Goal: Information Seeking & Learning: Learn about a topic

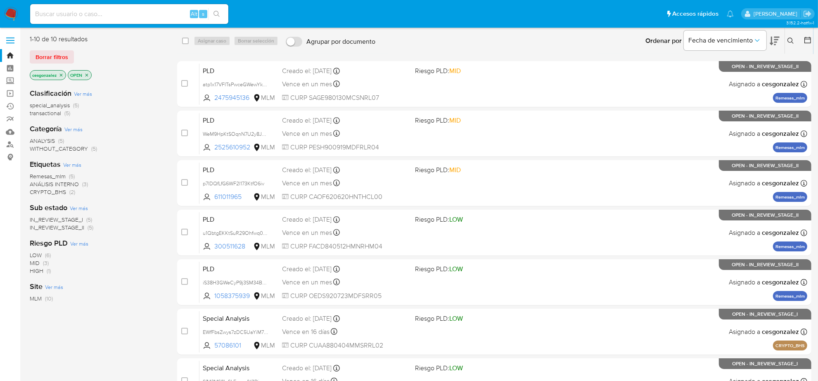
click at [105, 17] on input at bounding box center [129, 14] width 198 height 11
paste input "Z66dM8Y4NLhs2UmlEecuNMJH"
type input "Z66dM8Y4NLhs2UmlEecuNMJH"
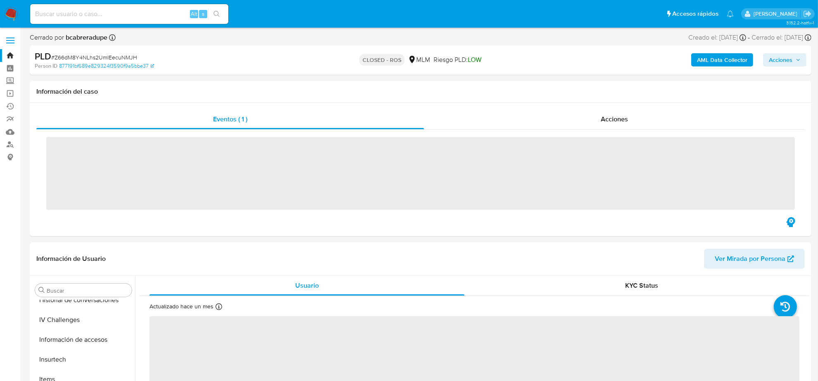
scroll to position [329, 0]
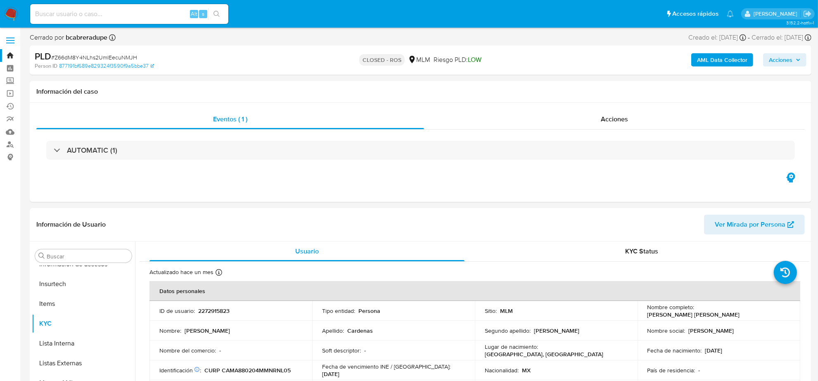
select select "10"
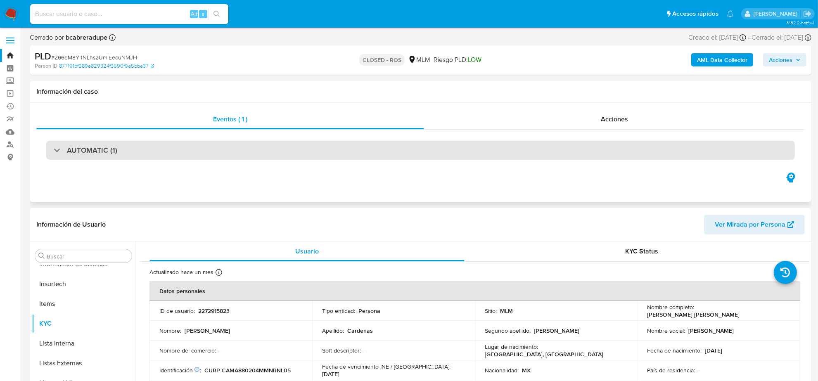
click at [155, 145] on div "AUTOMATIC (1)" at bounding box center [420, 150] width 749 height 19
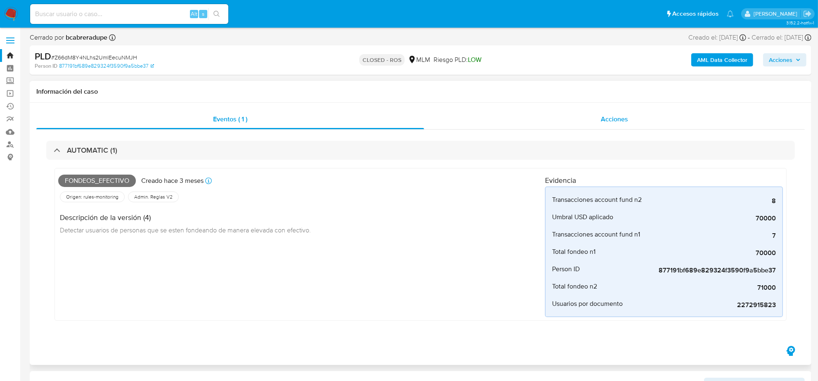
click at [618, 117] on span "Acciones" at bounding box center [614, 119] width 27 height 10
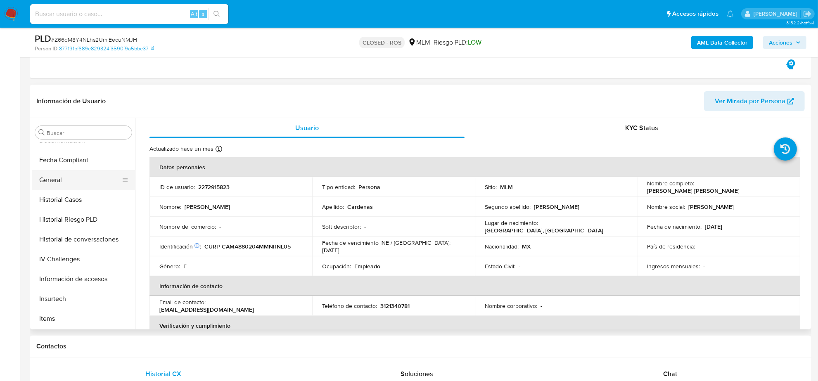
scroll to position [174, 0]
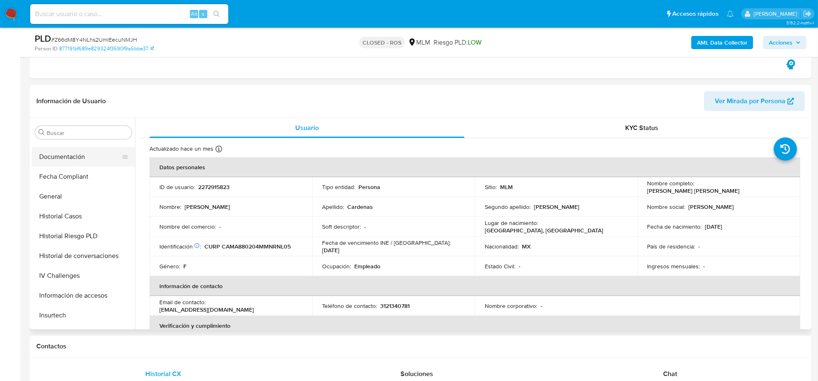
click at [83, 159] on button "Documentación" at bounding box center [80, 157] width 97 height 20
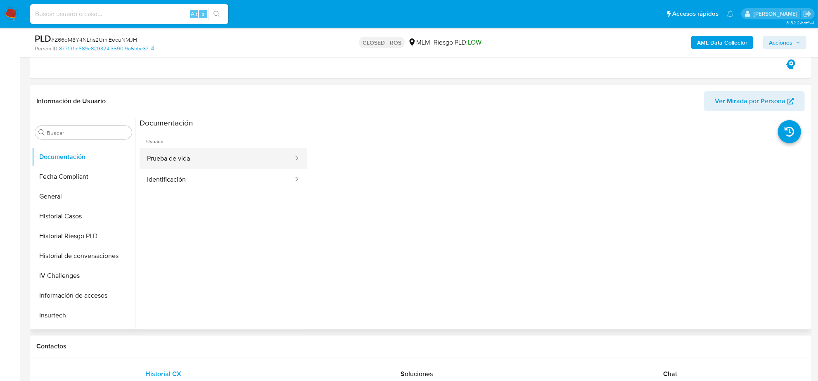
click at [179, 166] on button "Prueba de vida" at bounding box center [217, 158] width 155 height 21
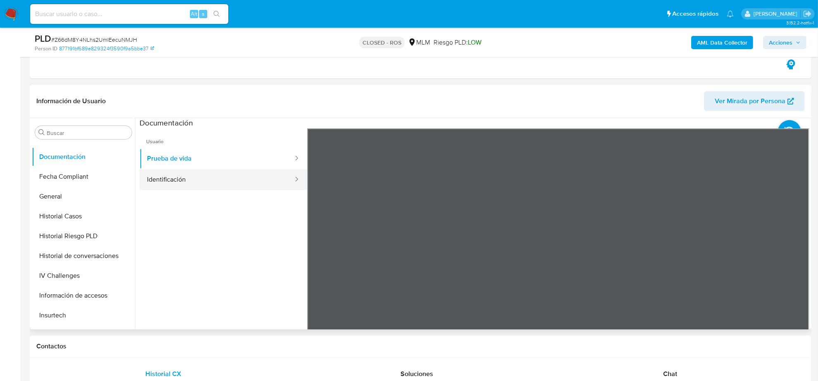
click at [173, 181] on button "Identificación" at bounding box center [217, 179] width 155 height 21
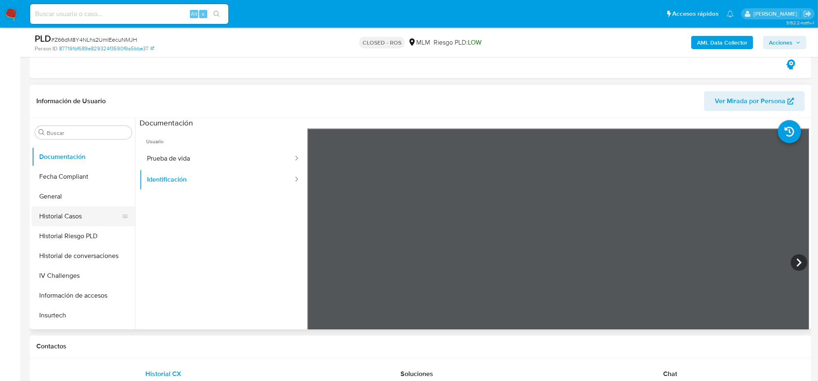
scroll to position [122, 0]
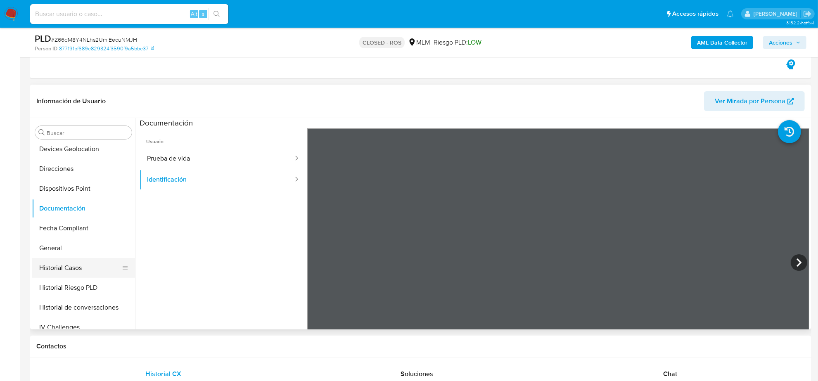
click at [71, 266] on button "Historial Casos" at bounding box center [80, 268] width 97 height 20
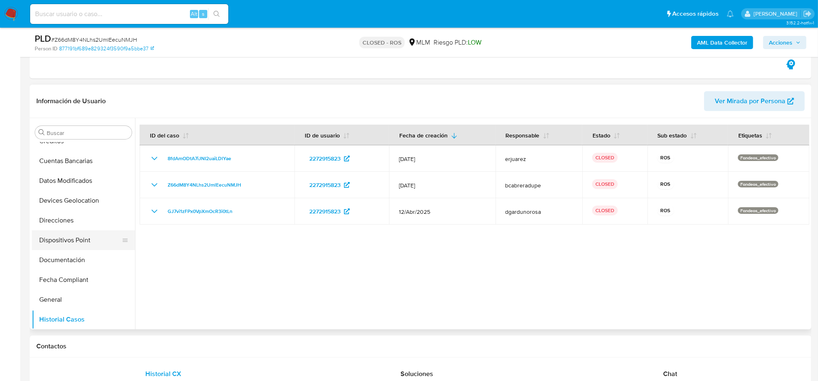
scroll to position [19, 0]
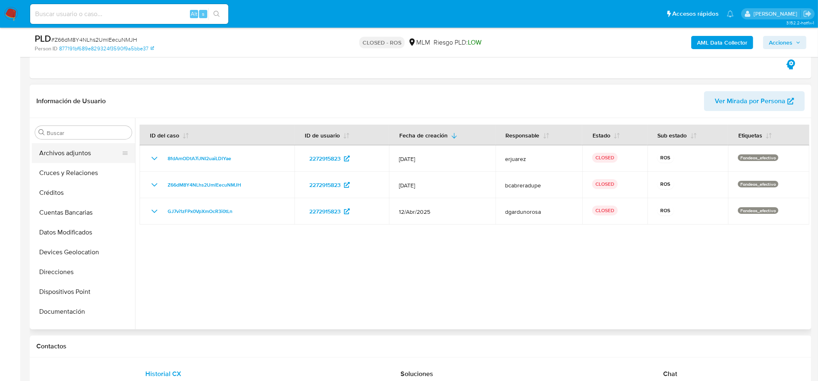
click at [78, 156] on button "Archivos adjuntos" at bounding box center [80, 153] width 97 height 20
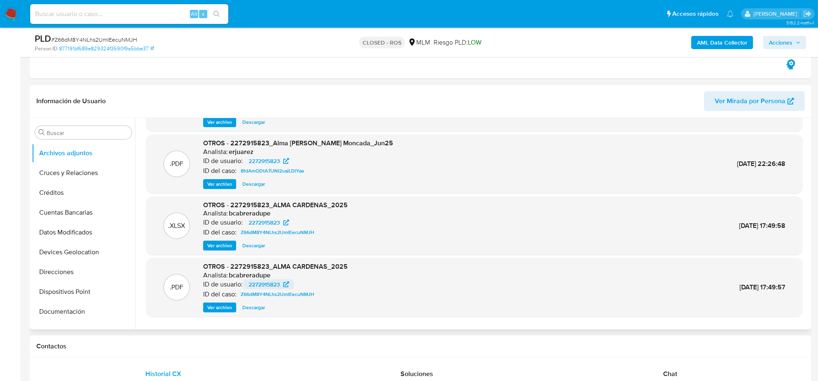
scroll to position [69, 0]
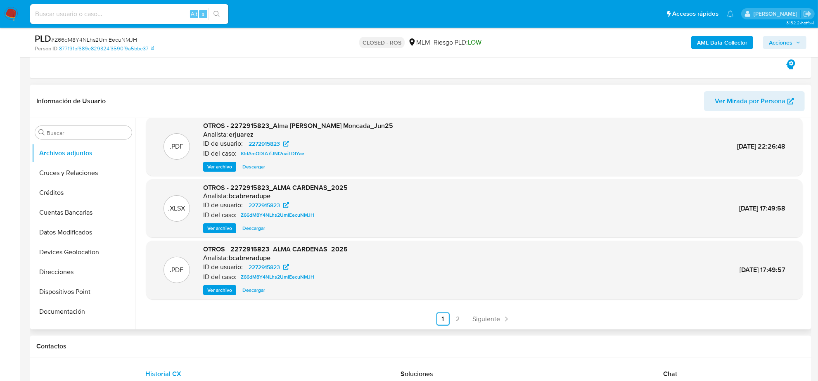
click at [260, 230] on span "Descargar" at bounding box center [254, 228] width 23 height 8
click at [228, 290] on span "Ver archivo" at bounding box center [219, 290] width 25 height 8
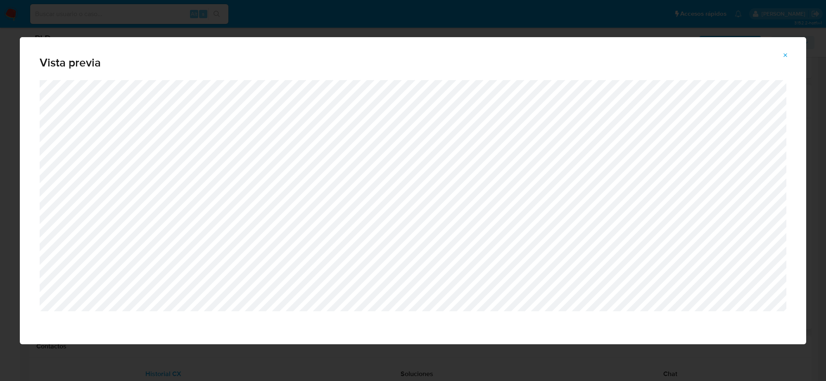
click at [787, 54] on icon "Attachment preview" at bounding box center [786, 55] width 4 height 4
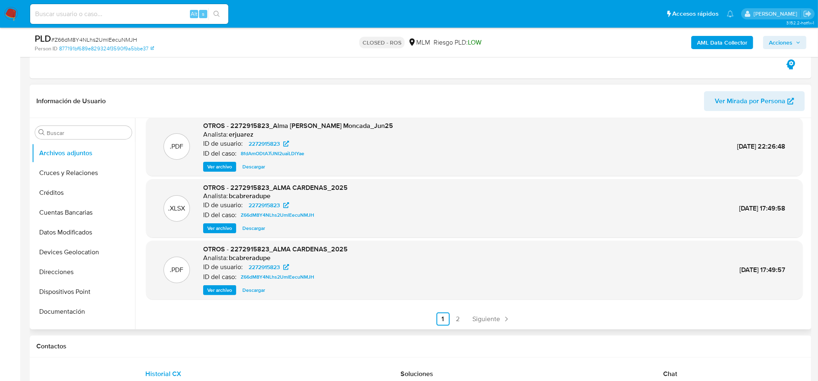
click at [116, 4] on div "Alt s" at bounding box center [129, 14] width 198 height 20
click at [116, 9] on input at bounding box center [129, 14] width 198 height 11
paste input "bmfS2MtWA2P990kUKWeuYmcU"
type input "bmfS2MtWA2P990kUKWeuYmcU"
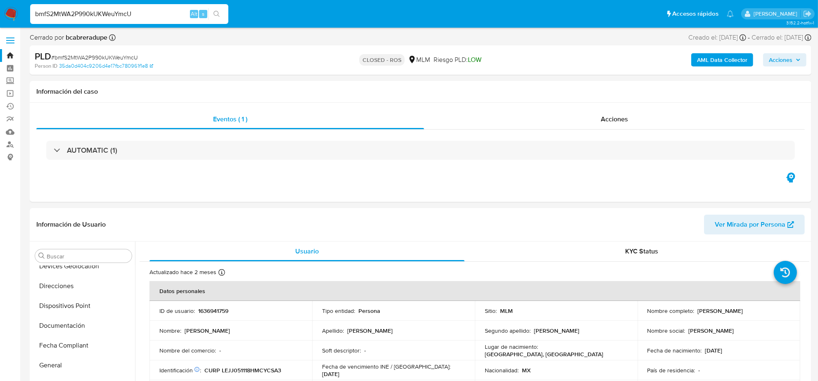
select select "10"
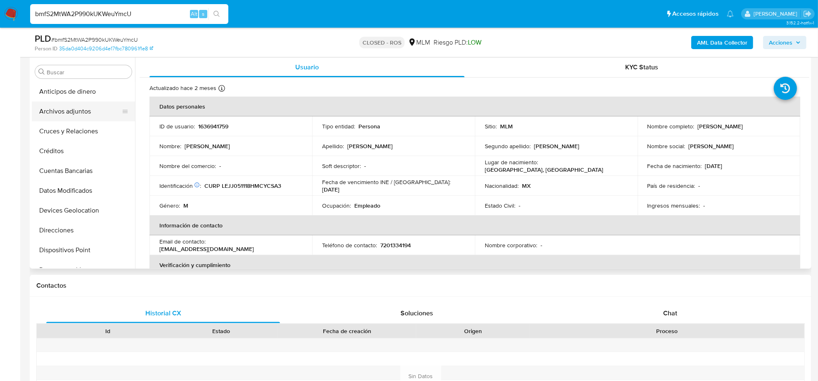
click at [69, 120] on button "Archivos adjuntos" at bounding box center [80, 112] width 97 height 20
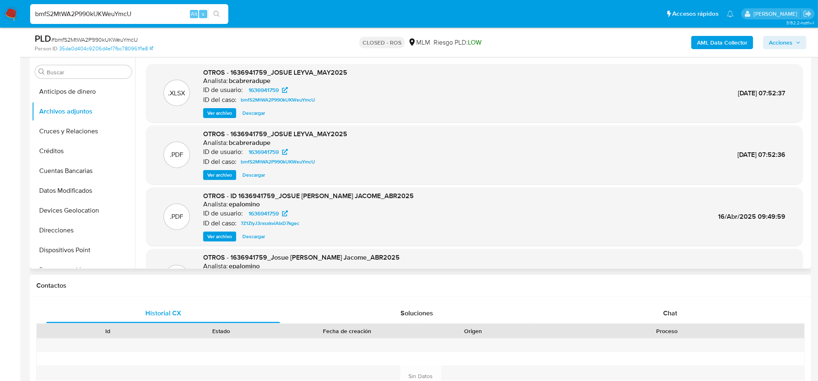
click at [259, 114] on span "Descargar" at bounding box center [254, 113] width 23 height 8
click at [223, 175] on span "Ver archivo" at bounding box center [219, 175] width 25 height 8
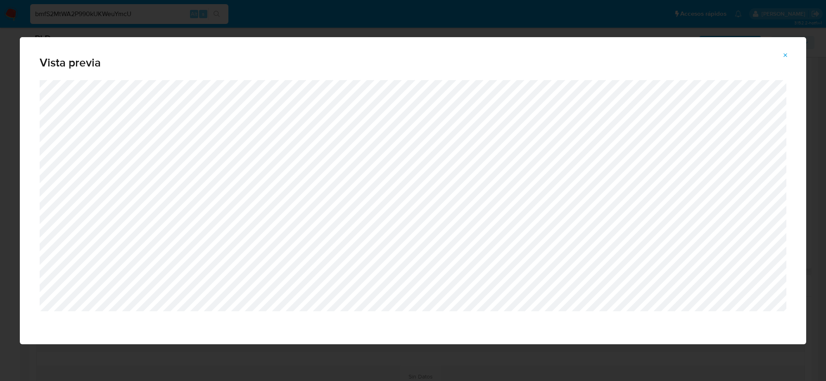
click at [785, 55] on icon "Attachment preview" at bounding box center [786, 55] width 4 height 4
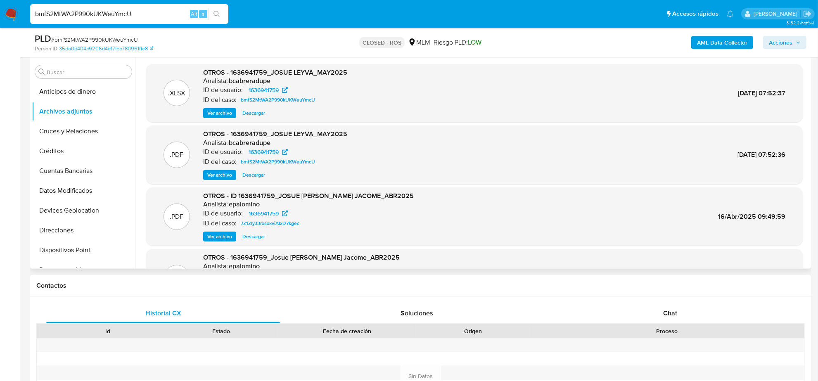
click at [92, 20] on div "bmfS2MtWA2P990kUKWeuYmcU Alt s" at bounding box center [129, 14] width 198 height 20
click at [92, 14] on input "bmfS2MtWA2P990kUKWeuYmcU" at bounding box center [129, 14] width 198 height 11
paste input "7LcLVOKvYlRfsAYcacjXOONZ"
type input "7LcLVOKvYlRfsAYcacjXOONZ"
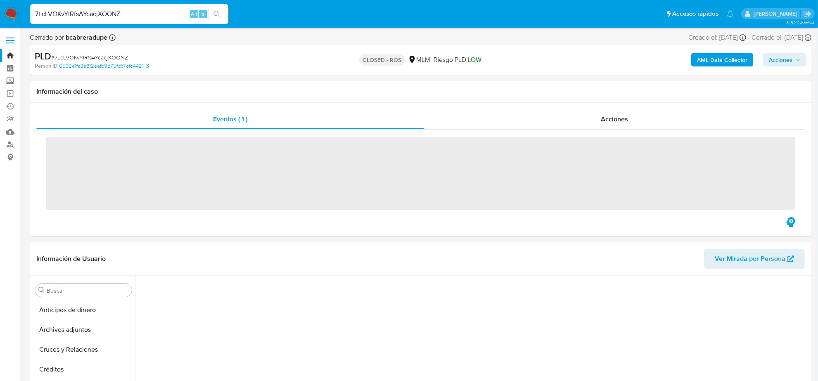
scroll to position [69, 0]
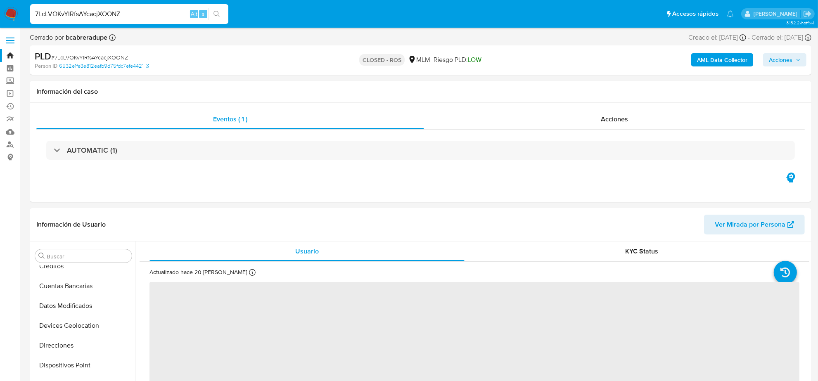
select select "10"
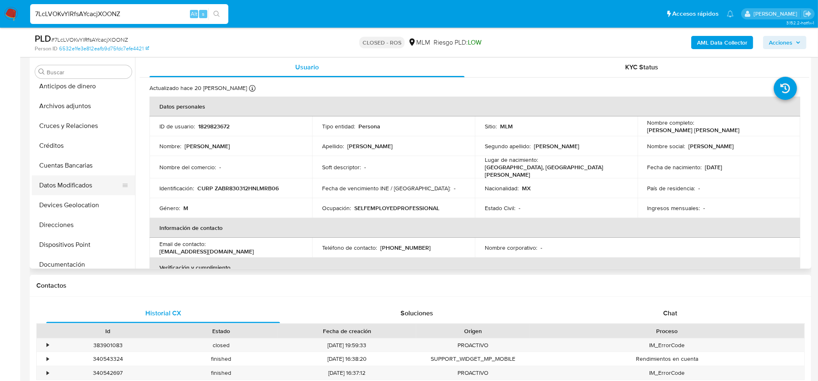
scroll to position [0, 0]
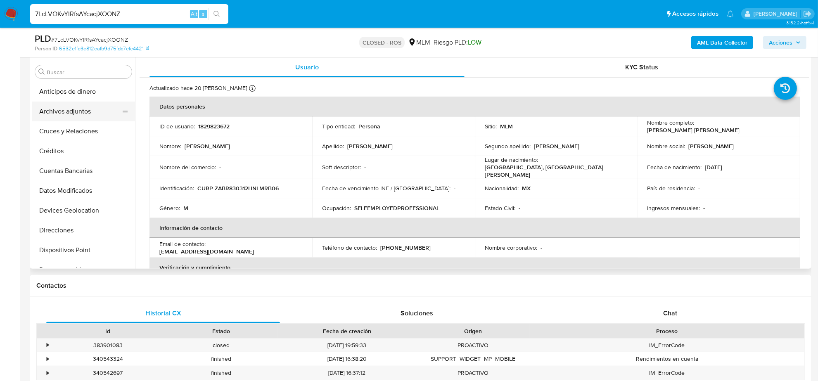
click at [80, 118] on button "Archivos adjuntos" at bounding box center [80, 112] width 97 height 20
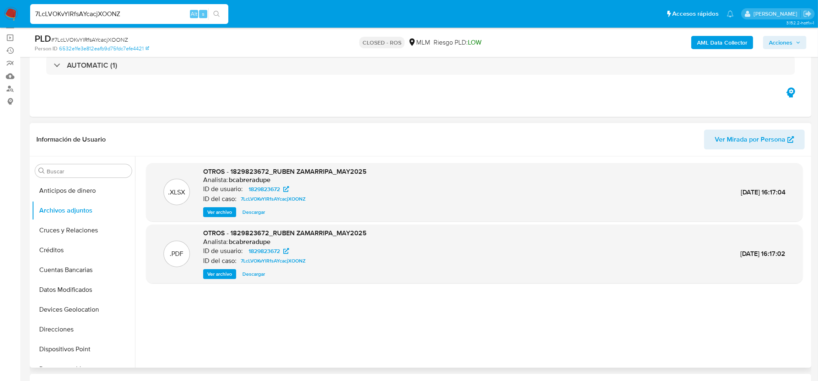
scroll to position [52, 0]
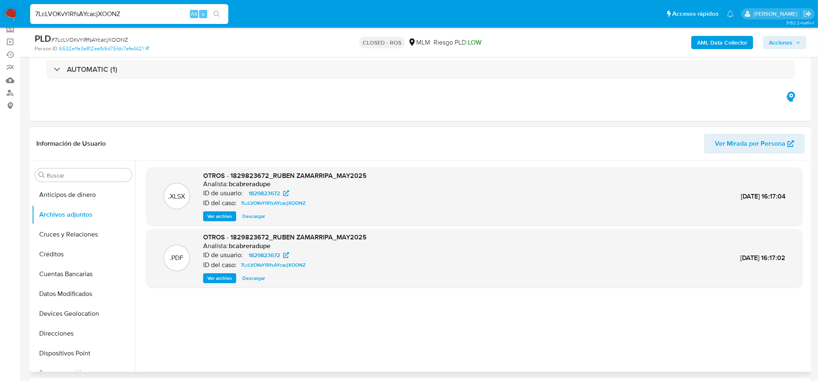
click at [253, 216] on span "Descargar" at bounding box center [254, 216] width 23 height 8
click at [224, 280] on span "Ver archivo" at bounding box center [219, 278] width 25 height 8
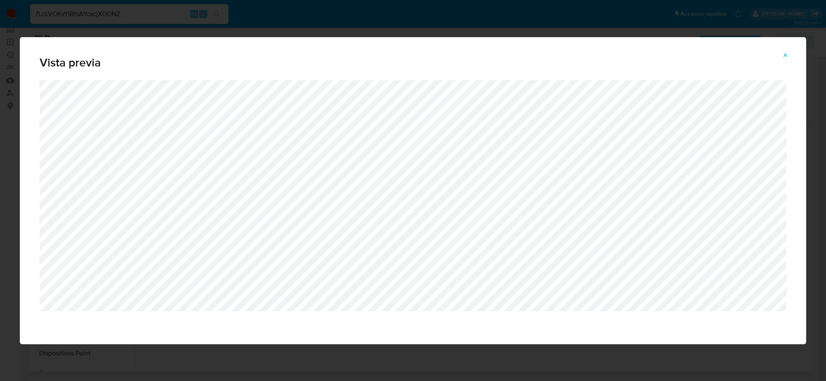
click at [782, 59] on button "Attachment preview" at bounding box center [786, 55] width 18 height 13
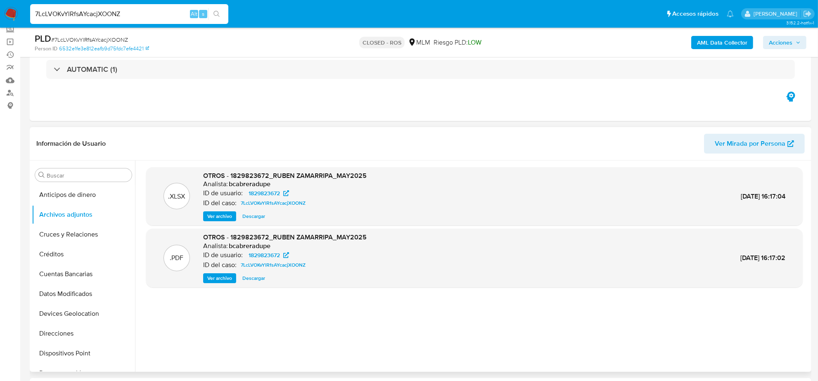
click at [89, 17] on input "7LcLVOKvYlRfsAYcacjXOONZ" at bounding box center [129, 14] width 198 height 11
paste input "Ry1tpIvGqKLbSKHM0xHVKPfE"
type input "Ry1tpIvGqKLbSKHM0xHVKPfE"
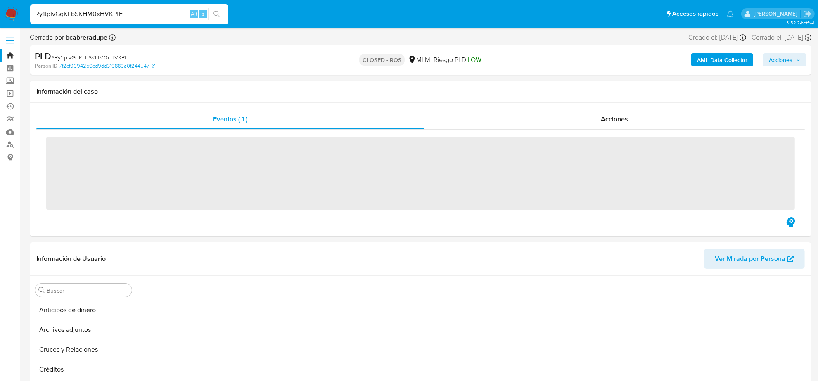
scroll to position [323, 0]
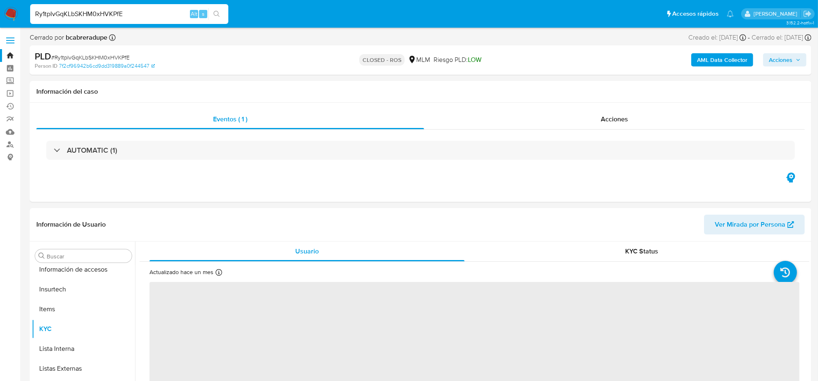
select select "10"
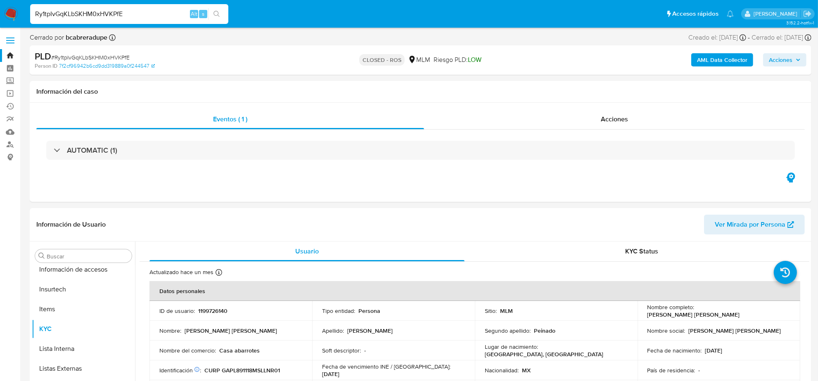
scroll to position [329, 0]
click at [621, 120] on span "Acciones" at bounding box center [614, 119] width 27 height 10
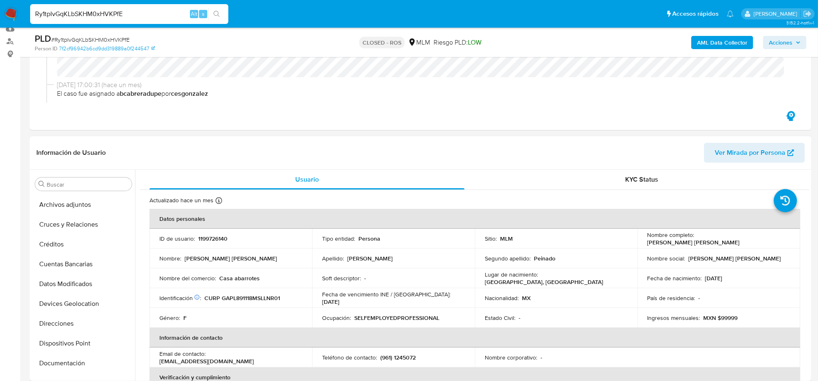
scroll to position [0, 0]
click at [67, 229] on button "Archivos adjuntos" at bounding box center [80, 224] width 97 height 20
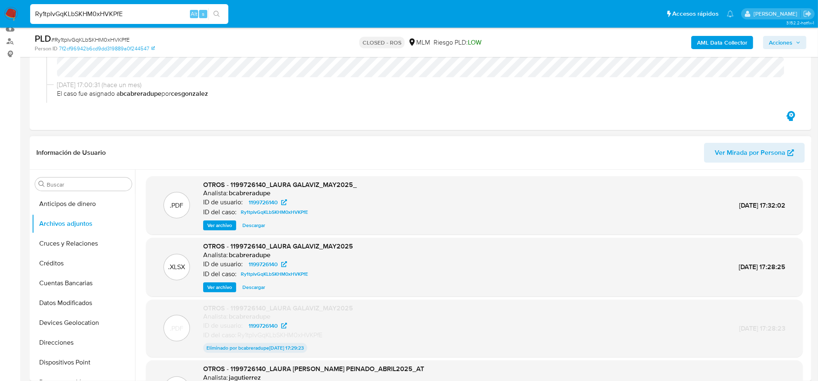
click at [250, 287] on span "Descargar" at bounding box center [254, 287] width 23 height 8
click at [219, 230] on span "Ver archivo" at bounding box center [219, 225] width 25 height 8
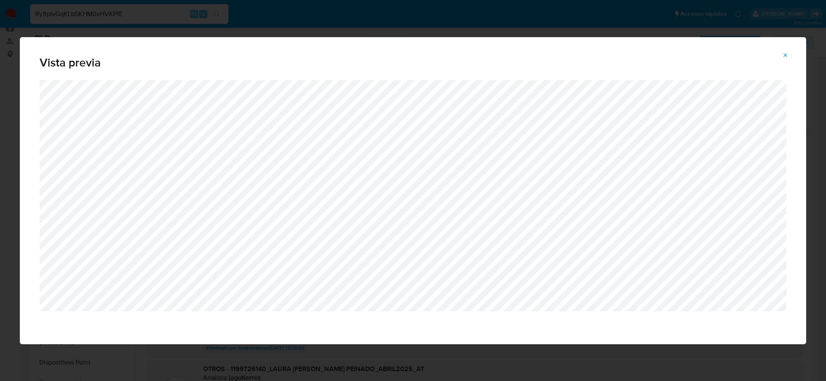
drag, startPoint x: 788, startPoint y: 56, endPoint x: 778, endPoint y: 54, distance: 10.5
click at [788, 56] on icon "Attachment preview" at bounding box center [785, 55] width 7 height 7
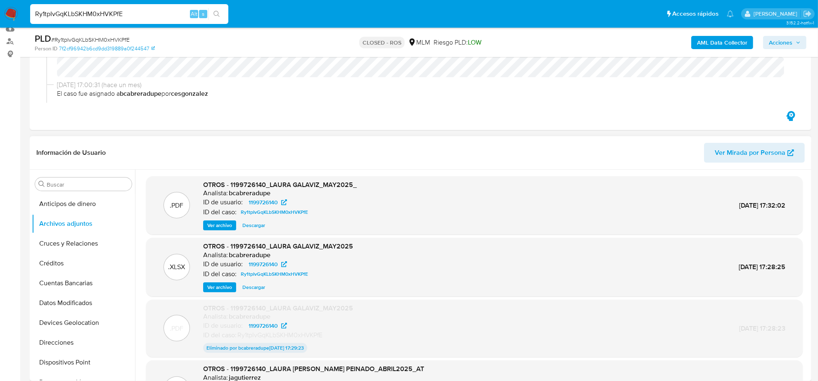
click at [67, 12] on input "Ry1tpIvGqKLbSKHM0xHVKPfE" at bounding box center [129, 14] width 198 height 11
paste input "mvKQmwcPZ1uSpnxxIXRkAEf9"
type input "mvKQmwcPZ1uSpnxxIXRkAEf9"
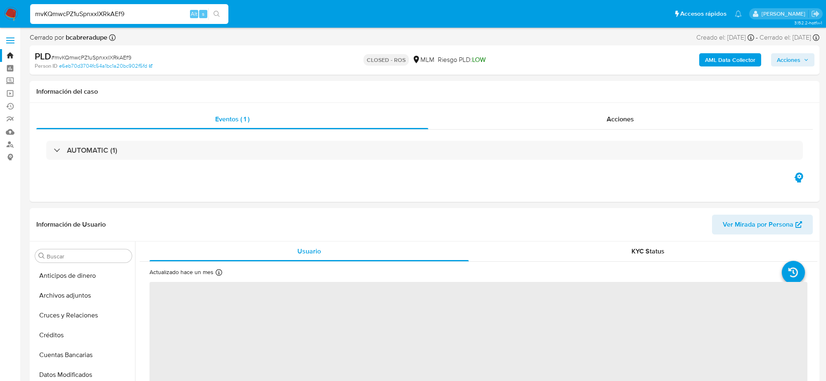
select select "10"
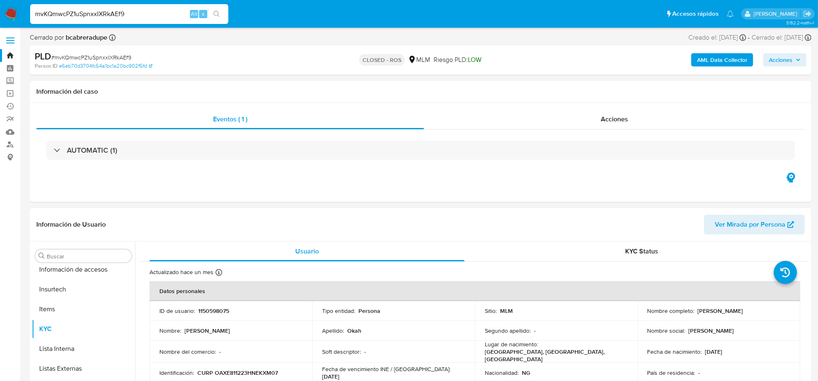
scroll to position [329, 0]
click at [619, 121] on span "Acciones" at bounding box center [614, 119] width 27 height 10
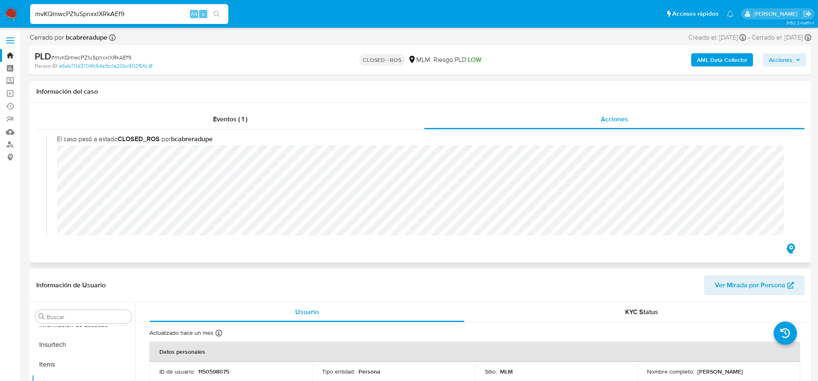
scroll to position [0, 0]
click at [12, 14] on img at bounding box center [11, 14] width 14 height 14
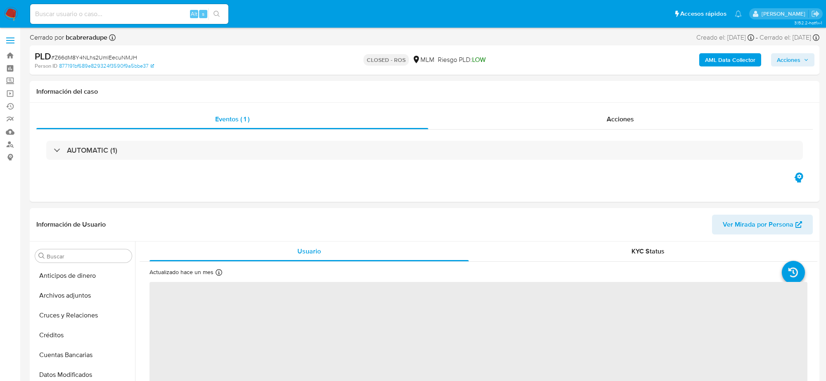
select select "10"
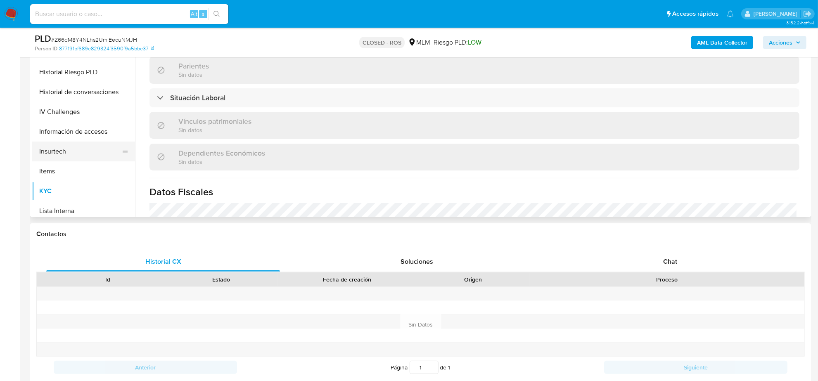
scroll to position [174, 0]
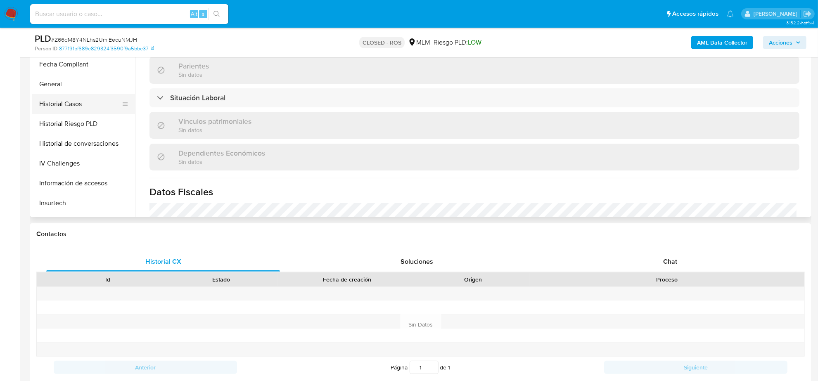
click at [66, 108] on button "Historial Casos" at bounding box center [80, 104] width 97 height 20
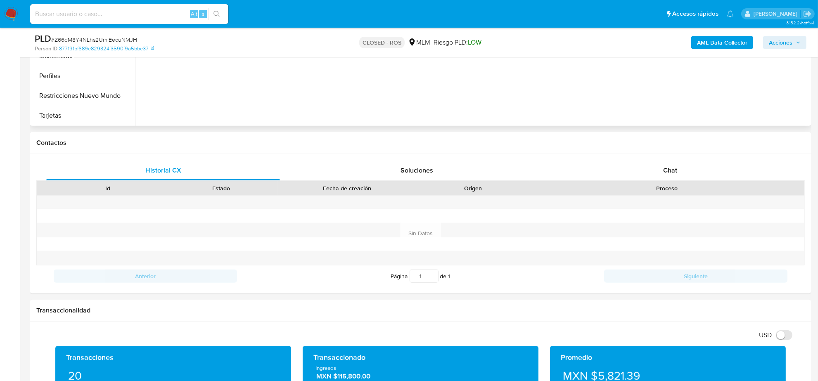
scroll to position [155, 0]
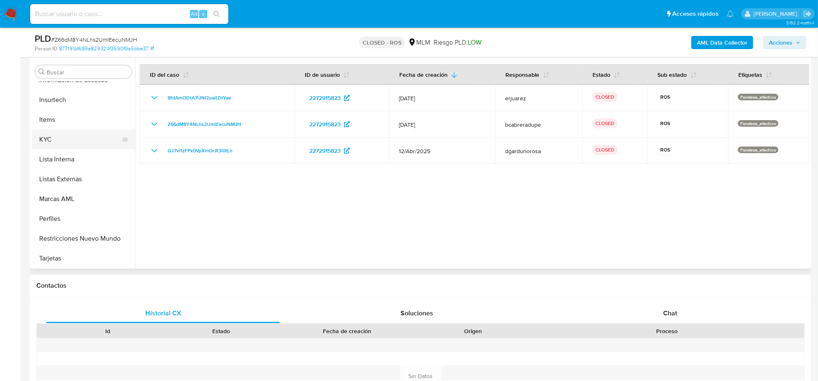
click at [63, 140] on button "KYC" at bounding box center [80, 140] width 97 height 20
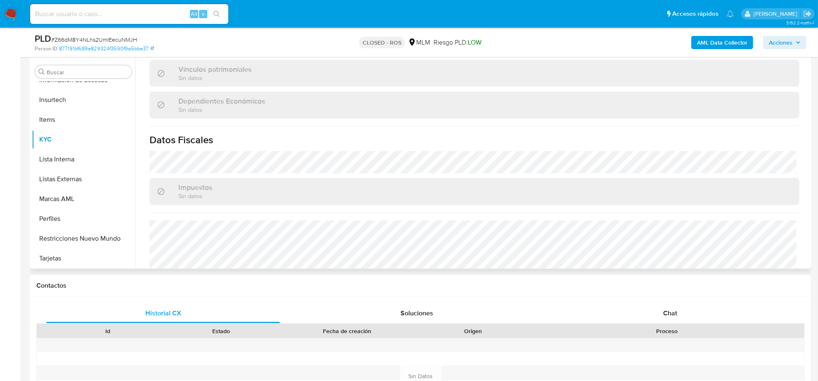
scroll to position [503, 0]
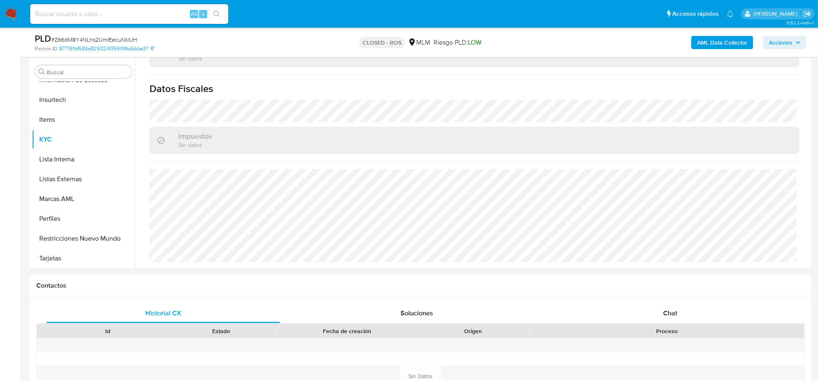
click at [110, 11] on input at bounding box center [129, 14] width 198 height 11
paste input "bmfS2MtWA2P990kUKWeuYmcU"
type input "bmfS2MtWA2P990kUKWeuYmcU"
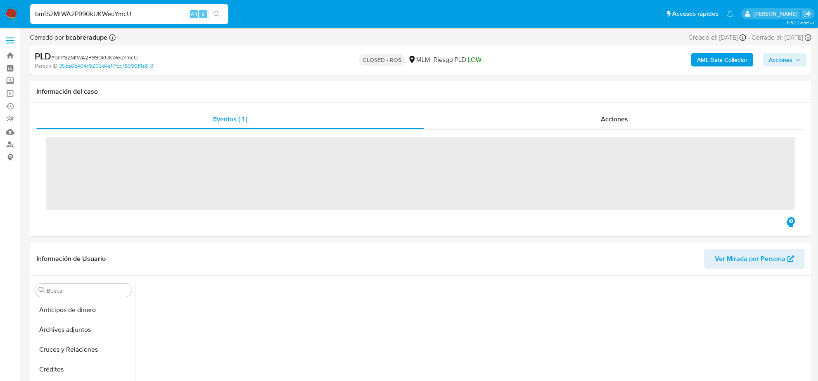
scroll to position [329, 0]
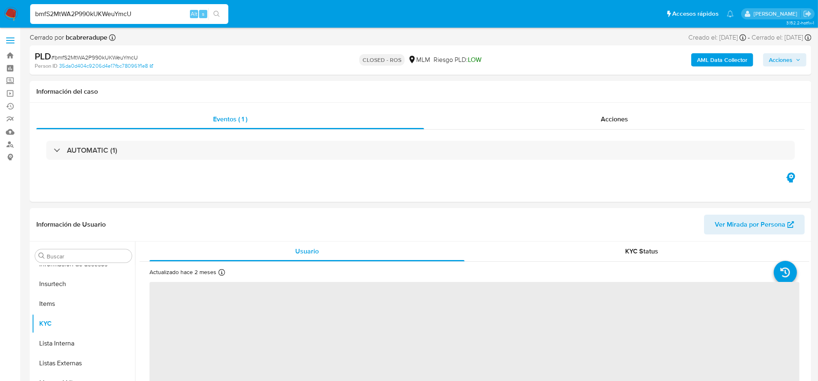
select select "10"
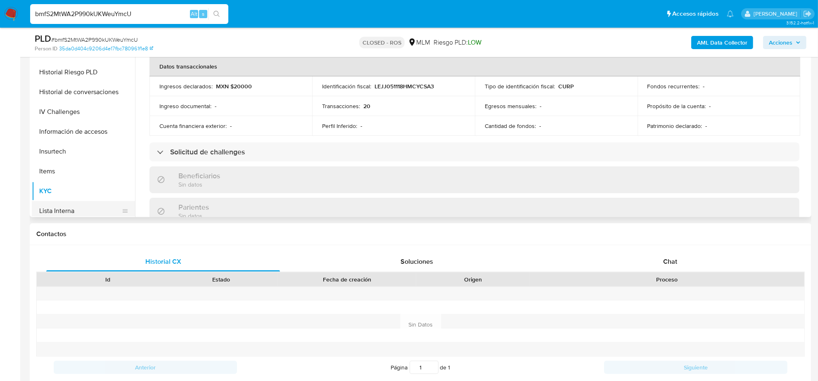
scroll to position [174, 0]
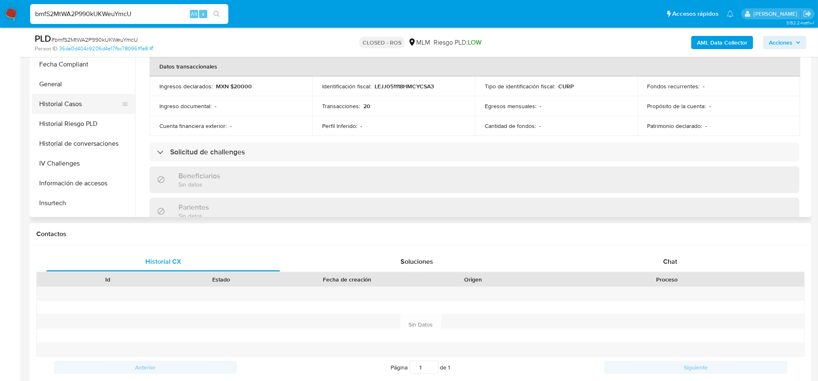
click at [69, 100] on button "Historial Casos" at bounding box center [80, 104] width 97 height 20
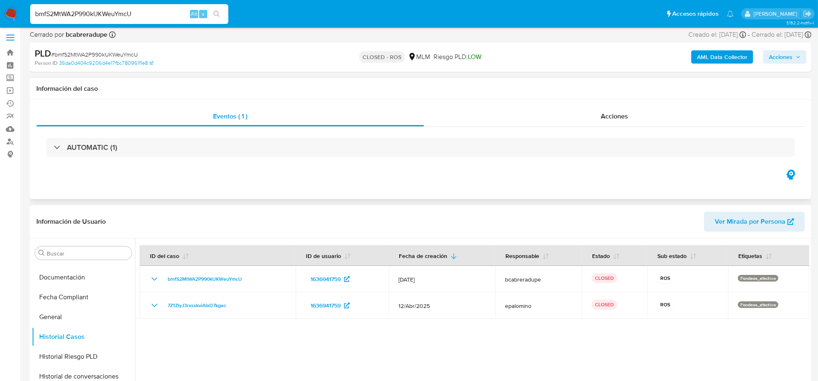
scroll to position [0, 0]
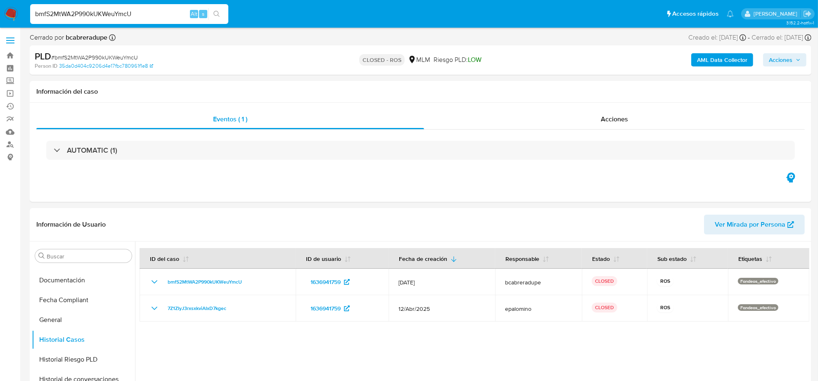
click at [88, 14] on input "bmfS2MtWA2P990kUKWeuYmcU" at bounding box center [129, 14] width 198 height 11
paste input "7LcLVOKvYlRfsAYcacjXOONZ"
type input "7LcLVOKvYlRfsAYcacjXOONZ"
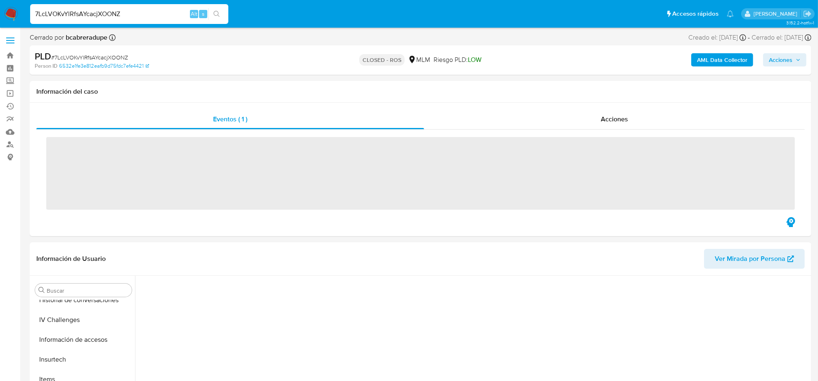
scroll to position [329, 0]
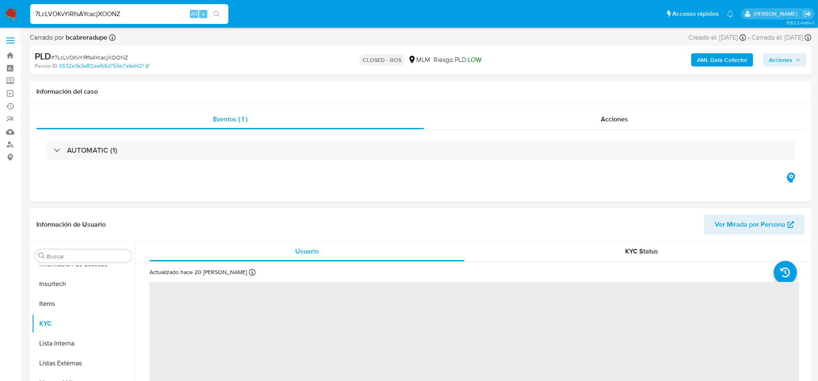
select select "10"
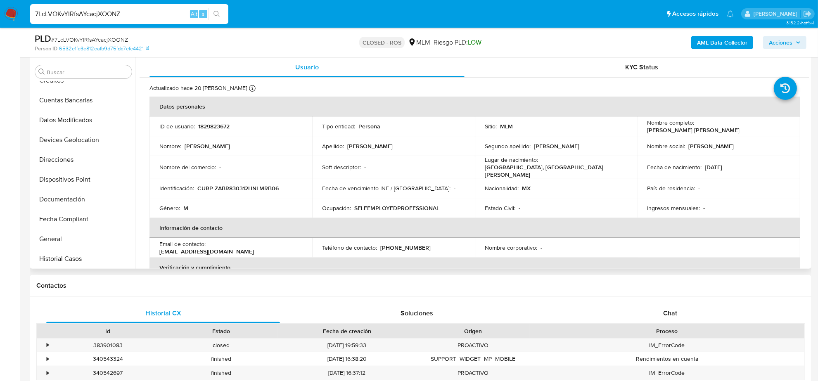
scroll to position [0, 0]
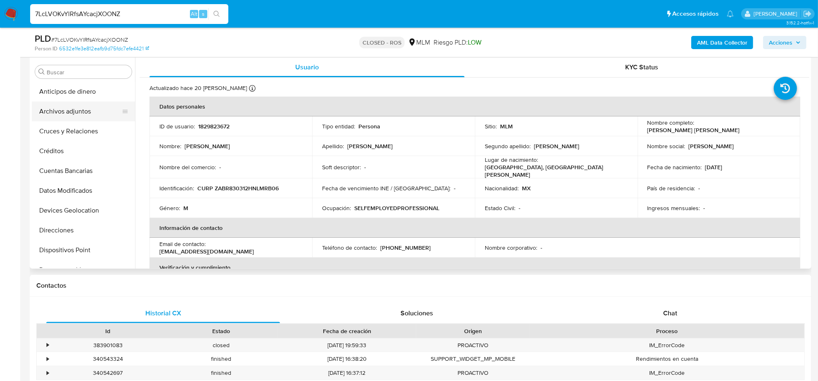
click at [79, 116] on button "Archivos adjuntos" at bounding box center [80, 112] width 97 height 20
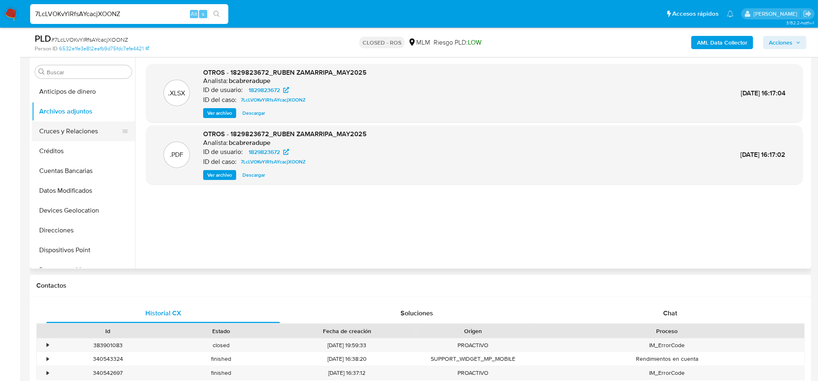
click at [71, 133] on button "Cruces y Relaciones" at bounding box center [80, 131] width 97 height 20
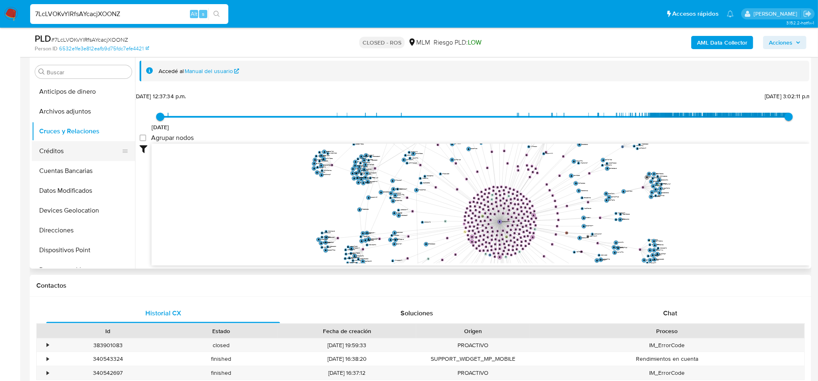
click at [48, 153] on button "Créditos" at bounding box center [80, 151] width 97 height 20
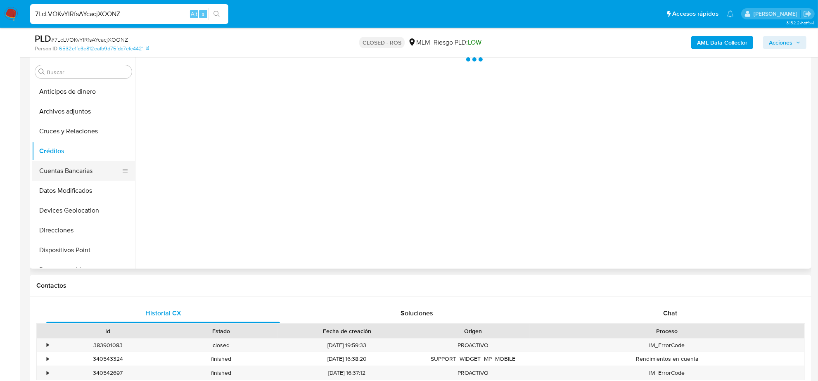
click at [60, 167] on button "Cuentas Bancarias" at bounding box center [80, 171] width 97 height 20
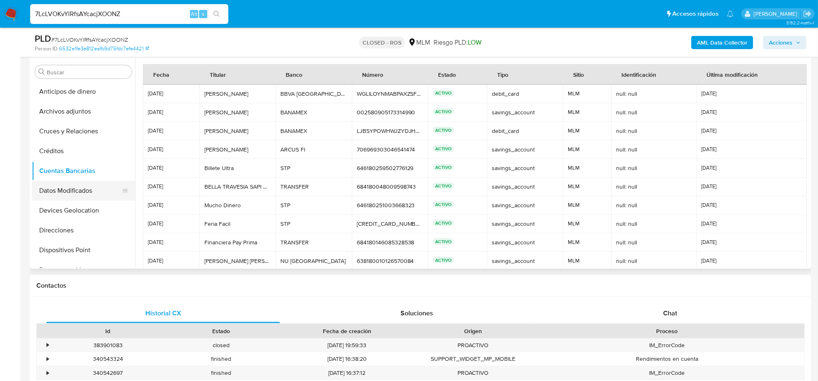
click at [60, 191] on button "Datos Modificados" at bounding box center [80, 191] width 97 height 20
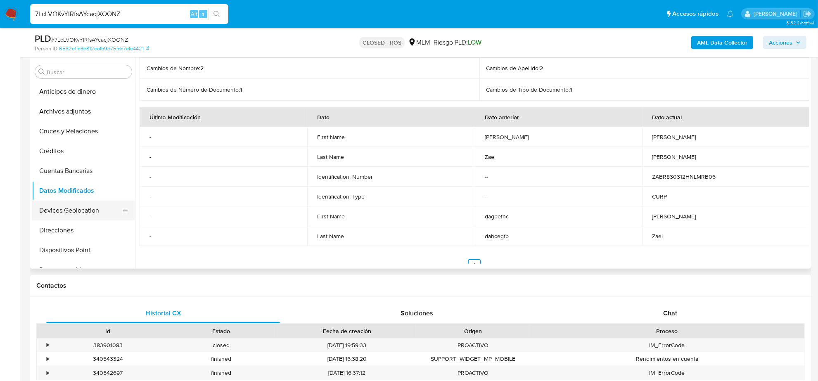
click at [68, 207] on button "Devices Geolocation" at bounding box center [80, 211] width 97 height 20
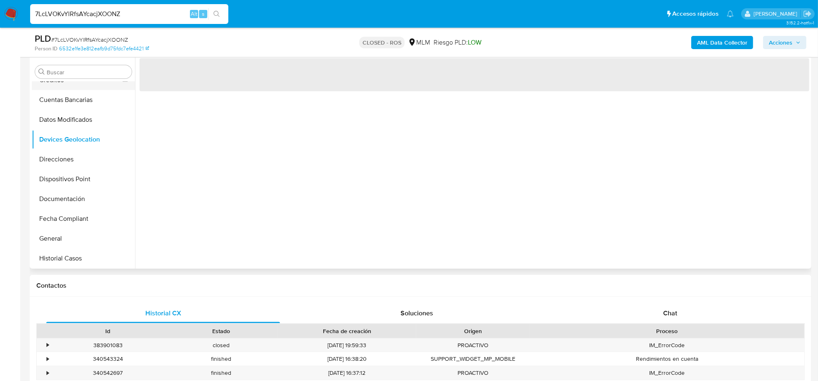
scroll to position [103, 0]
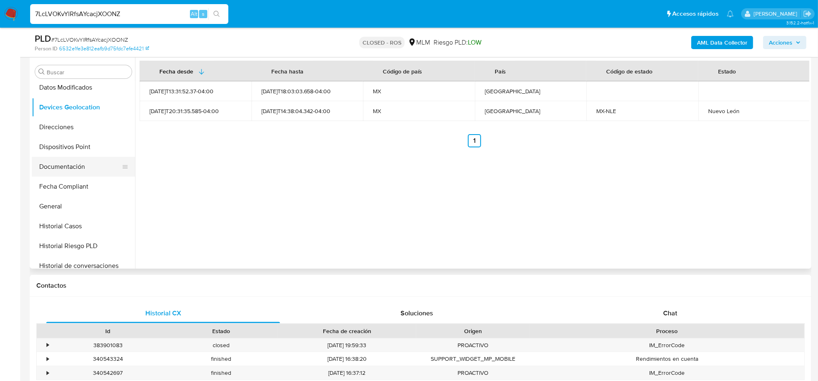
click at [73, 168] on button "Documentación" at bounding box center [80, 167] width 97 height 20
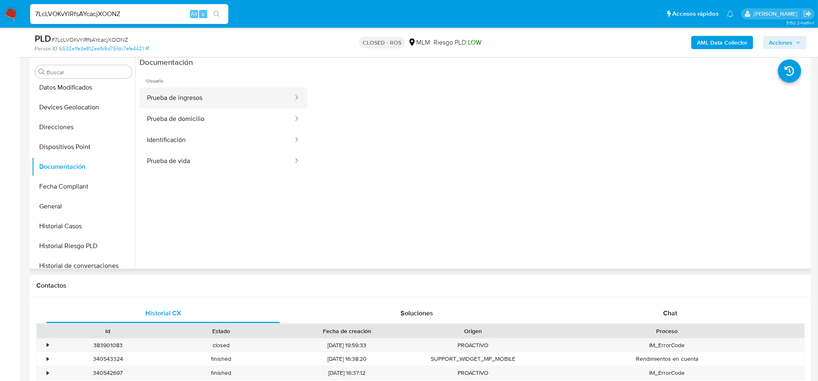
click at [161, 102] on button "Prueba de ingresos" at bounding box center [217, 98] width 155 height 21
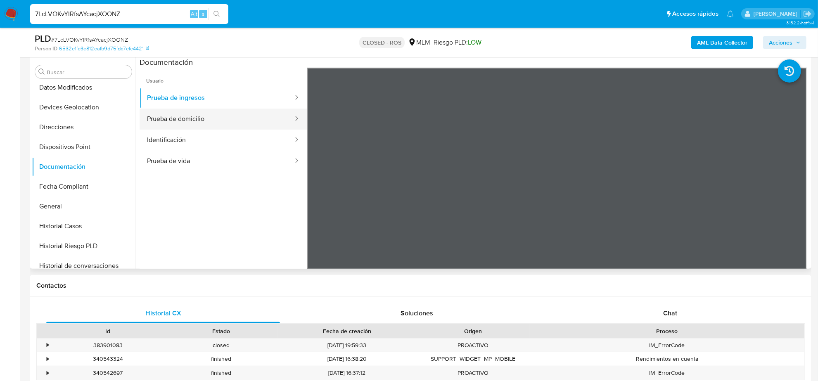
click at [161, 121] on button "Prueba de domicilio" at bounding box center [217, 119] width 155 height 21
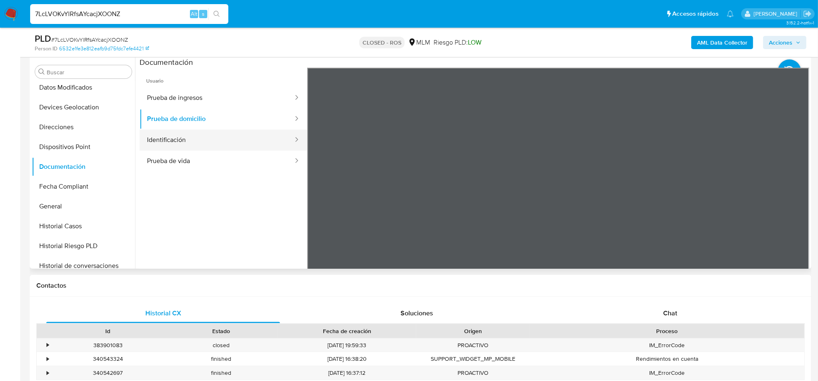
click at [164, 141] on button "Identificación" at bounding box center [217, 140] width 155 height 21
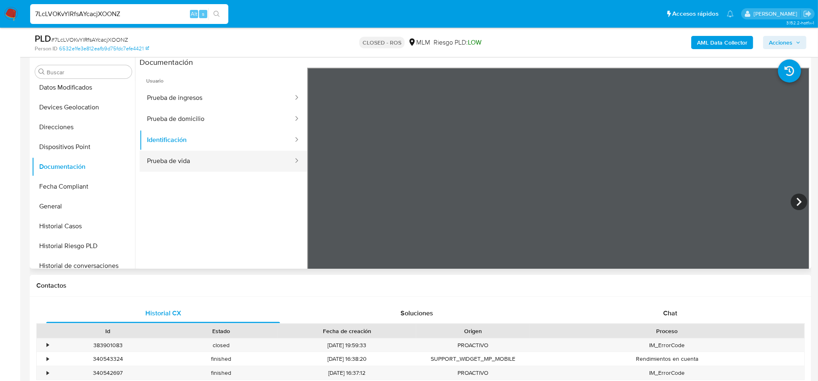
click at [170, 156] on button "Prueba de vida" at bounding box center [217, 161] width 155 height 21
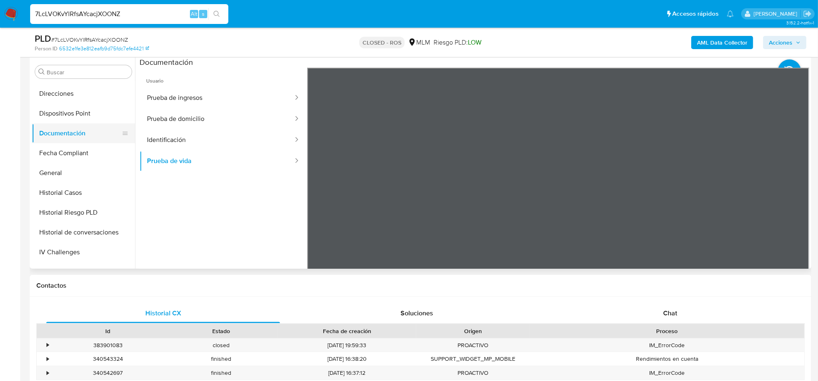
scroll to position [155, 0]
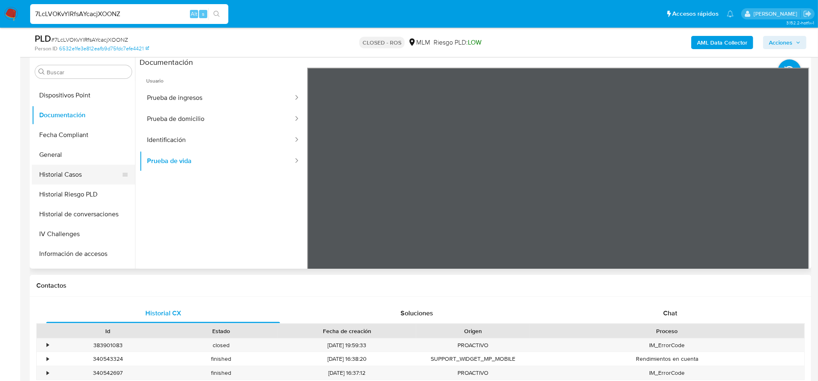
click at [88, 175] on button "Historial Casos" at bounding box center [80, 175] width 97 height 20
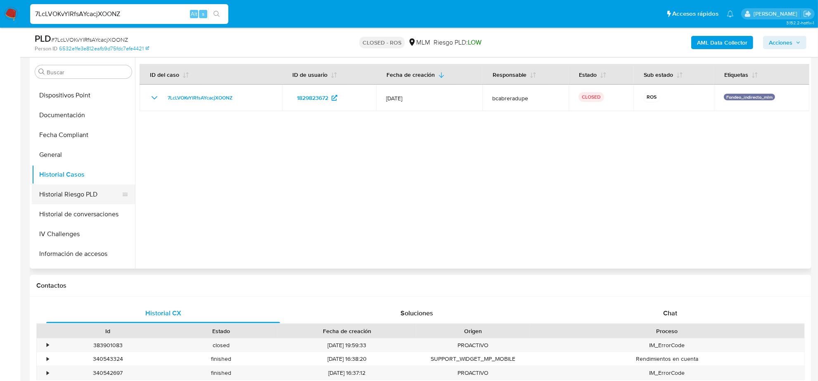
click at [72, 192] on button "Historial Riesgo PLD" at bounding box center [80, 195] width 97 height 20
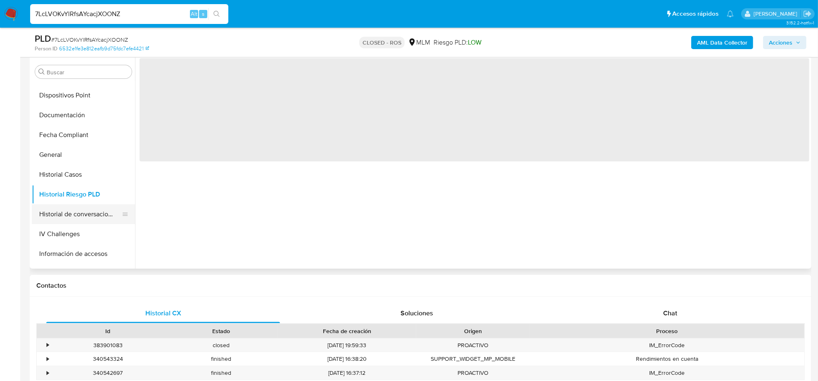
click at [78, 208] on button "Historial de conversaciones" at bounding box center [80, 215] width 97 height 20
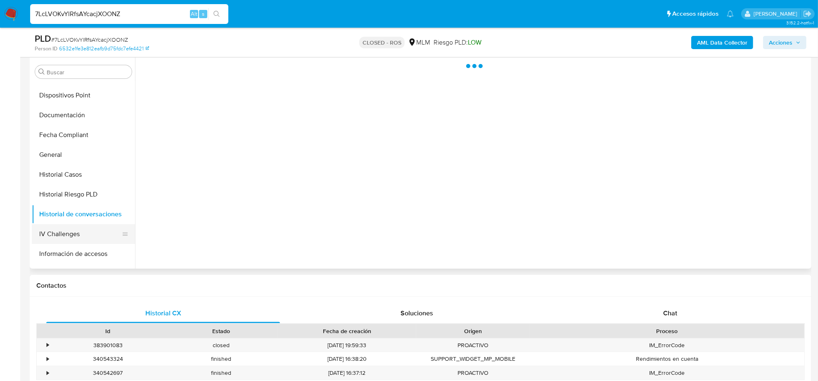
click at [69, 231] on button "IV Challenges" at bounding box center [80, 234] width 97 height 20
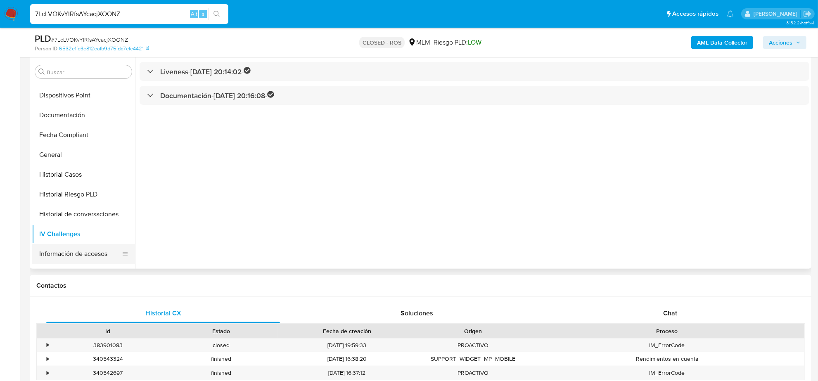
click at [63, 259] on button "Información de accesos" at bounding box center [80, 254] width 97 height 20
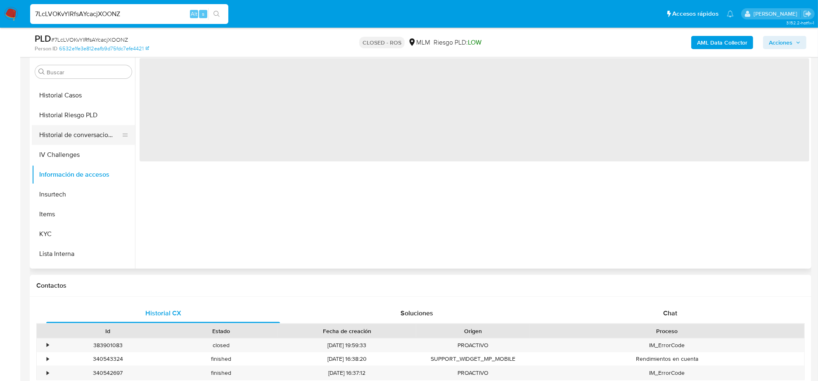
scroll to position [310, 0]
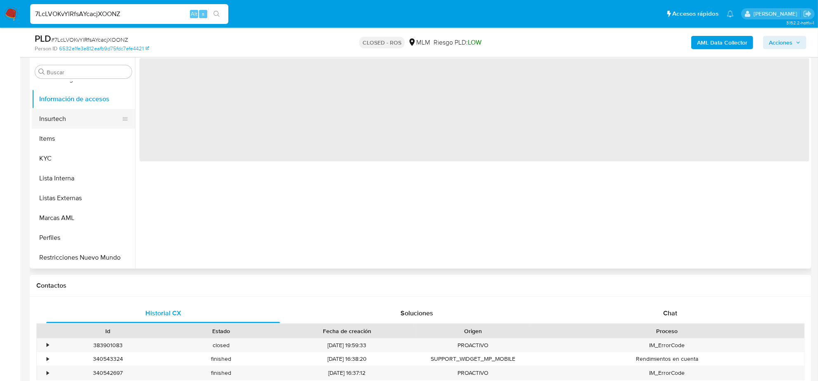
click at [59, 128] on button "Insurtech" at bounding box center [80, 119] width 97 height 20
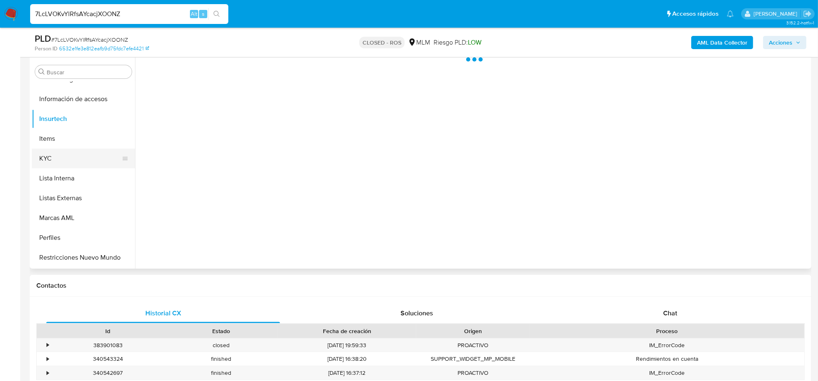
click at [47, 157] on button "KYC" at bounding box center [80, 159] width 97 height 20
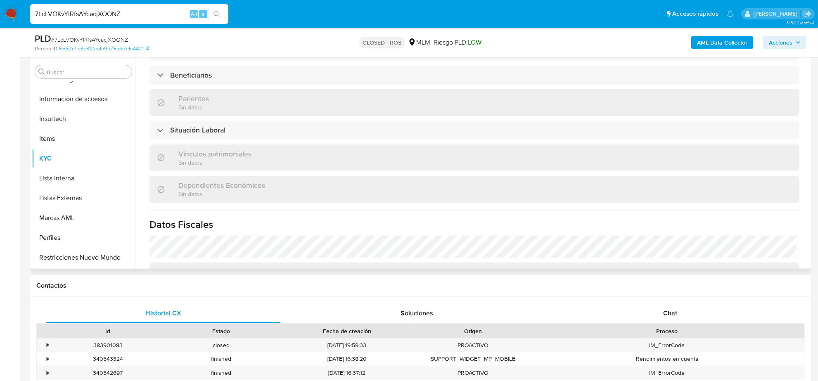
scroll to position [497, 0]
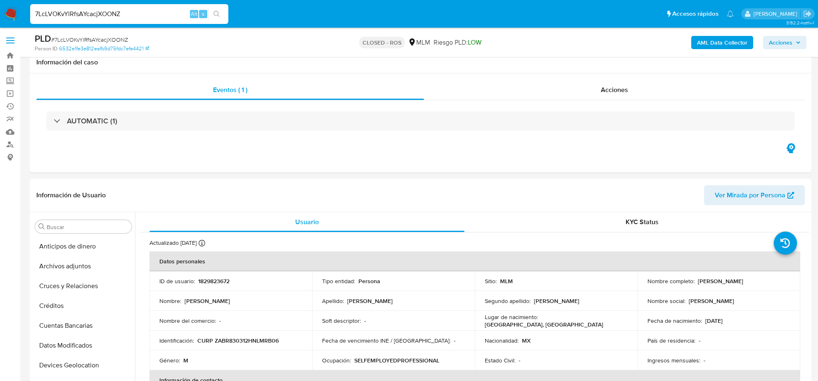
select select "10"
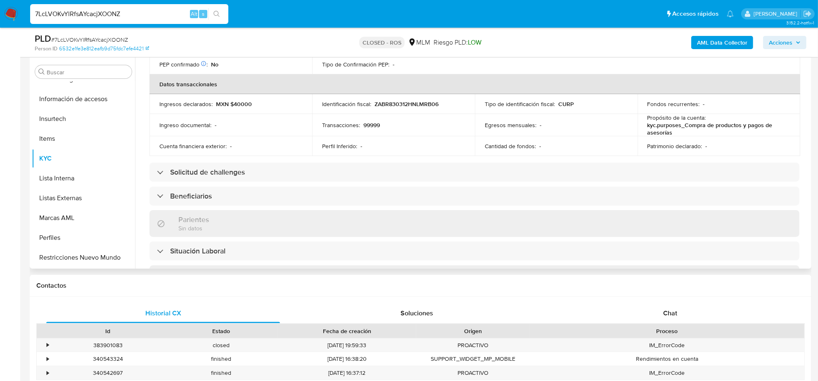
scroll to position [239, 0]
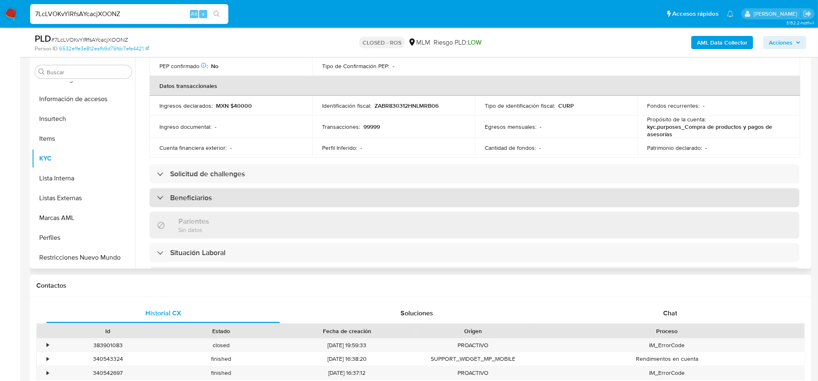
click at [238, 198] on div "Beneficiarios" at bounding box center [475, 197] width 650 height 19
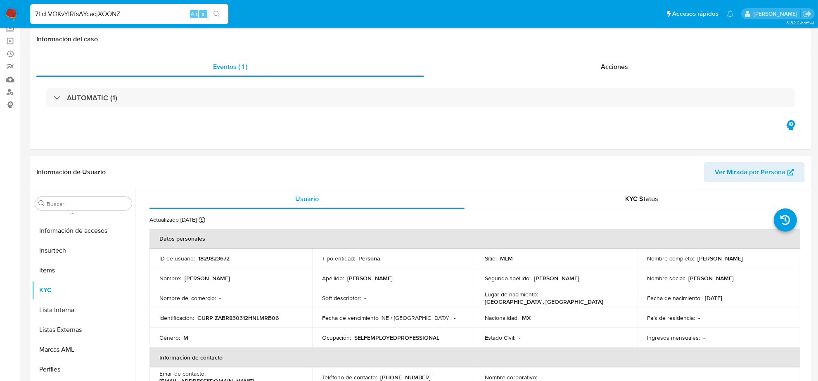
scroll to position [0, 0]
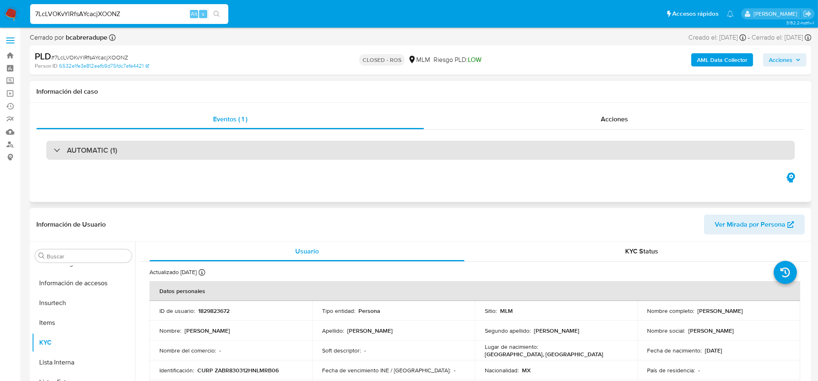
click at [135, 157] on div "AUTOMATIC (1)" at bounding box center [420, 150] width 749 height 19
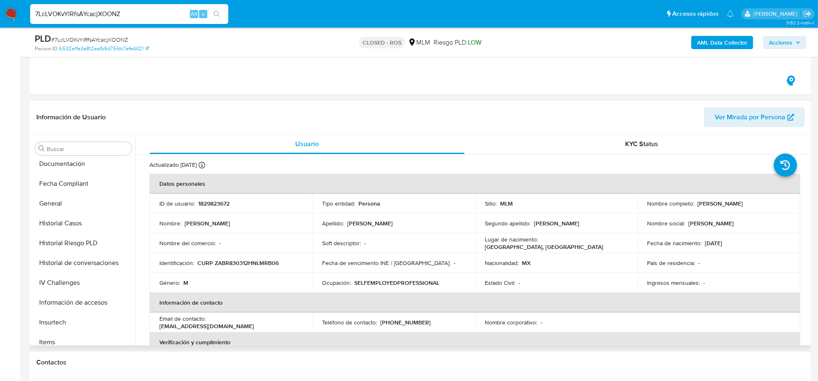
scroll to position [103, 0]
click at [71, 302] on button "Historial Casos" at bounding box center [80, 303] width 97 height 20
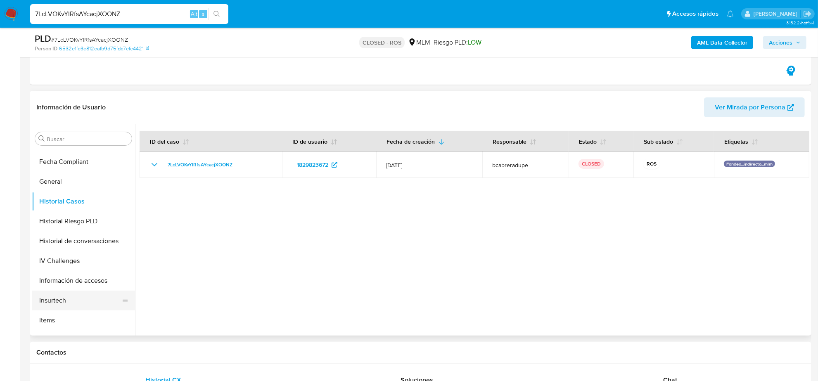
scroll to position [258, 0]
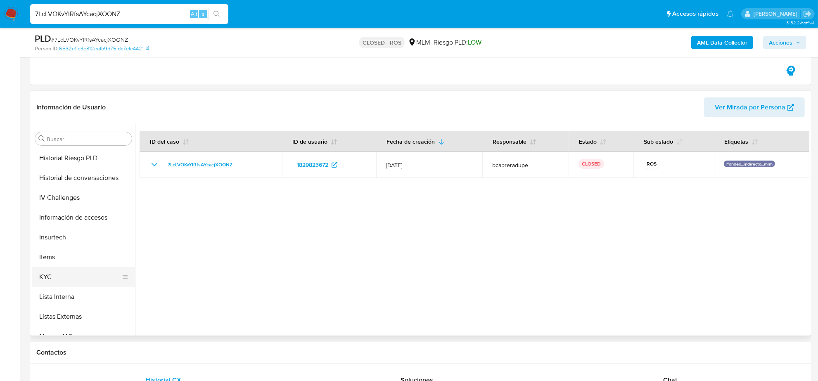
click at [61, 276] on button "KYC" at bounding box center [80, 277] width 97 height 20
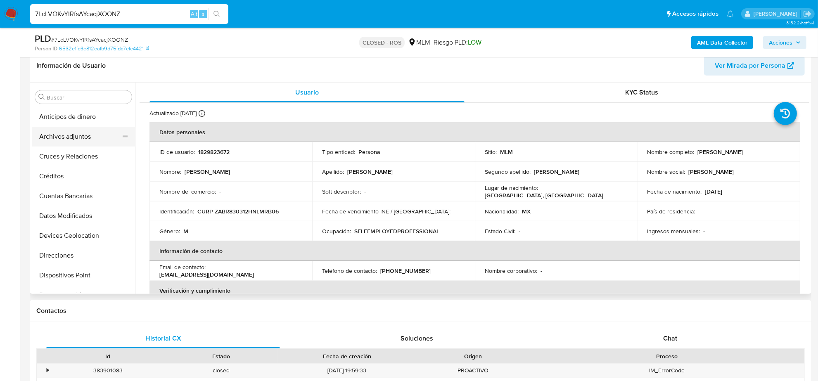
click at [71, 139] on button "Archivos adjuntos" at bounding box center [80, 137] width 97 height 20
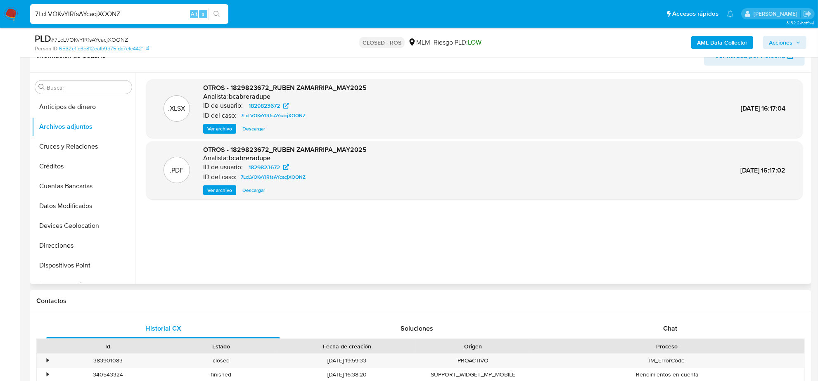
click at [261, 131] on span "Descargar" at bounding box center [254, 129] width 23 height 8
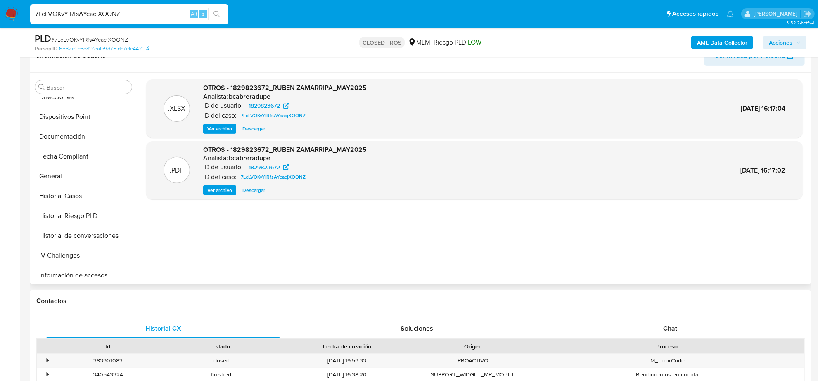
scroll to position [310, 0]
click at [60, 175] on button "KYC" at bounding box center [80, 174] width 97 height 20
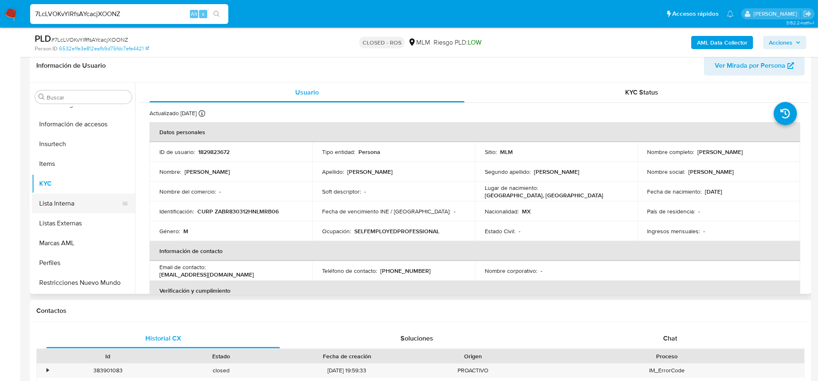
click at [69, 207] on button "Lista Interna" at bounding box center [80, 204] width 97 height 20
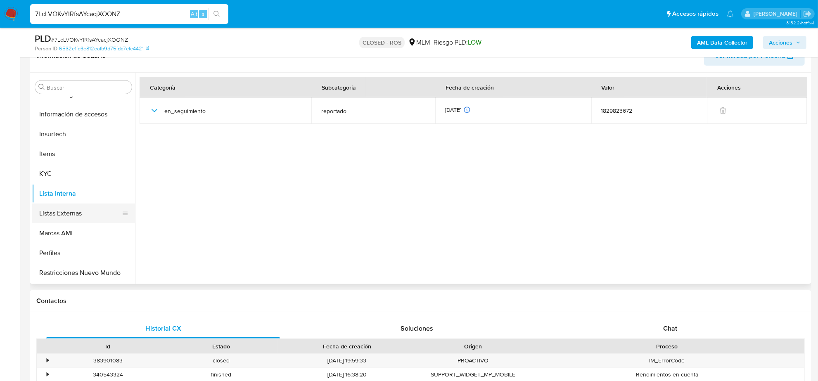
click at [63, 217] on button "Listas Externas" at bounding box center [80, 214] width 97 height 20
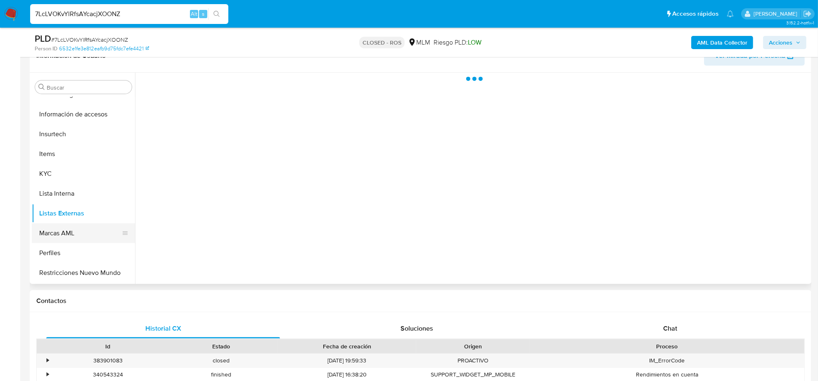
click at [63, 234] on button "Marcas AML" at bounding box center [80, 234] width 97 height 20
click at [69, 273] on button "Restricciones Nuevo Mundo" at bounding box center [80, 273] width 97 height 20
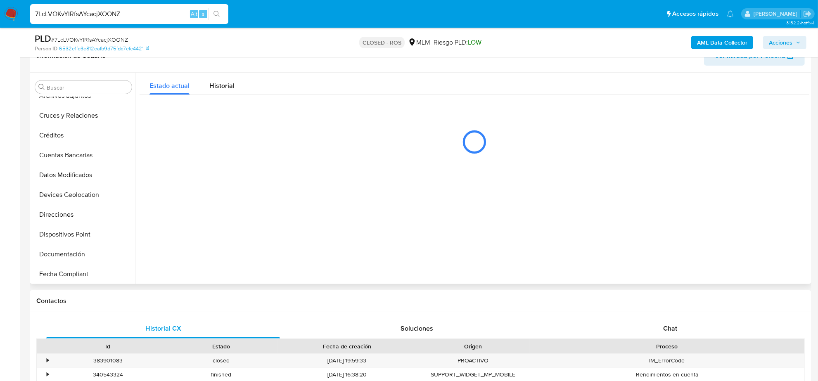
scroll to position [0, 0]
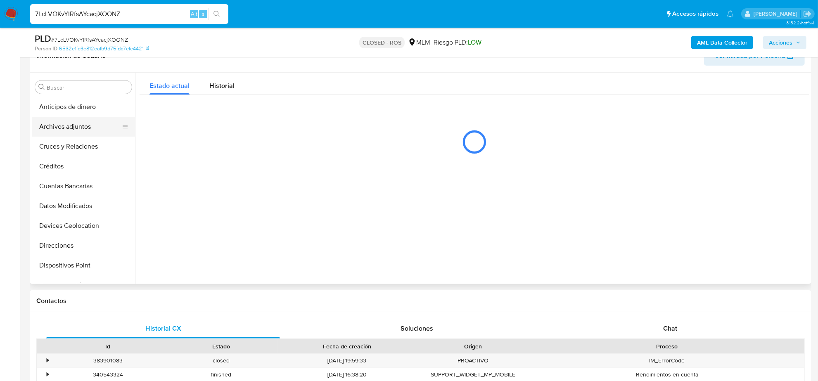
click at [67, 124] on button "Archivos adjuntos" at bounding box center [80, 127] width 97 height 20
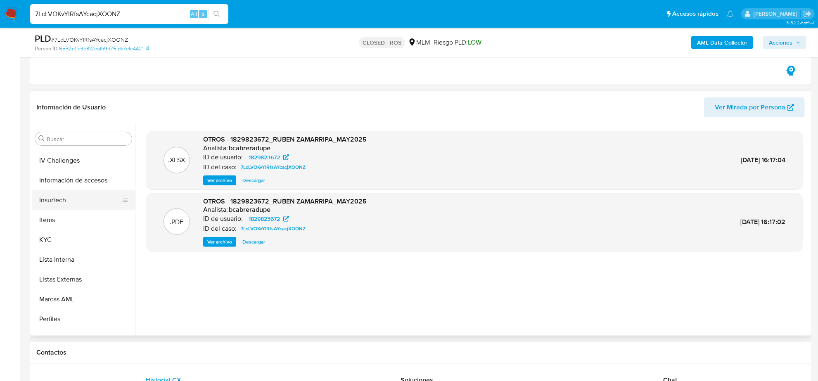
scroll to position [329, 0]
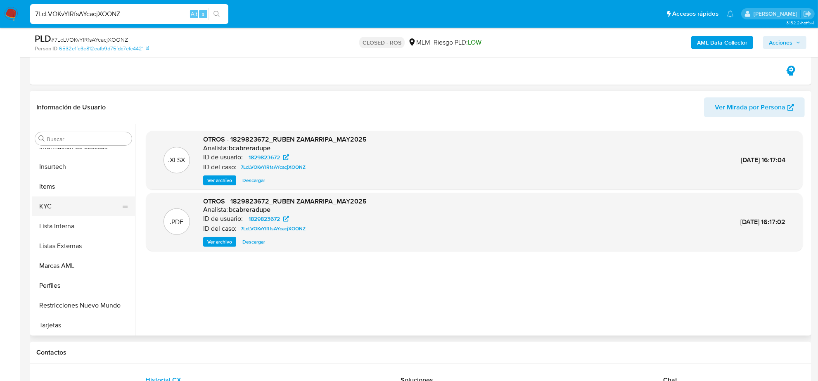
click at [55, 203] on button "KYC" at bounding box center [80, 207] width 97 height 20
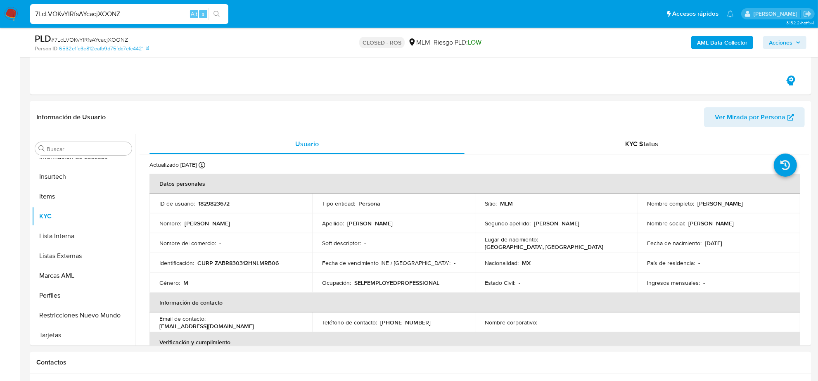
click at [94, 7] on div "7LcLVOKvYlRfsAYcacjXOONZ Alt s" at bounding box center [129, 14] width 198 height 20
click at [92, 10] on input "7LcLVOKvYlRfsAYcacjXOONZ" at bounding box center [129, 14] width 198 height 11
paste input "Ry1tpIvGqKLbSKHM0xHVKPfE"
type input "Ry1tpIvGqKLbSKHM0xHVKPfE"
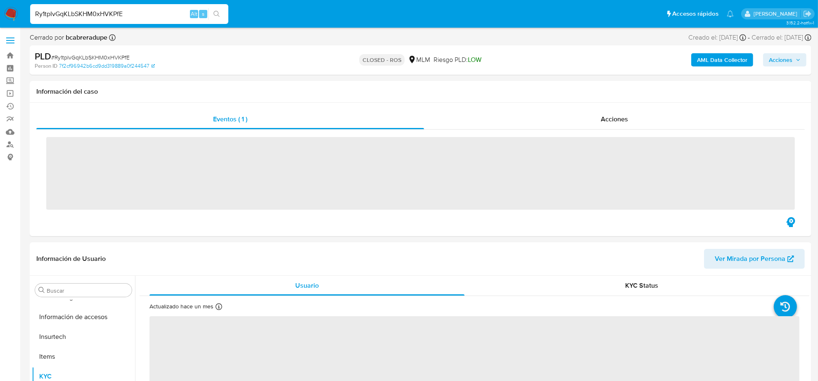
scroll to position [329, 0]
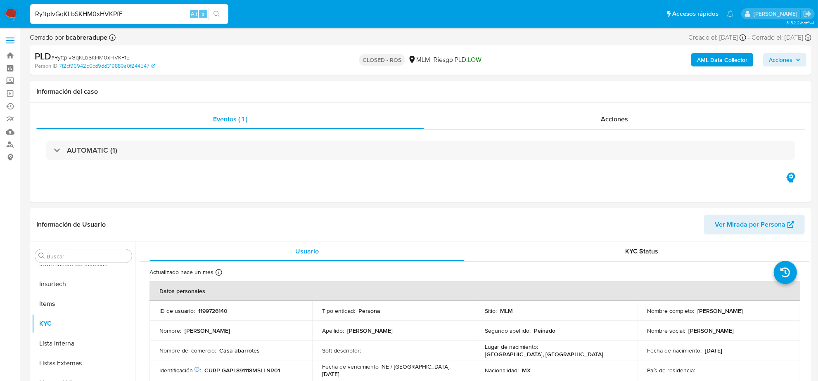
select select "10"
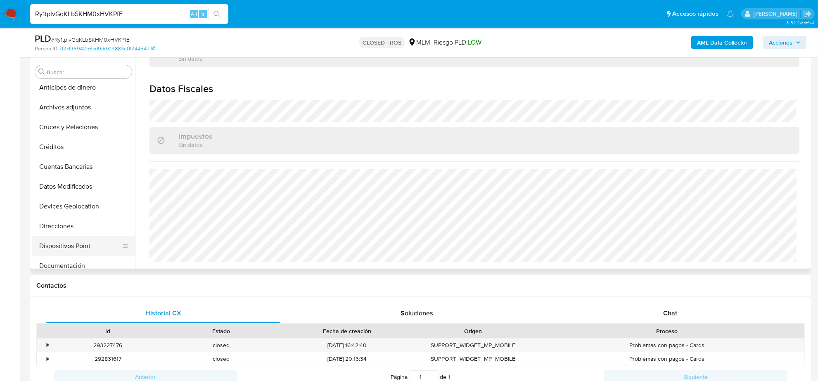
scroll to position [0, 0]
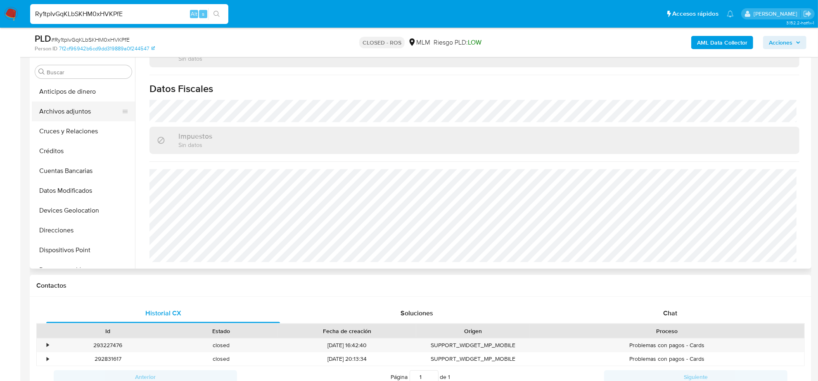
click at [73, 107] on button "Archivos adjuntos" at bounding box center [80, 112] width 97 height 20
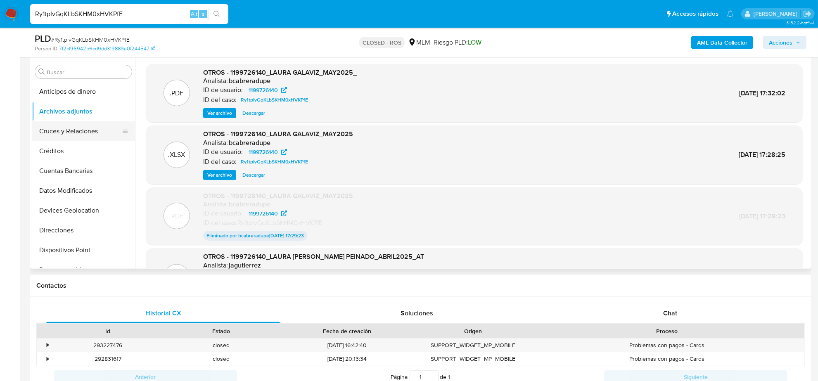
click at [67, 130] on button "Cruces y Relaciones" at bounding box center [80, 131] width 97 height 20
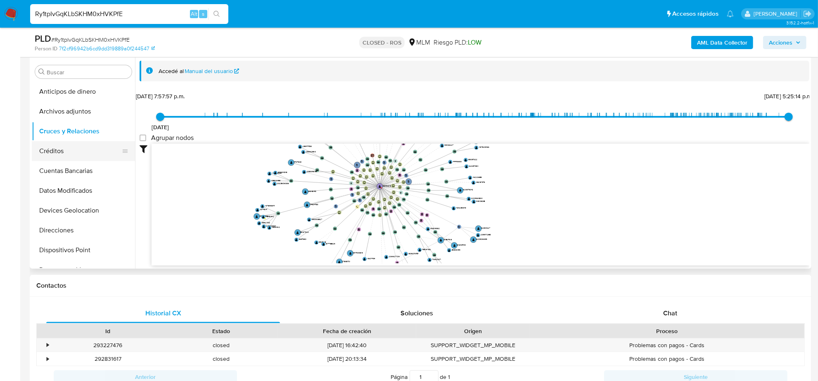
click at [71, 154] on button "Créditos" at bounding box center [80, 151] width 97 height 20
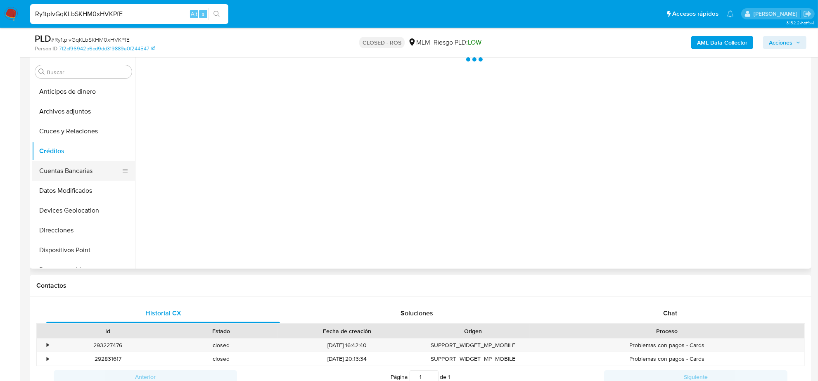
click at [73, 169] on button "Cuentas Bancarias" at bounding box center [80, 171] width 97 height 20
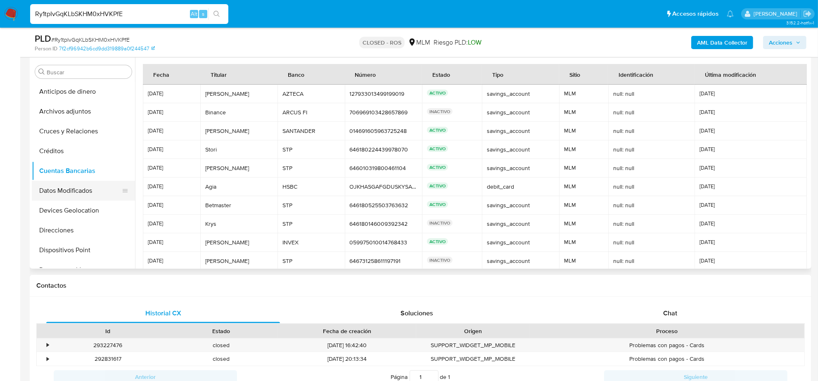
click at [71, 193] on button "Datos Modificados" at bounding box center [80, 191] width 97 height 20
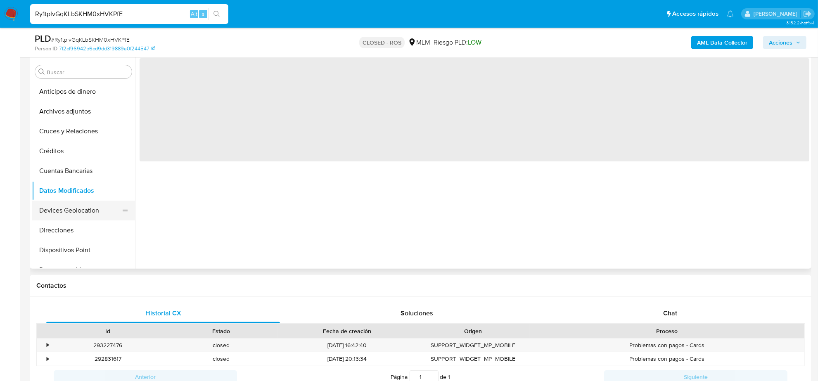
click at [69, 210] on button "Devices Geolocation" at bounding box center [80, 211] width 97 height 20
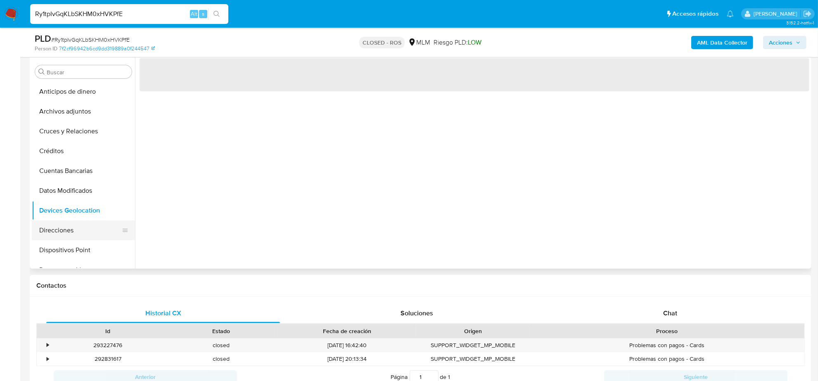
click at [63, 233] on button "Direcciones" at bounding box center [80, 231] width 97 height 20
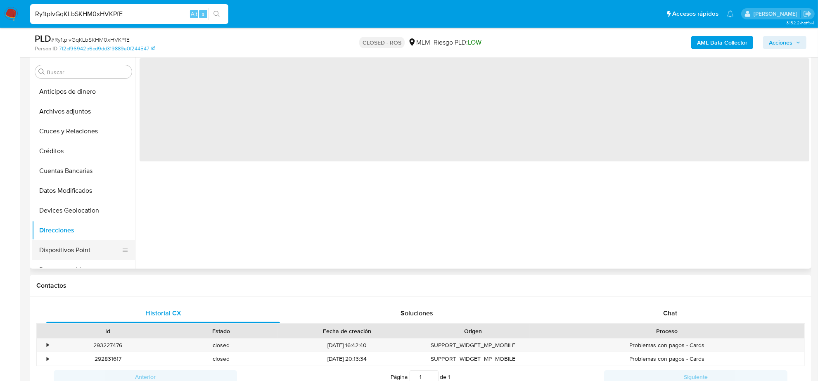
click at [65, 259] on button "Dispositivos Point" at bounding box center [80, 250] width 97 height 20
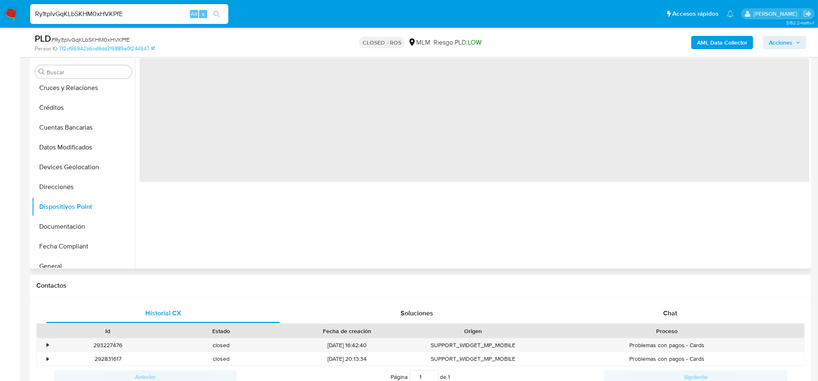
scroll to position [103, 0]
click at [56, 162] on button "Documentación" at bounding box center [80, 167] width 97 height 20
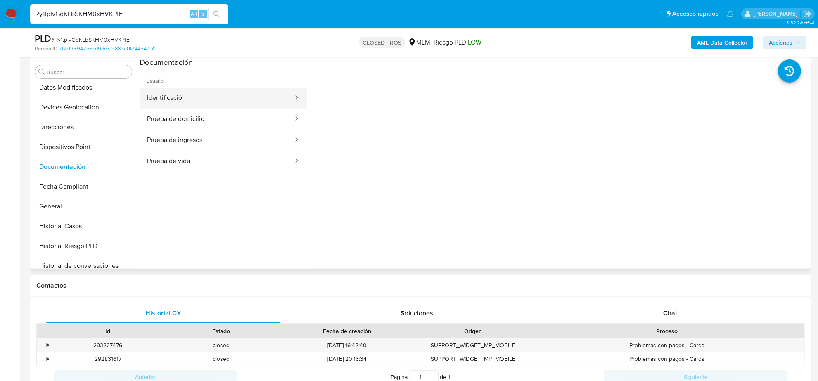
click at [185, 95] on button "Identificación" at bounding box center [217, 98] width 155 height 21
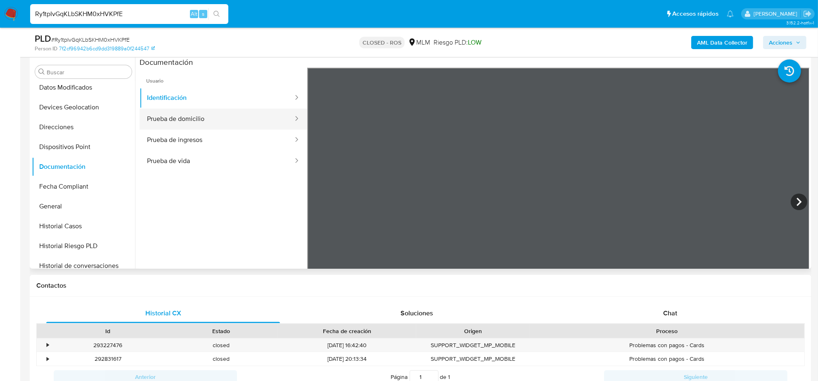
click at [185, 117] on button "Prueba de domicilio" at bounding box center [217, 119] width 155 height 21
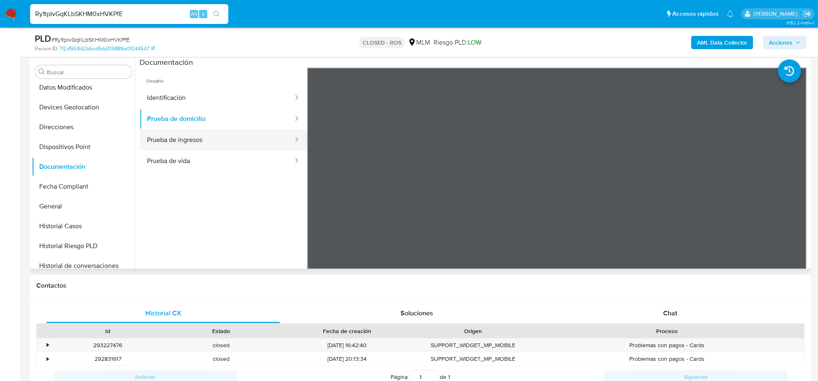
click at [182, 138] on button "Prueba de ingresos" at bounding box center [217, 140] width 155 height 21
click at [178, 151] on button "Prueba de vida" at bounding box center [217, 161] width 155 height 21
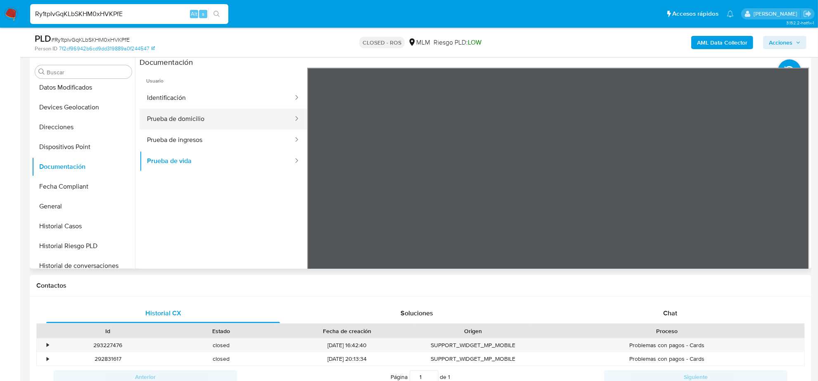
click at [179, 122] on button "Prueba de domicilio" at bounding box center [217, 119] width 155 height 21
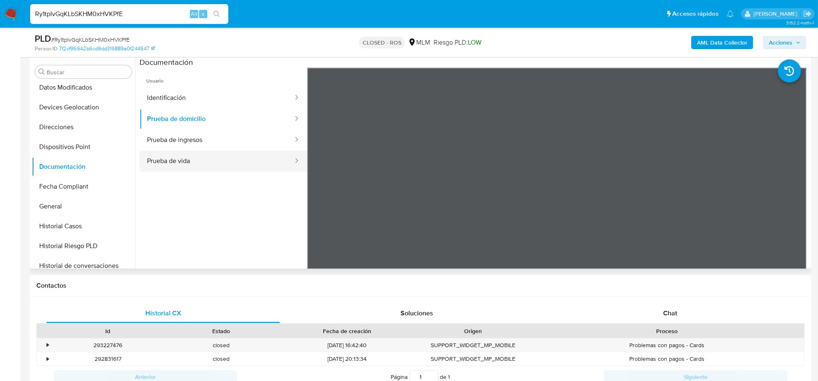
click at [182, 152] on button "Prueba de vida" at bounding box center [217, 161] width 155 height 21
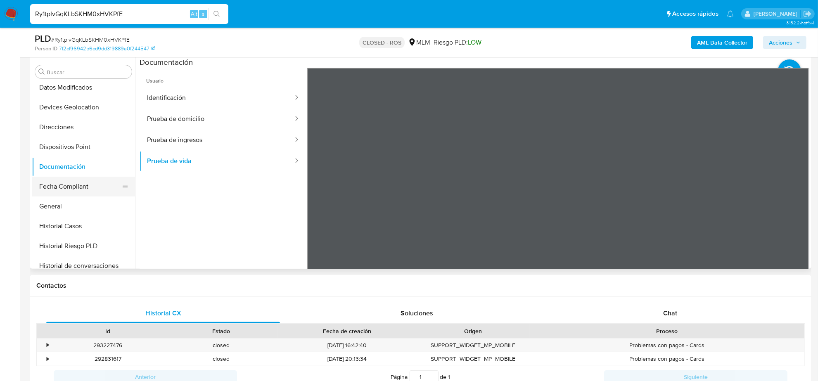
click at [60, 193] on button "Fecha Compliant" at bounding box center [80, 187] width 97 height 20
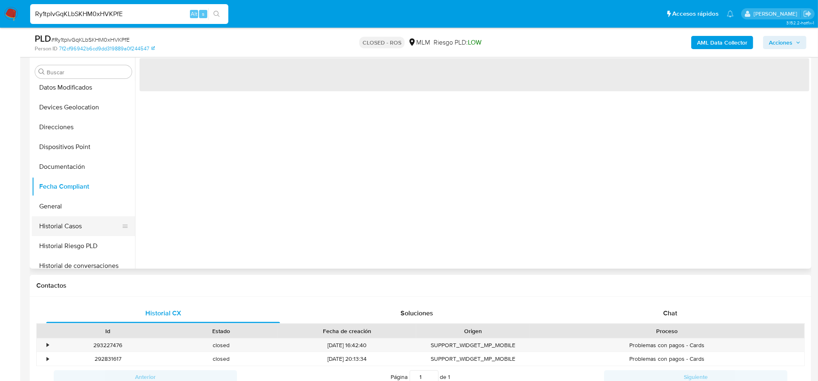
click at [64, 216] on button "Historial Casos" at bounding box center [80, 226] width 97 height 20
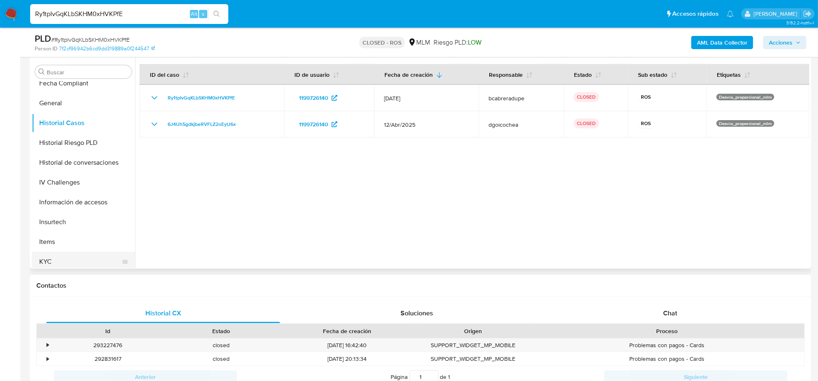
scroll to position [258, 0]
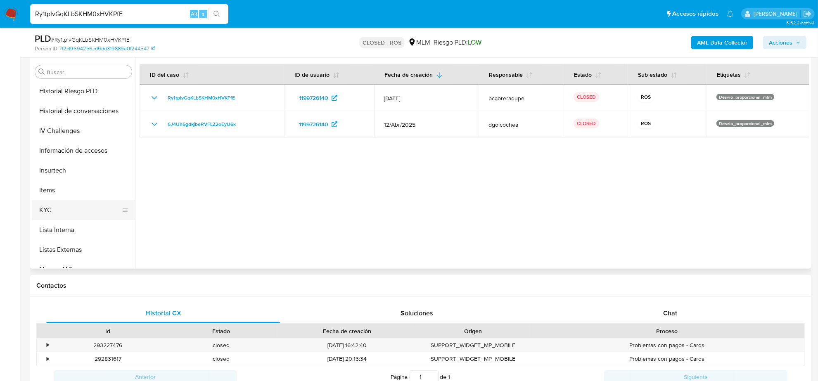
click at [67, 215] on button "KYC" at bounding box center [80, 210] width 97 height 20
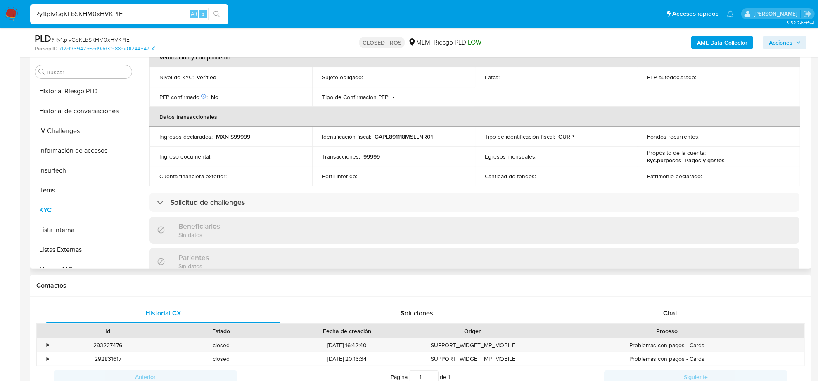
scroll to position [207, 0]
click at [94, 17] on input "Ry1tpIvGqKLbSKHM0xHVKPfE" at bounding box center [129, 14] width 198 height 11
paste input "mvKQmwcPZ1uSpnxxIXRkAEf9"
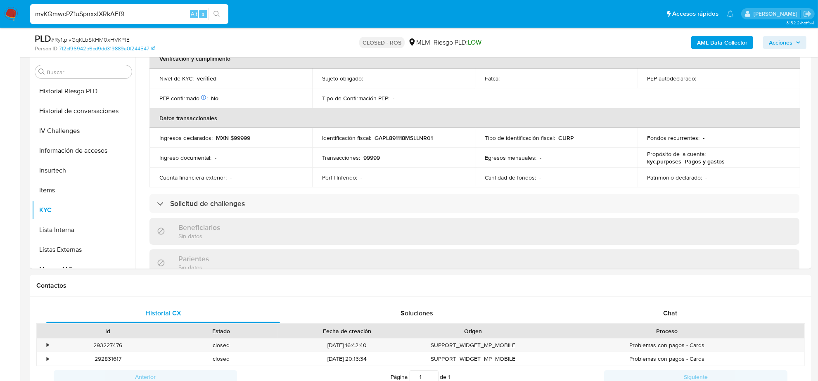
type input "mvKQmwcPZ1uSpnxxIXRkAEf9"
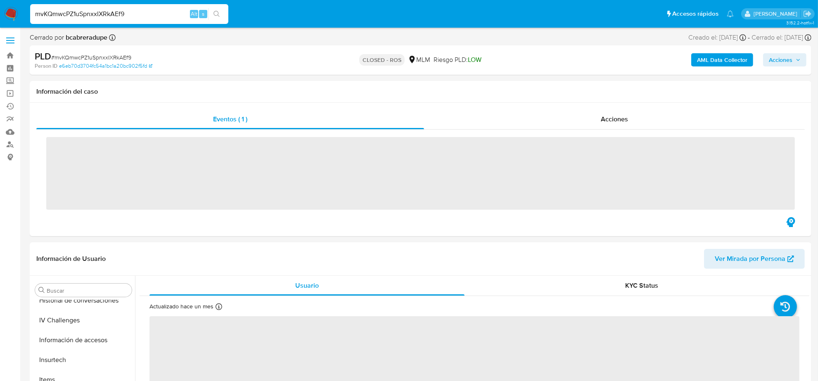
scroll to position [329, 0]
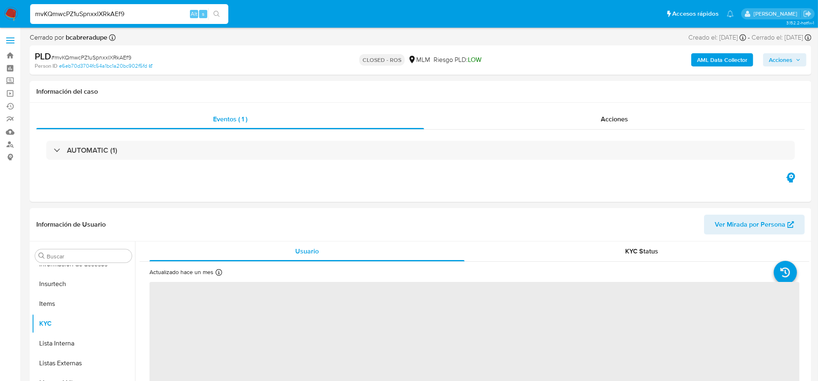
select select "10"
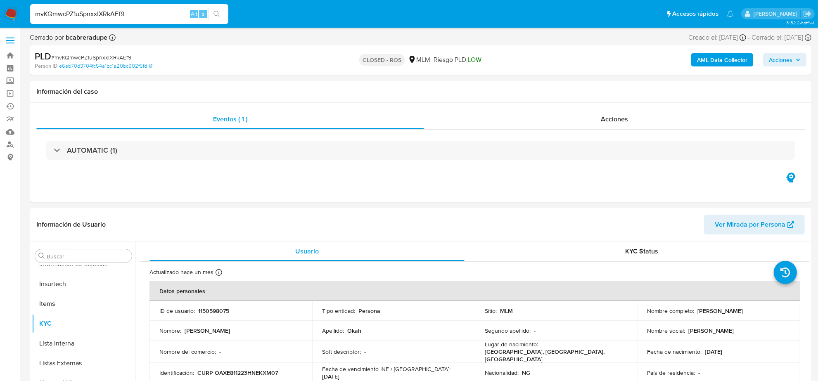
click at [131, 18] on input "mvKQmwcPZ1uSpnxxIXRkAEf9" at bounding box center [129, 14] width 198 height 11
paste input "4uVFXDG5LG6sdsMIZTJMgoOY"
type input "4uVFXDG5LG6sdsMIZTJMgoOY"
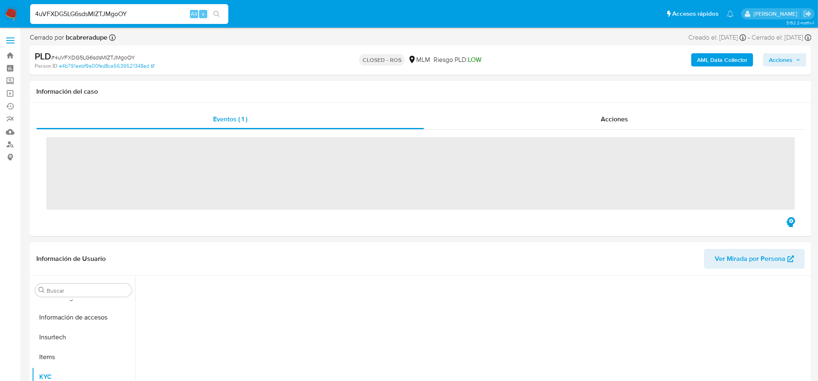
scroll to position [329, 0]
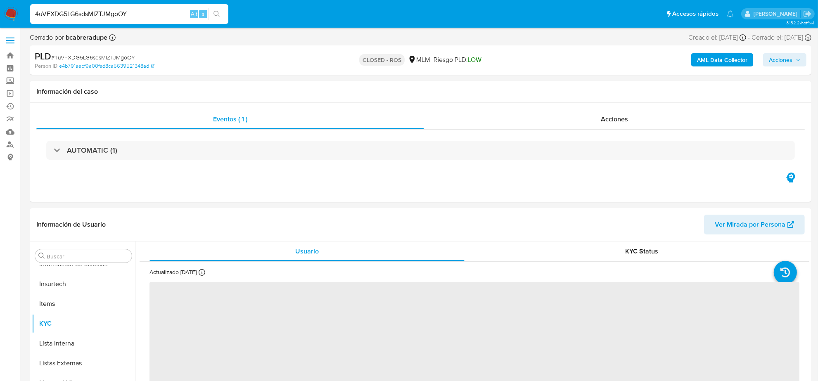
select select "10"
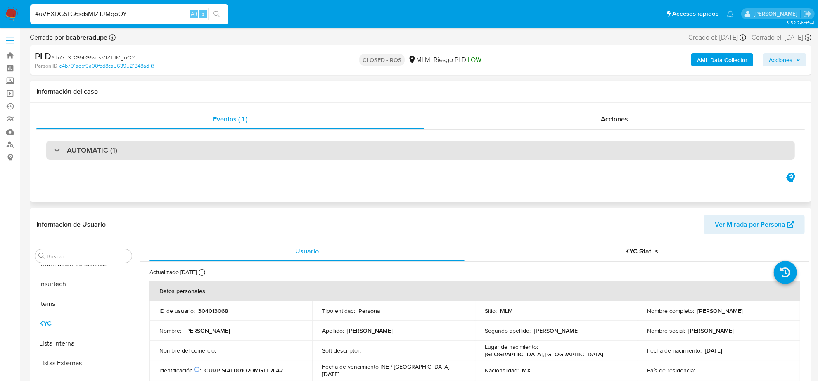
click at [115, 151] on h3 "AUTOMATIC (1)" at bounding box center [92, 150] width 50 height 9
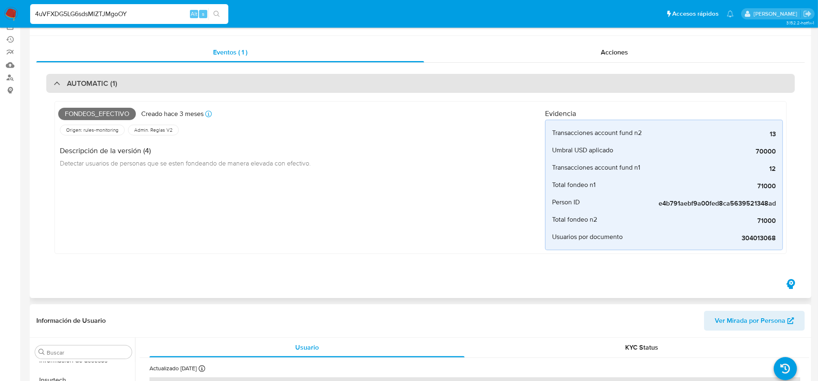
scroll to position [0, 0]
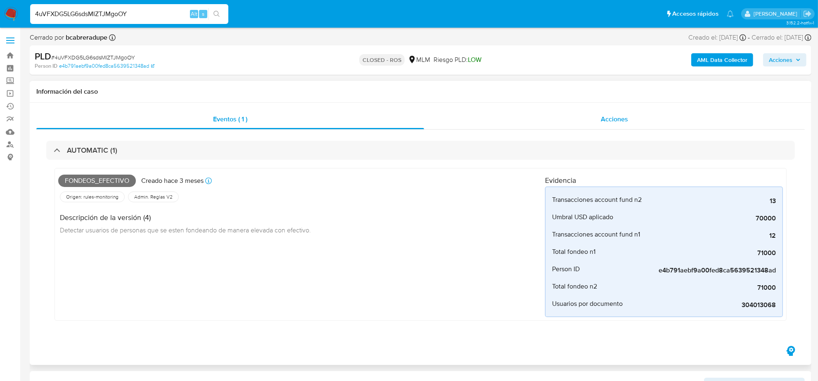
click at [618, 118] on span "Acciones" at bounding box center [614, 119] width 27 height 10
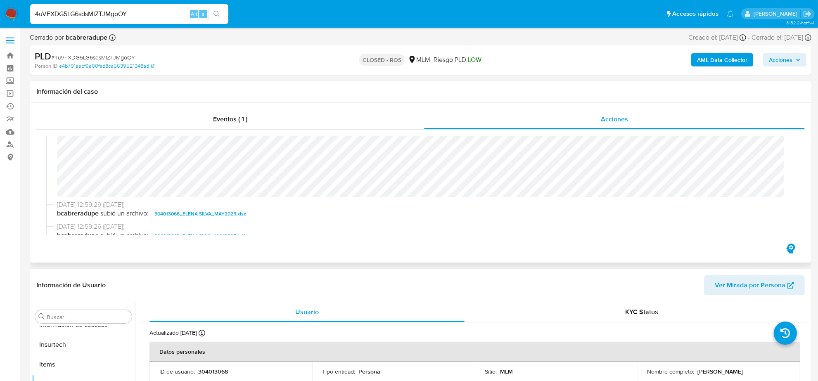
scroll to position [415, 0]
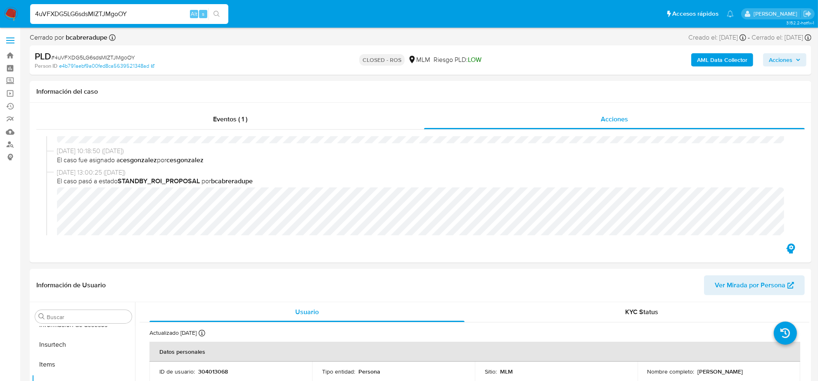
click at [122, 11] on input "4uVFXDG5LG6sdsMIZTJMgoOY" at bounding box center [129, 14] width 198 height 11
paste input "OAkSOgjEijVXPeJBssuASmLQ"
type input "OAkSOgjEijVXPeJBssuASmLQ"
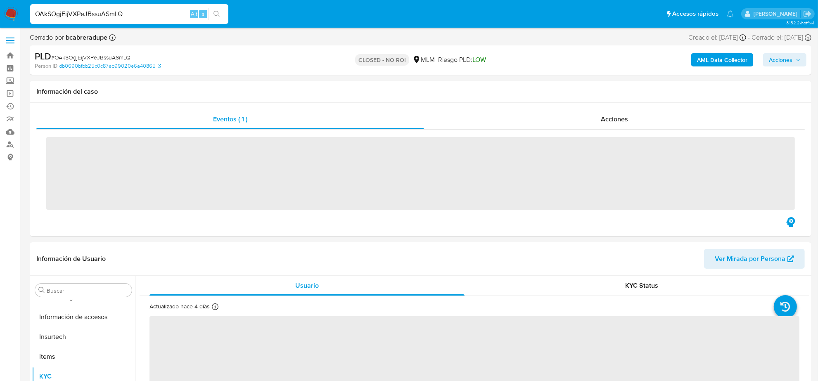
scroll to position [329, 0]
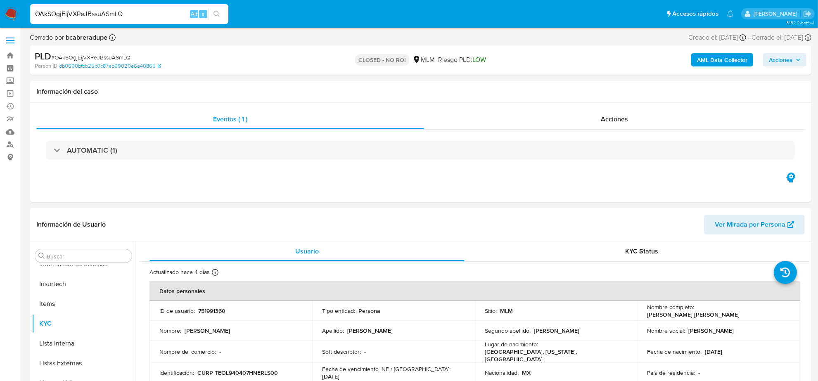
select select "10"
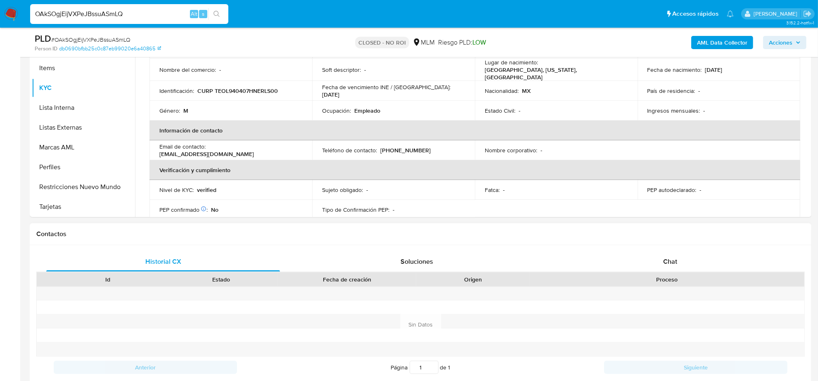
scroll to position [310, 0]
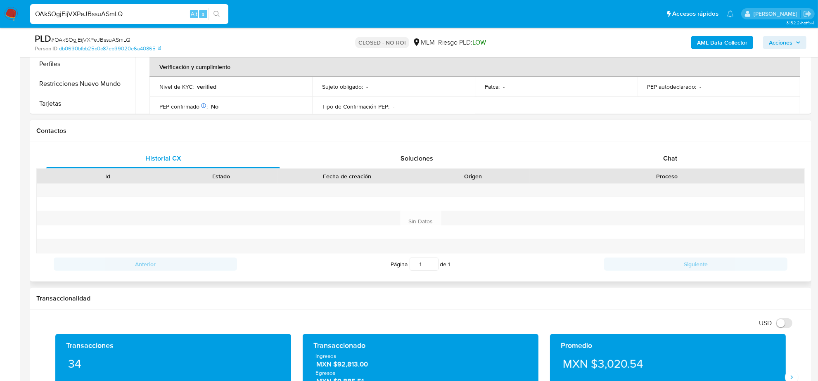
drag, startPoint x: 668, startPoint y: 147, endPoint x: 674, endPoint y: 162, distance: 15.4
click at [669, 147] on div "Historial CX Soluciones Chat Id Estado Fecha de creación Origen Proceso Anterio…" at bounding box center [421, 212] width 782 height 140
click at [675, 167] on div "Chat" at bounding box center [671, 159] width 234 height 20
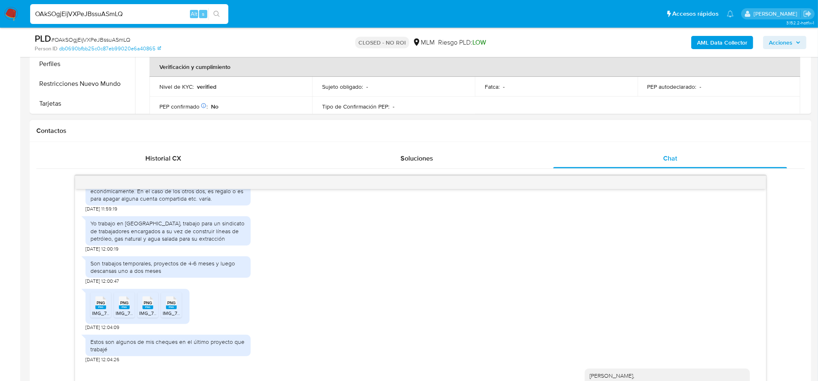
scroll to position [414, 0]
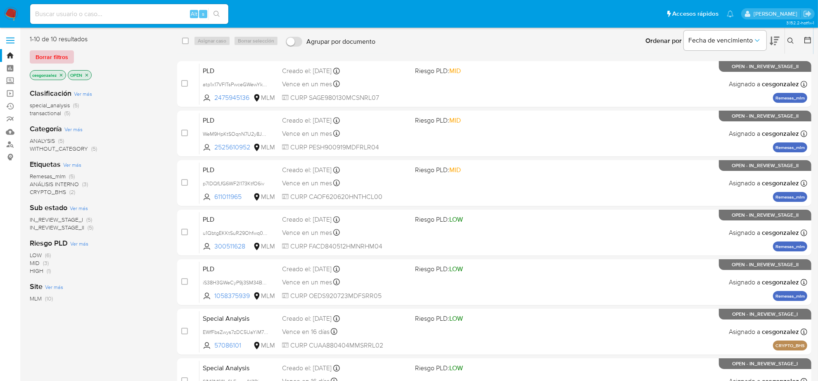
click at [50, 59] on span "Borrar filtros" at bounding box center [52, 57] width 33 height 12
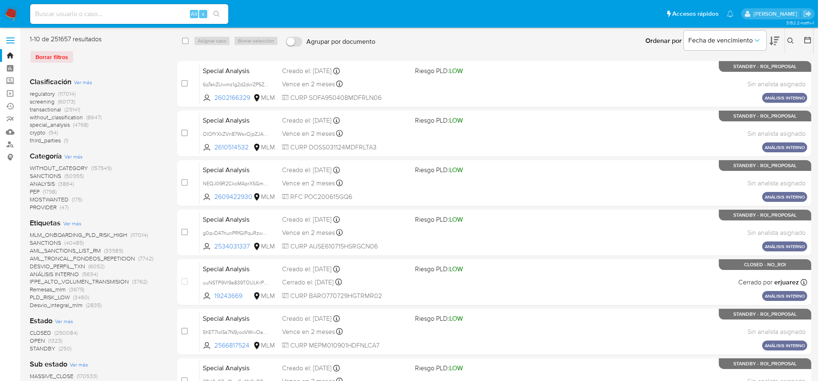
click at [807, 36] on icon at bounding box center [808, 40] width 8 height 8
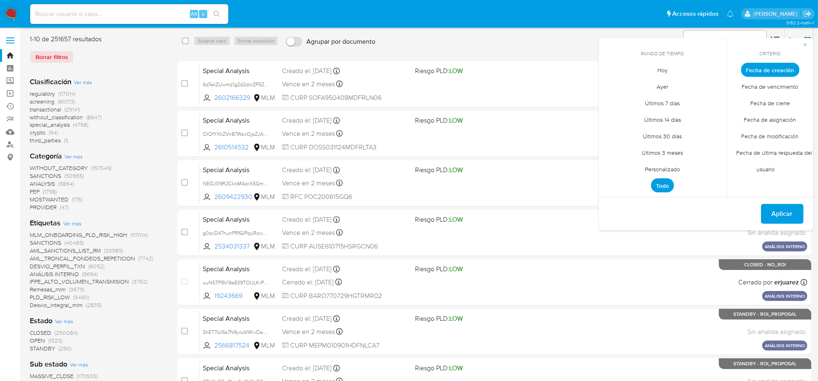
click at [672, 166] on span "Personalizado" at bounding box center [663, 169] width 52 height 17
click at [612, 86] on icon "Mes anterior" at bounding box center [612, 85] width 10 height 10
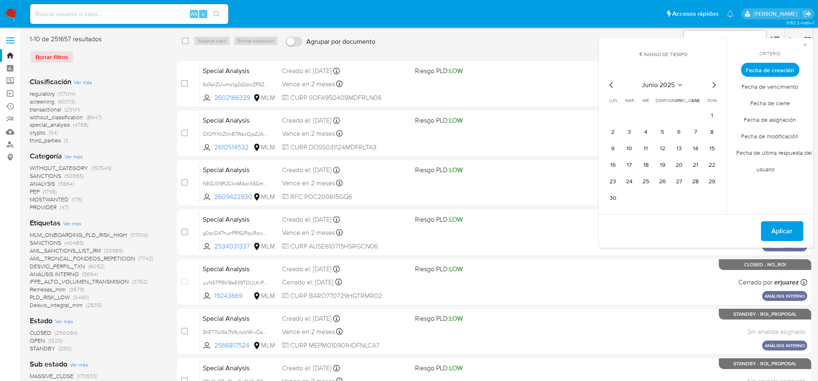
click at [612, 86] on icon "Mes anterior" at bounding box center [612, 85] width 10 height 10
click at [616, 152] on button "12" at bounding box center [613, 148] width 13 height 13
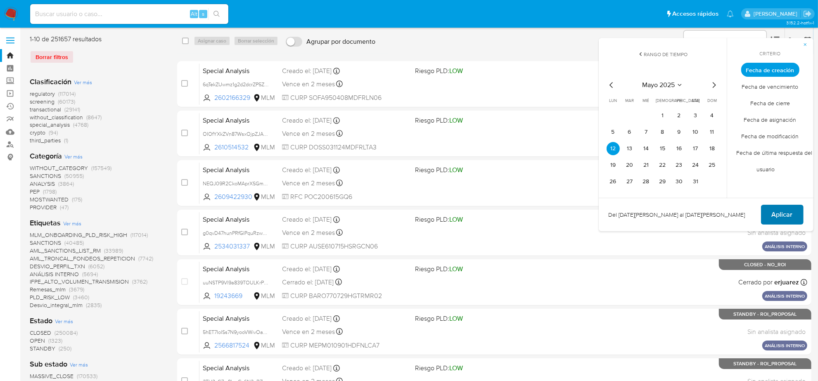
click at [790, 219] on span "Aplicar" at bounding box center [782, 215] width 21 height 18
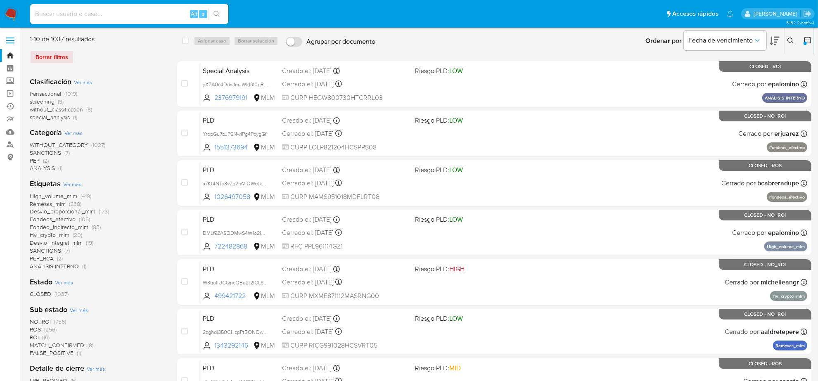
click at [44, 330] on span "(256)" at bounding box center [50, 330] width 12 height 8
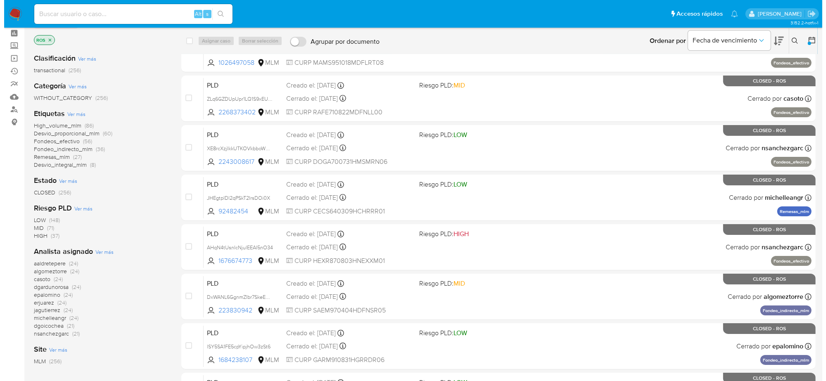
scroll to position [52, 0]
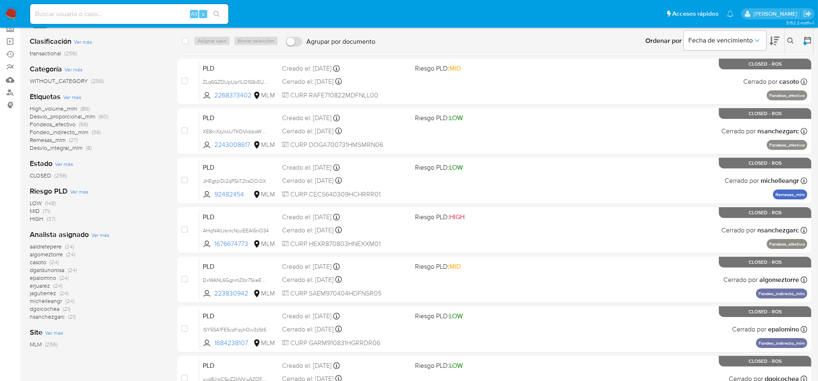
click at [98, 236] on span "Ver más" at bounding box center [100, 234] width 18 height 7
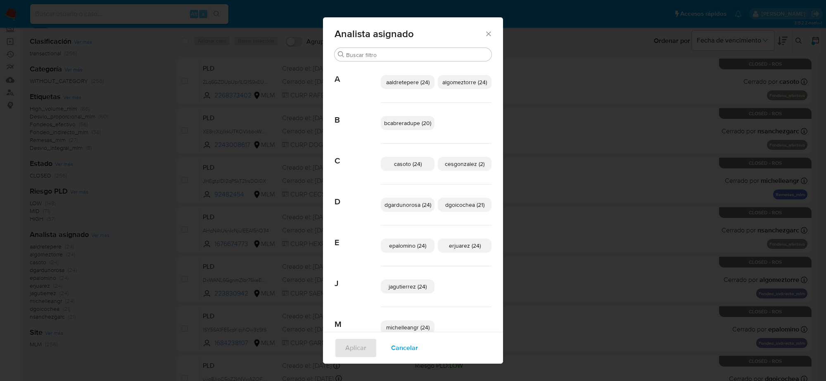
click at [392, 120] on span "bcabreradupe (20)" at bounding box center [407, 123] width 47 height 8
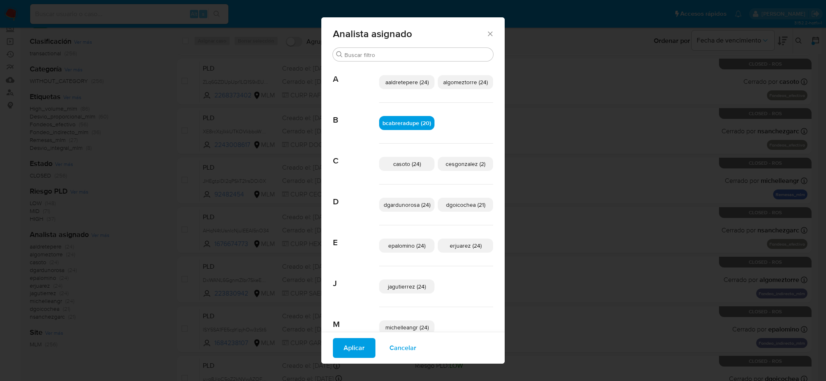
click at [350, 342] on span "Aplicar" at bounding box center [354, 348] width 21 height 18
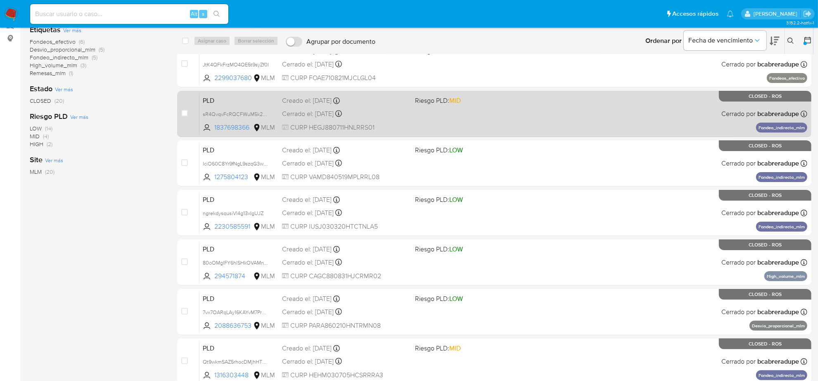
scroll to position [207, 0]
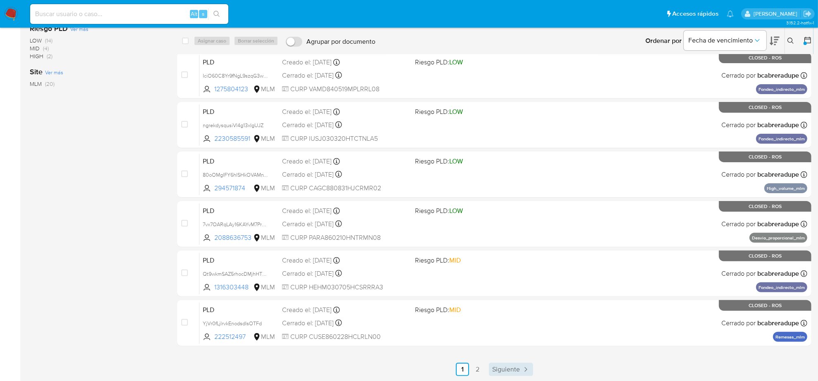
click at [513, 367] on span "Siguiente" at bounding box center [506, 369] width 28 height 7
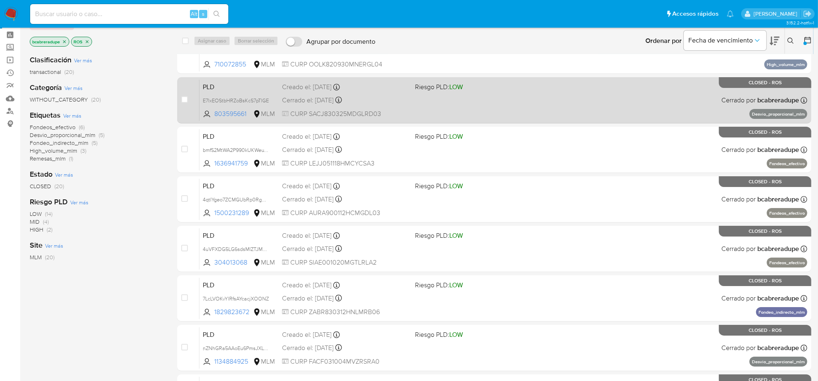
scroll to position [52, 0]
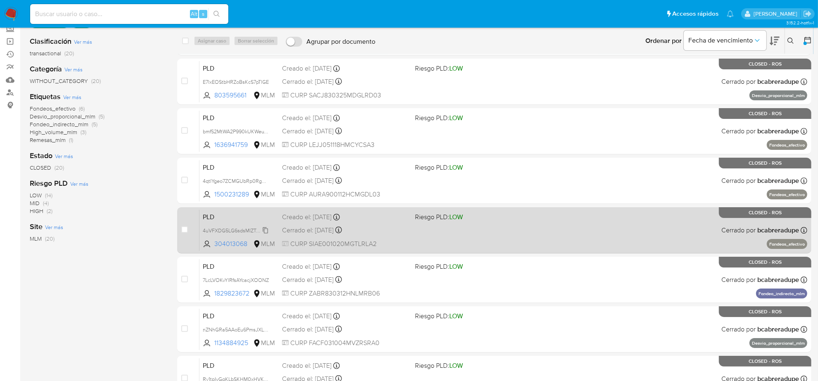
click at [269, 229] on span "4uVFXDG5LG6sdsMIZTJMgoOY" at bounding box center [239, 230] width 73 height 9
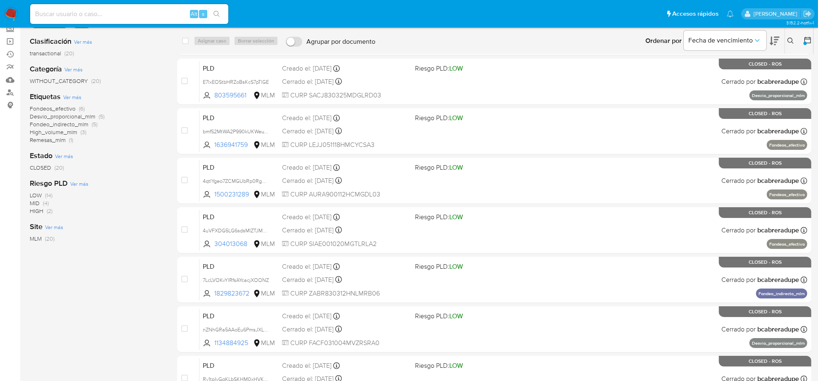
click at [133, 280] on div "Clasificación Ver más transactional (20) Categoría Ver más WITHOUT_CATEGORY (20…" at bounding box center [97, 170] width 134 height 281
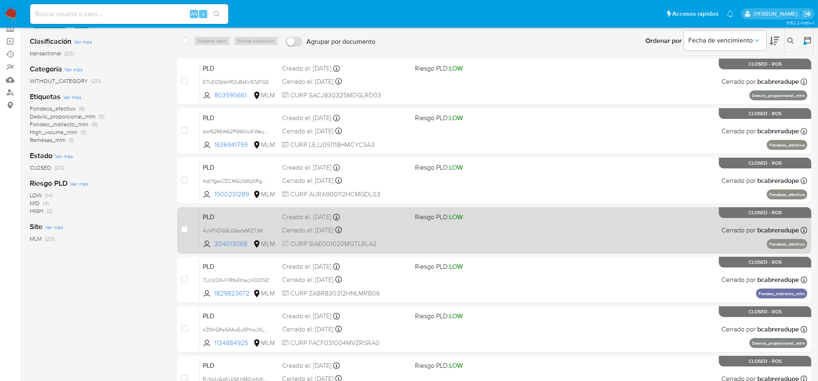
click at [312, 228] on div "Cerrado el: 08/07/2025 Cerrado el: 08/07/2025 11:34:28" at bounding box center [345, 230] width 126 height 9
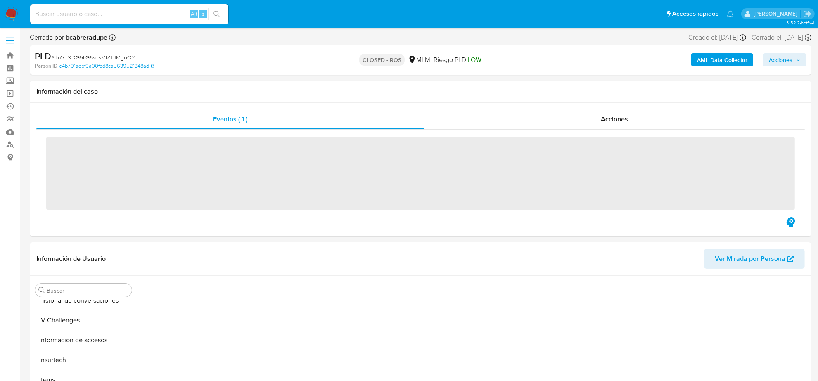
scroll to position [329, 0]
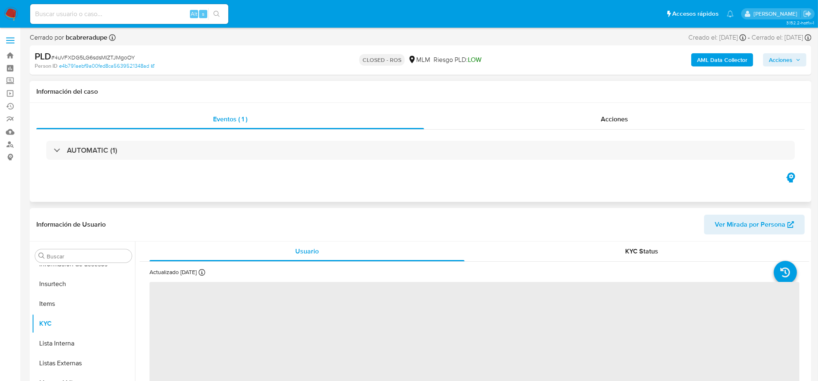
click at [630, 105] on div "Eventos ( 1 ) Acciones AUTOMATIC (1)" at bounding box center [421, 152] width 782 height 99
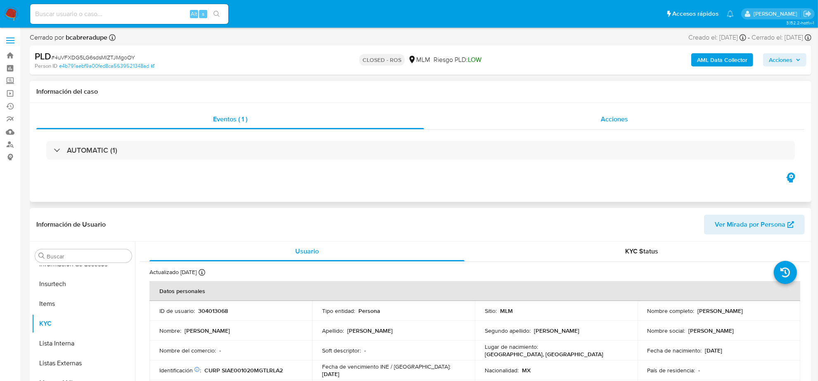
select select "10"
click at [627, 118] on span "Acciones" at bounding box center [614, 119] width 27 height 10
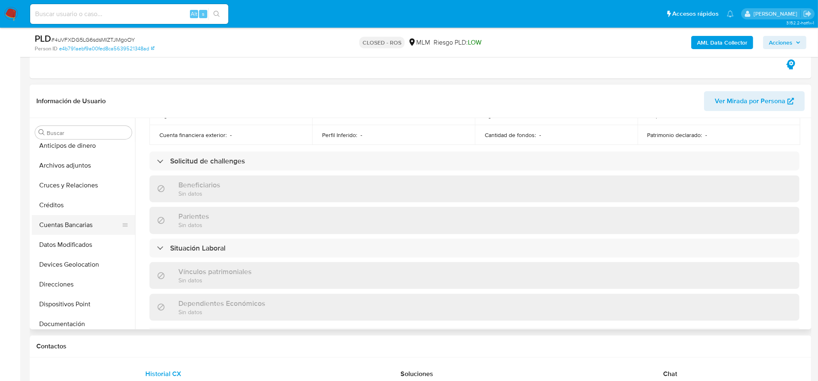
scroll to position [0, 0]
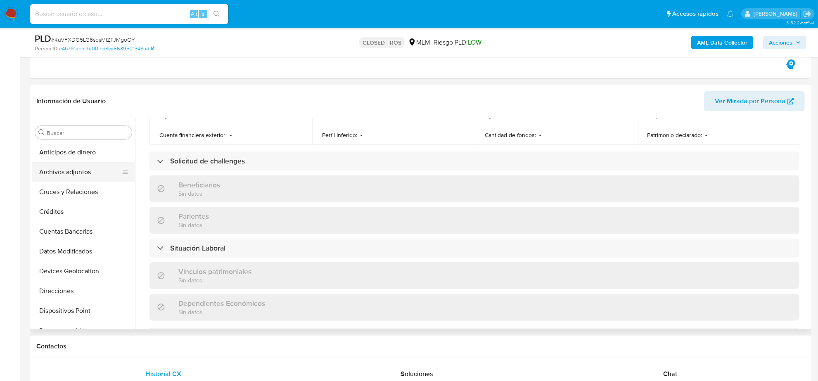
click at [88, 174] on button "Archivos adjuntos" at bounding box center [80, 172] width 97 height 20
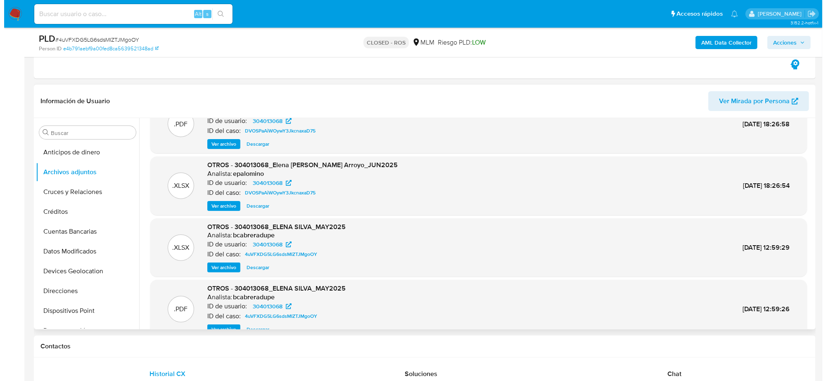
scroll to position [46, 0]
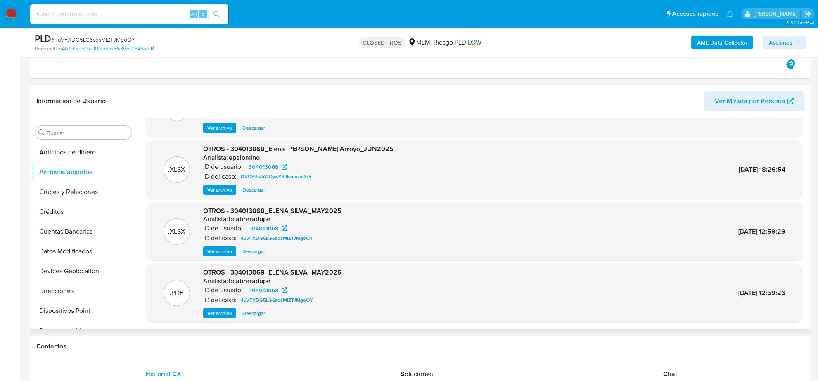
click at [256, 255] on span "Descargar" at bounding box center [254, 251] width 23 height 8
click at [231, 314] on span "Ver archivo" at bounding box center [219, 313] width 25 height 8
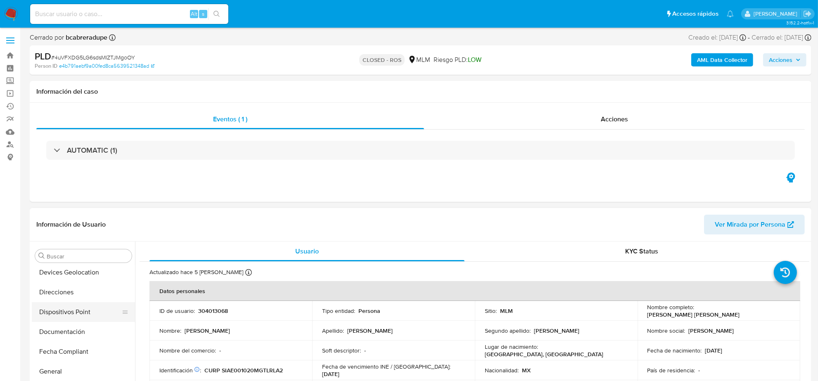
scroll to position [102, 0]
select select "10"
click at [81, 296] on button "Archivos adjuntos" at bounding box center [80, 296] width 97 height 20
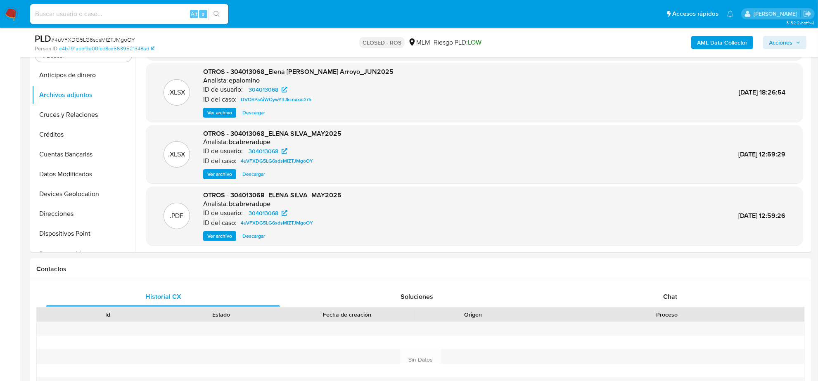
scroll to position [155, 0]
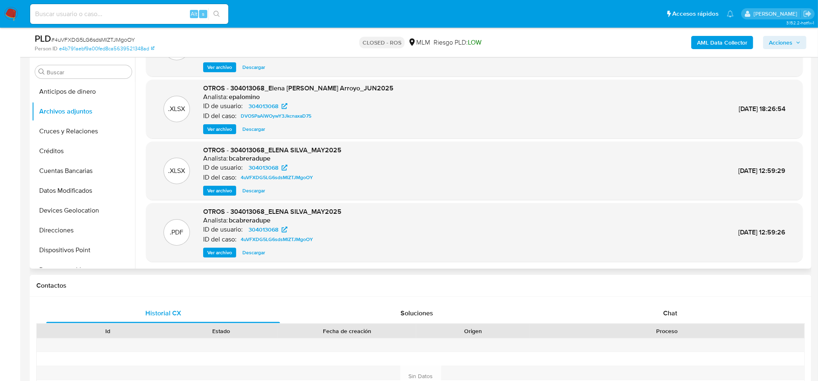
click at [217, 250] on span "Ver archivo" at bounding box center [219, 253] width 25 height 8
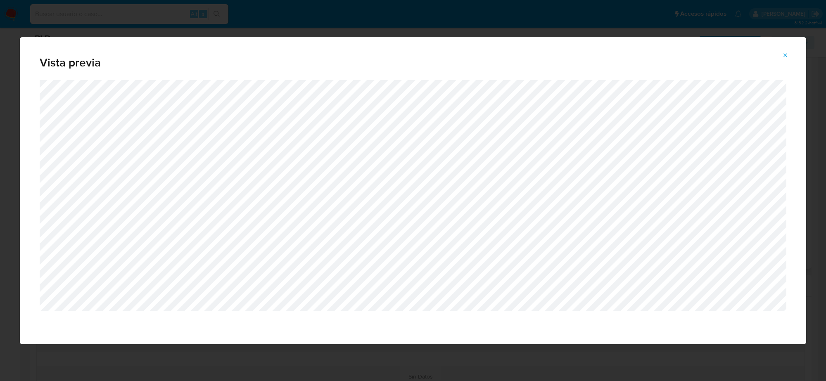
click at [788, 56] on icon "Attachment preview" at bounding box center [785, 55] width 7 height 7
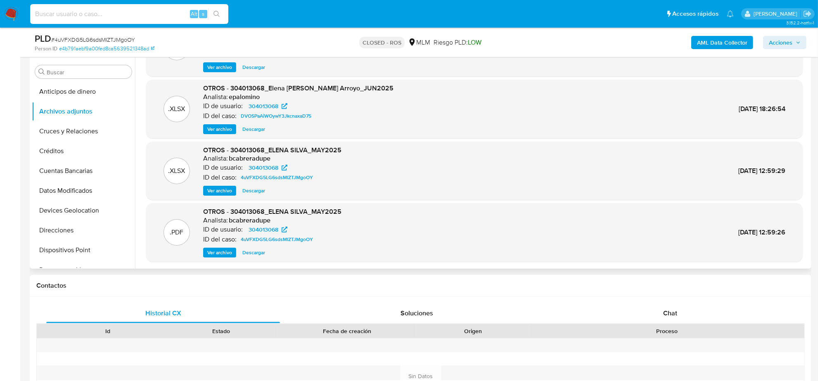
click at [107, 14] on input at bounding box center [129, 14] width 198 height 11
paste input "OAkSOgjEijVXPeJBssuASmLQ"
type input "OAkSOgjEijVXPeJBssuASmLQ"
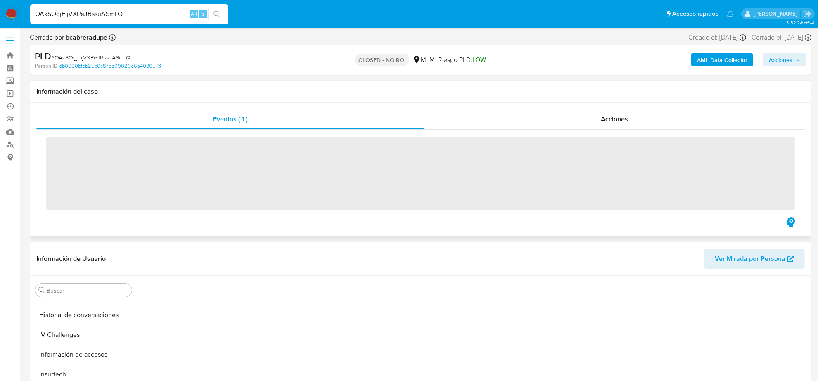
scroll to position [329, 0]
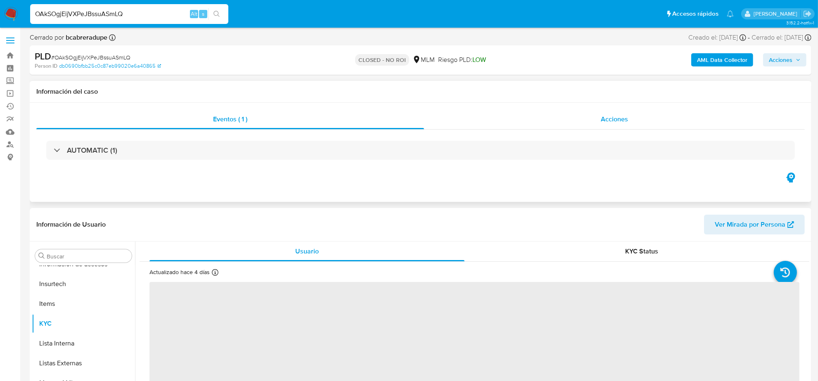
click at [623, 124] on div "Acciones" at bounding box center [614, 119] width 381 height 20
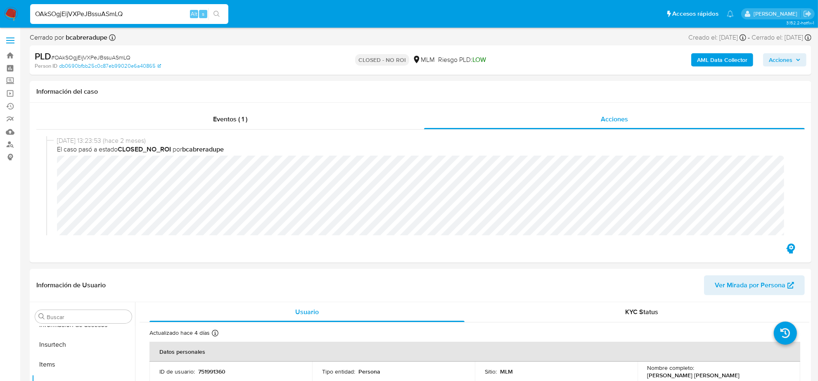
select select "10"
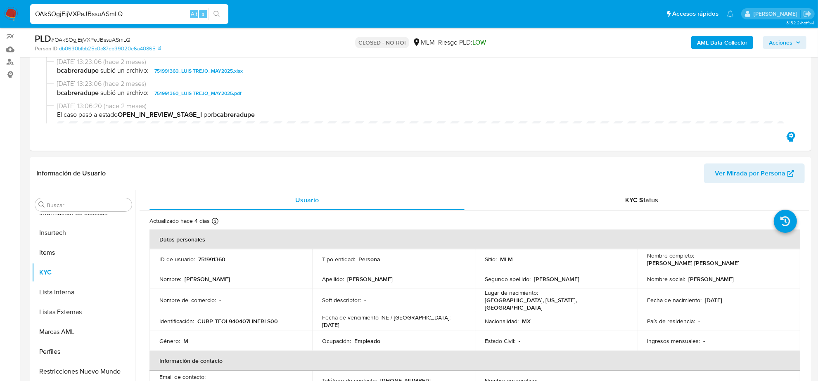
scroll to position [0, 0]
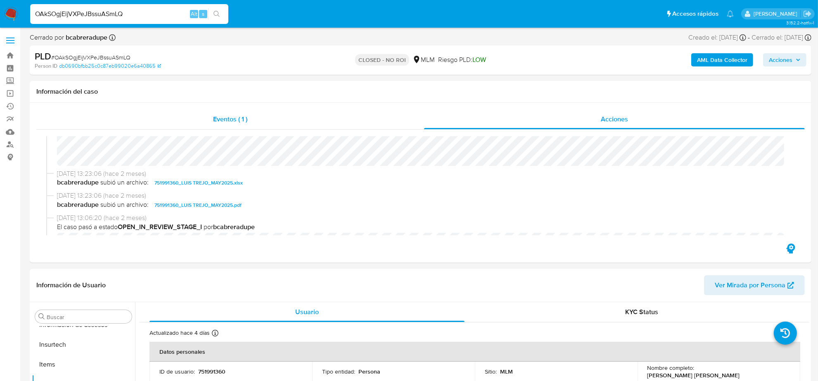
click at [211, 118] on div "Eventos ( 1 )" at bounding box center [230, 119] width 388 height 20
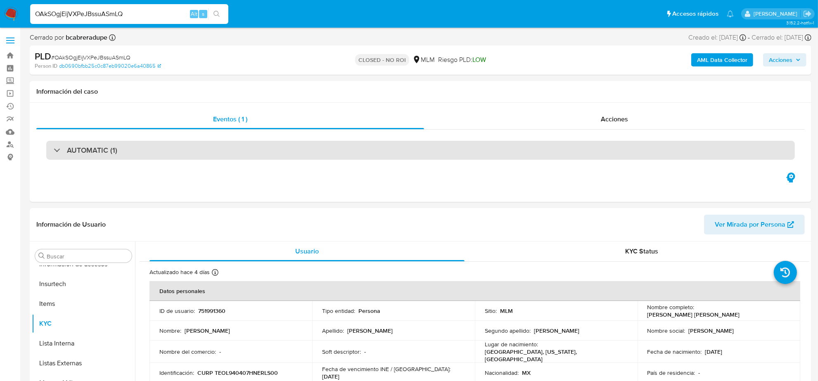
click at [89, 152] on h3 "AUTOMATIC (1)" at bounding box center [92, 150] width 50 height 9
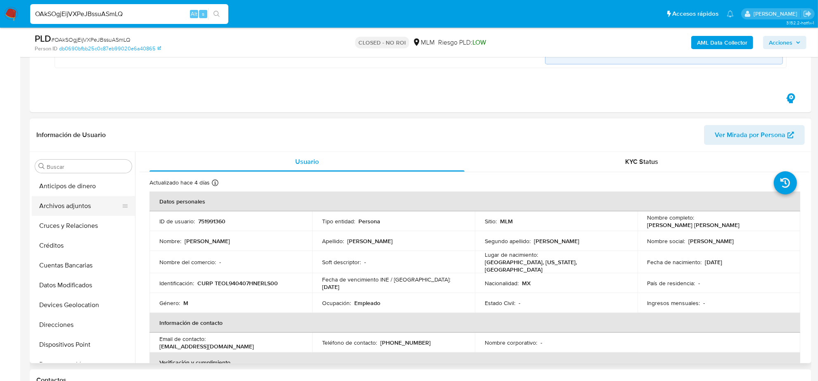
click at [85, 209] on button "Archivos adjuntos" at bounding box center [80, 206] width 97 height 20
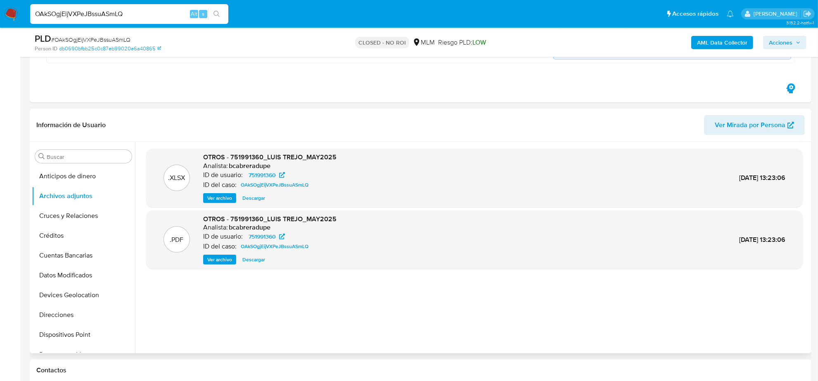
click at [253, 194] on span "Descargar" at bounding box center [254, 198] width 23 height 8
click at [220, 257] on span "Ver archivo" at bounding box center [219, 260] width 25 height 8
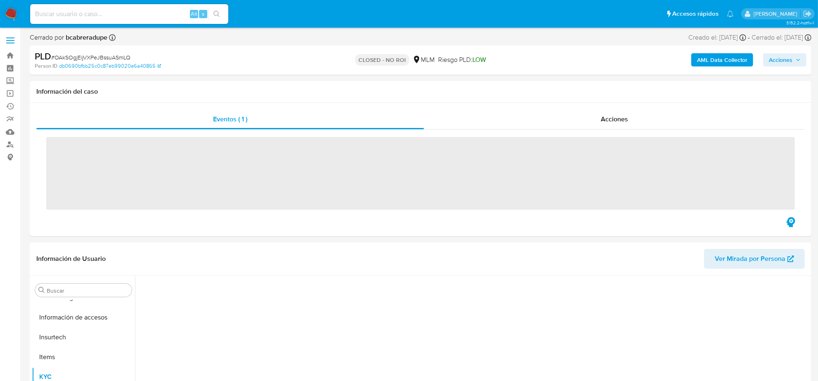
scroll to position [329, 0]
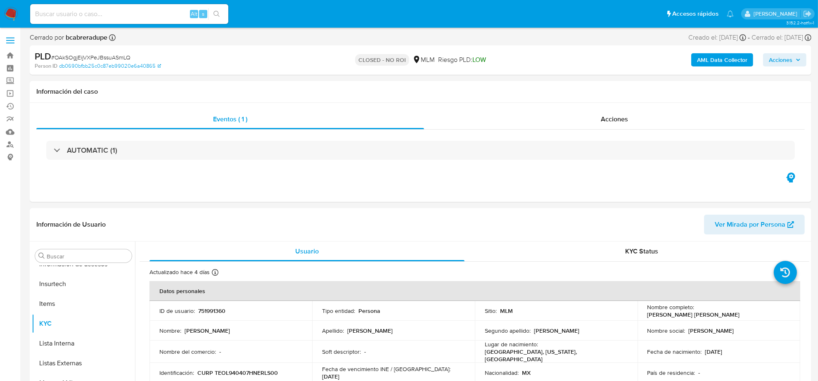
select select "10"
click at [90, 13] on input at bounding box center [129, 14] width 198 height 11
paste input "ynZfFTIa1QNHTyG9jpqALks9"
type input "ynZfFTIa1QNHTyG9jpqALks9"
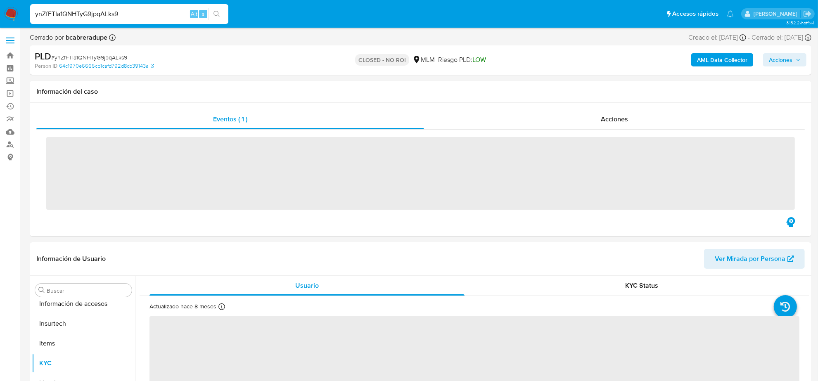
scroll to position [329, 0]
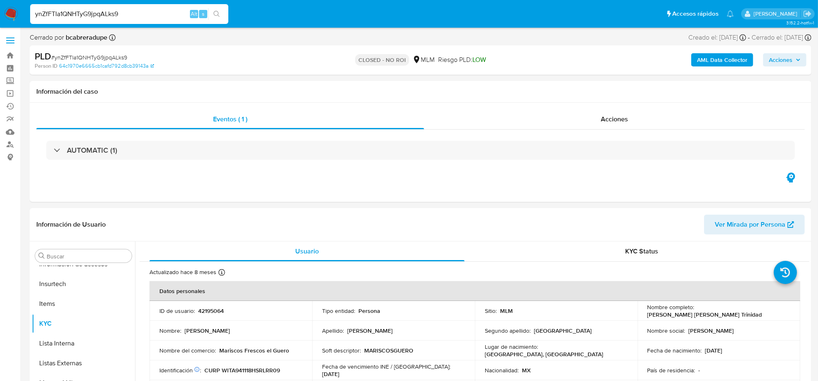
select select "10"
click at [610, 116] on span "Acciones" at bounding box center [614, 119] width 27 height 10
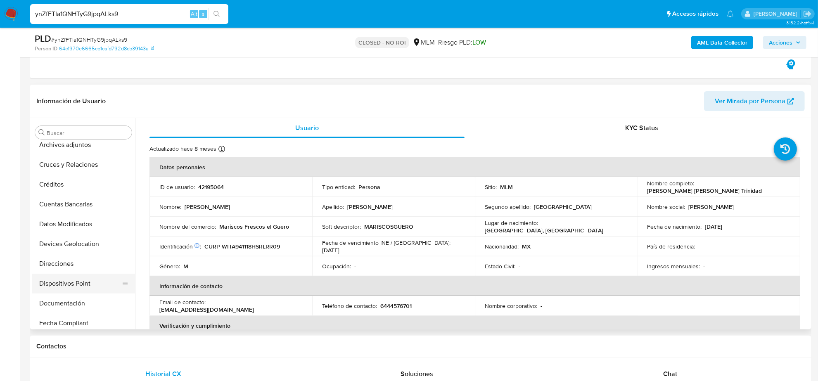
scroll to position [0, 0]
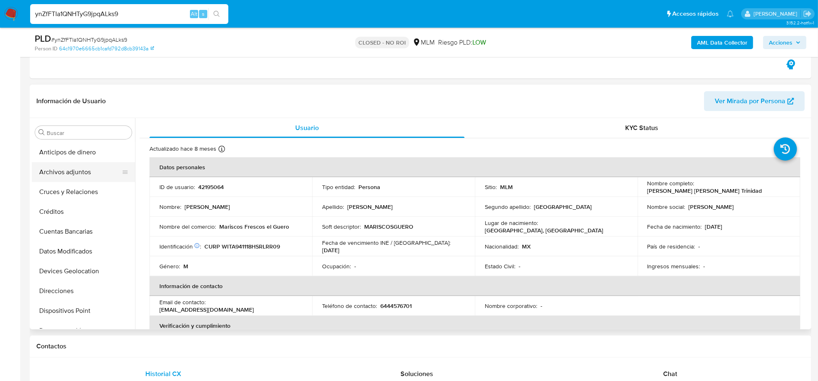
click at [79, 171] on button "Archivos adjuntos" at bounding box center [80, 172] width 97 height 20
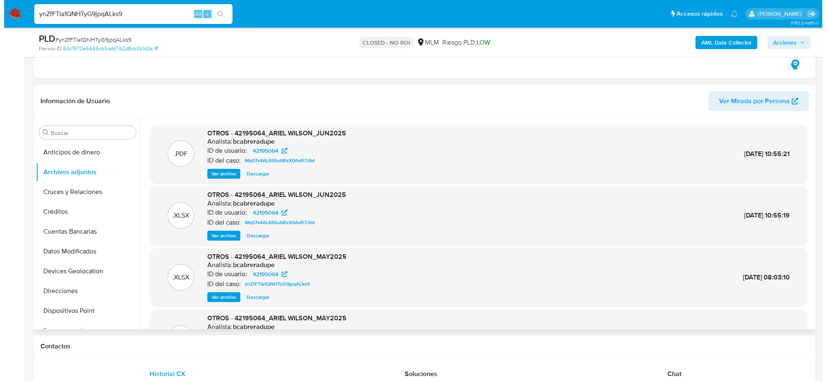
scroll to position [46, 0]
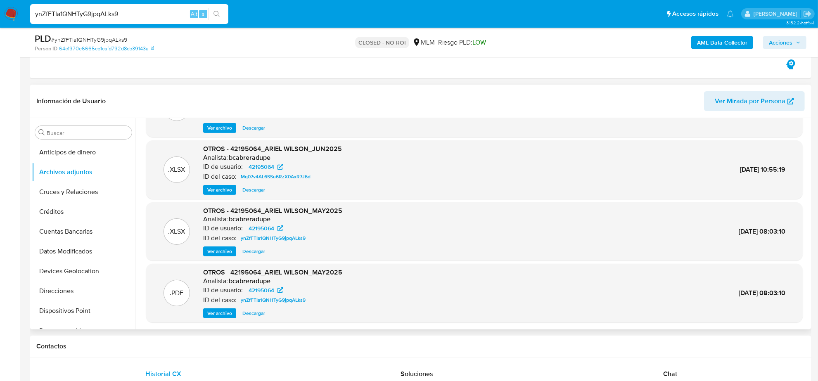
click at [249, 251] on span "Descargar" at bounding box center [254, 251] width 23 height 8
click at [226, 312] on span "Ver archivo" at bounding box center [219, 313] width 25 height 8
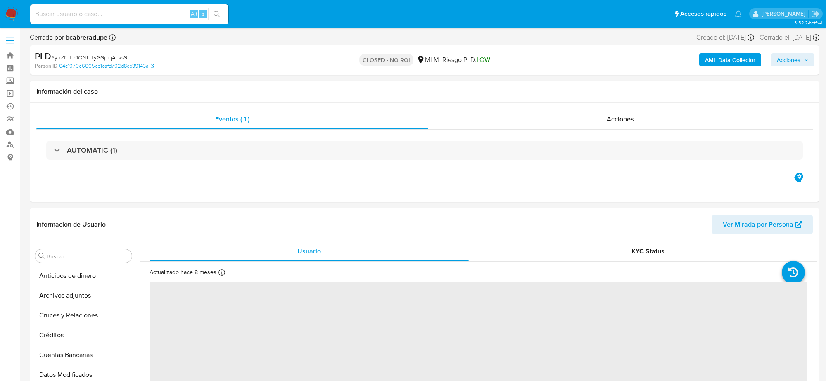
select select "10"
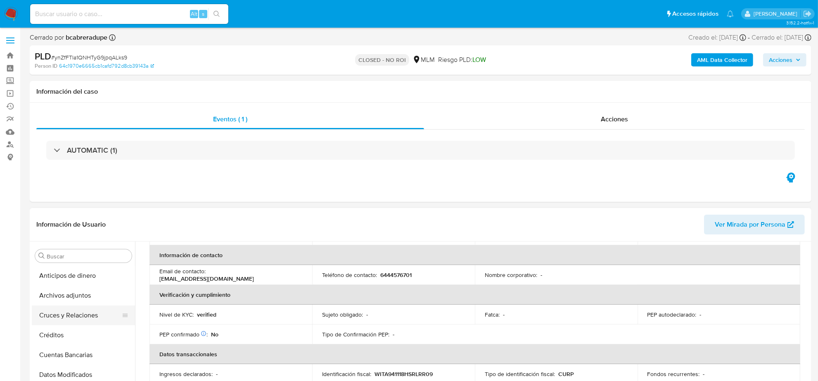
click at [84, 318] on button "Cruces y Relaciones" at bounding box center [80, 316] width 97 height 20
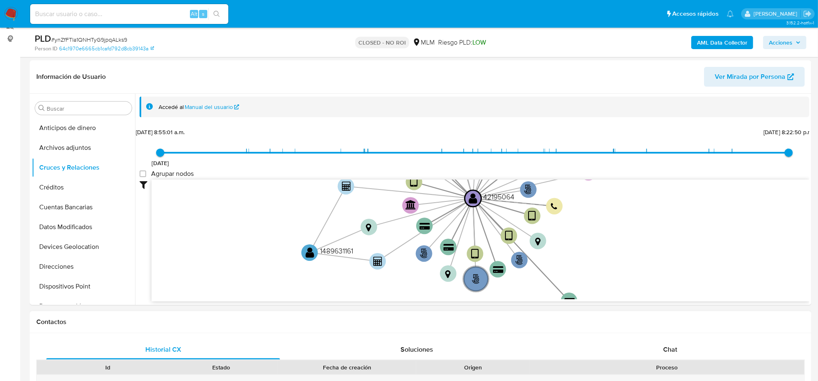
scroll to position [207, 0]
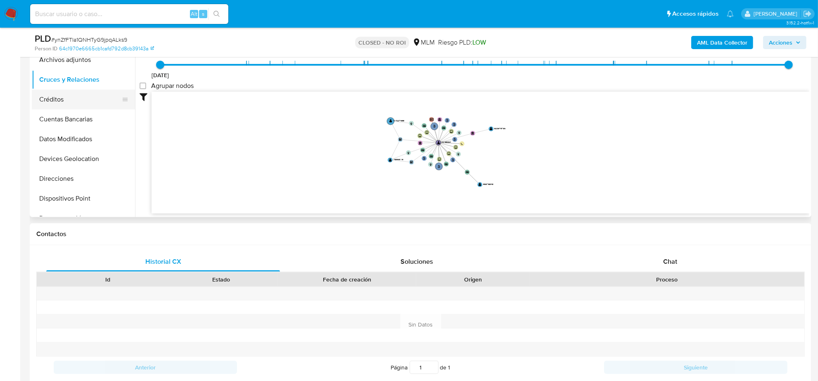
click at [75, 104] on button "Créditos" at bounding box center [80, 100] width 97 height 20
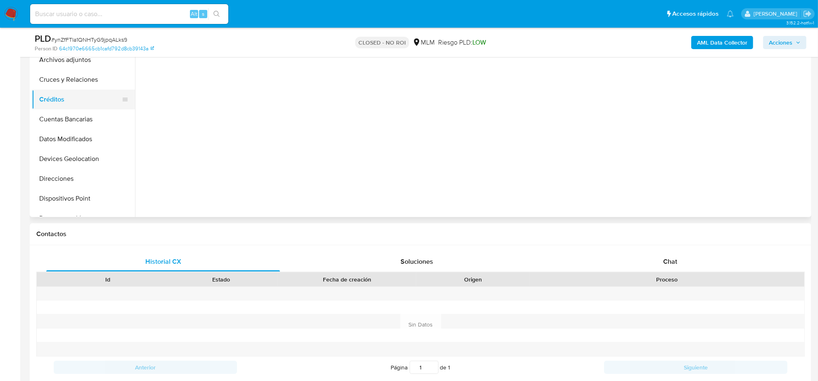
scroll to position [0, 0]
click at [71, 121] on button "Cuentas Bancarias" at bounding box center [80, 119] width 97 height 20
click at [71, 144] on button "Datos Modificados" at bounding box center [80, 139] width 97 height 20
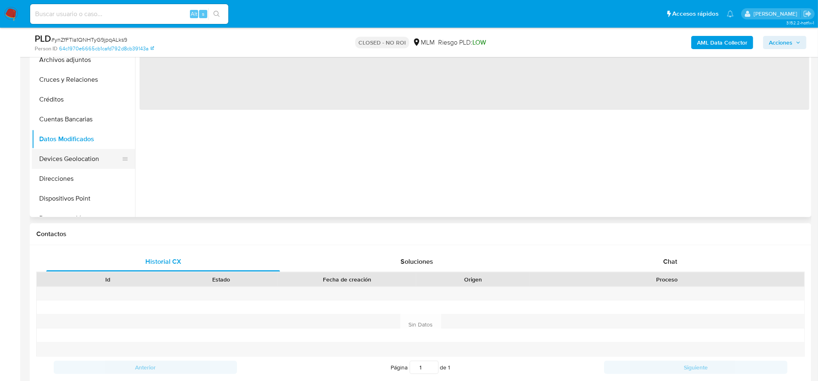
click at [71, 151] on button "Devices Geolocation" at bounding box center [80, 159] width 97 height 20
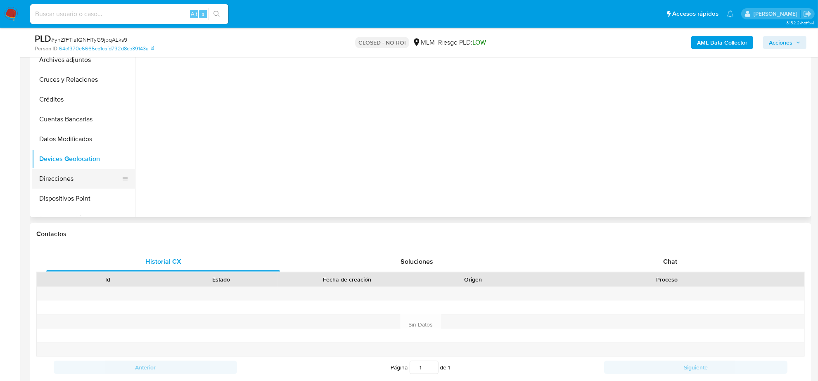
click at [65, 169] on button "Direcciones" at bounding box center [80, 179] width 97 height 20
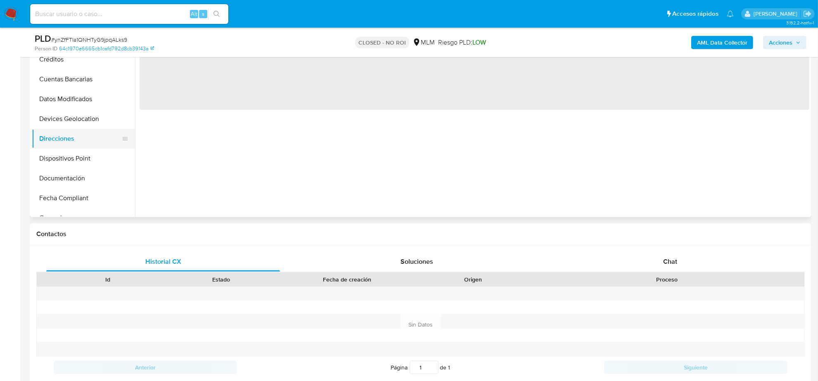
scroll to position [103, 0]
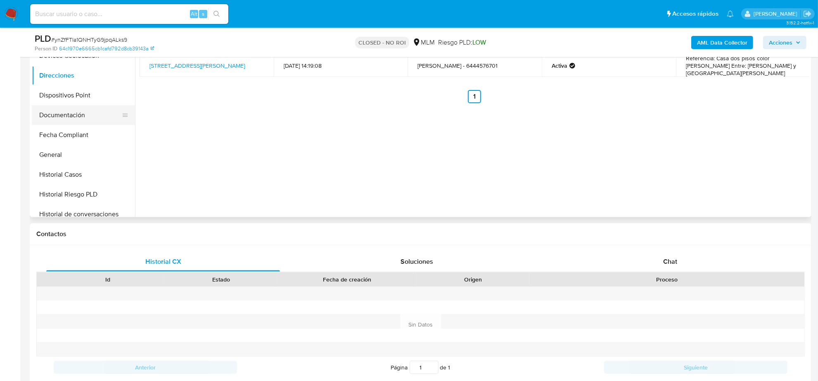
click at [67, 118] on button "Documentación" at bounding box center [80, 115] width 97 height 20
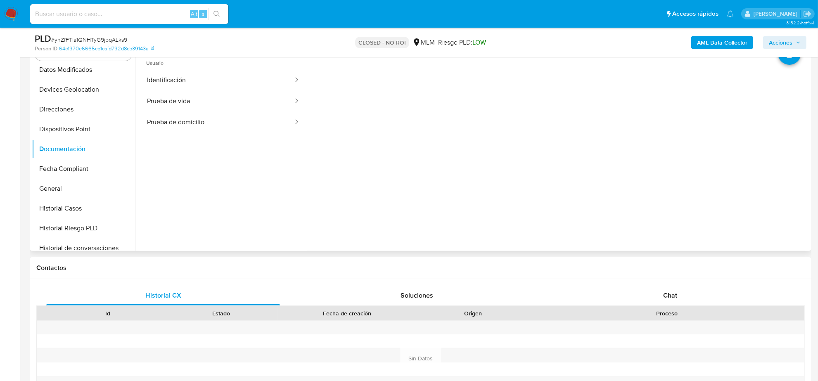
scroll to position [155, 0]
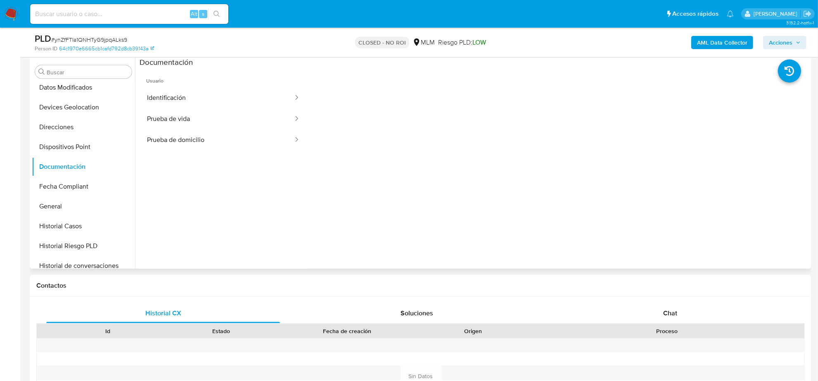
click at [197, 107] on button "Identificación" at bounding box center [217, 98] width 155 height 21
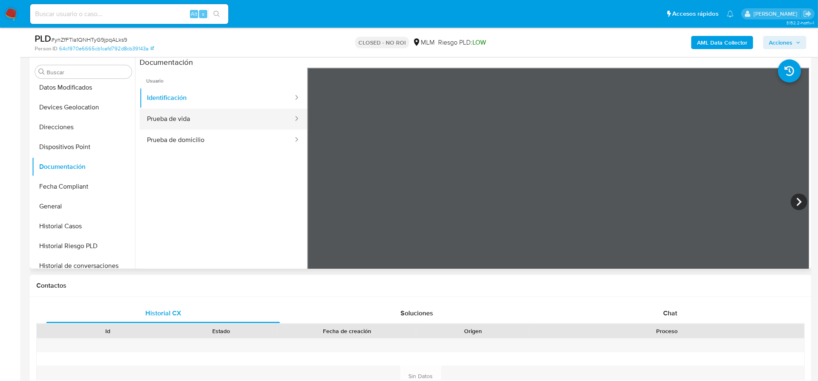
click at [195, 120] on button "Prueba de vida" at bounding box center [217, 119] width 155 height 21
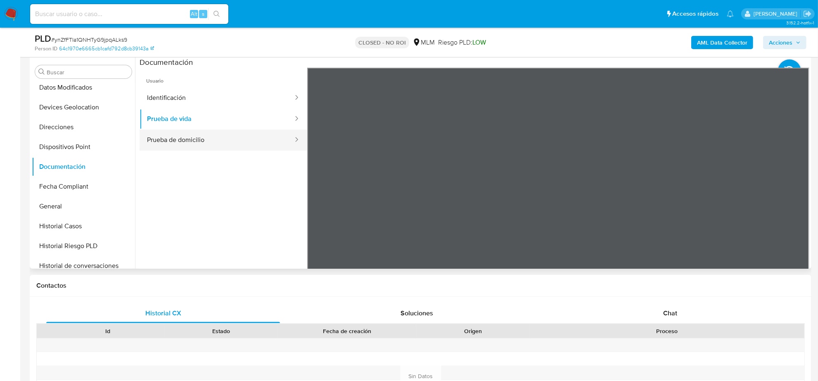
click at [190, 141] on button "Prueba de domicilio" at bounding box center [217, 140] width 155 height 21
click at [65, 219] on button "Historial Casos" at bounding box center [80, 226] width 97 height 20
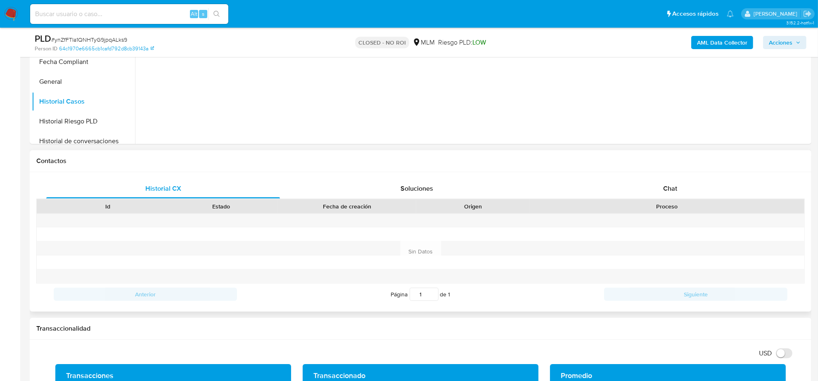
scroll to position [310, 0]
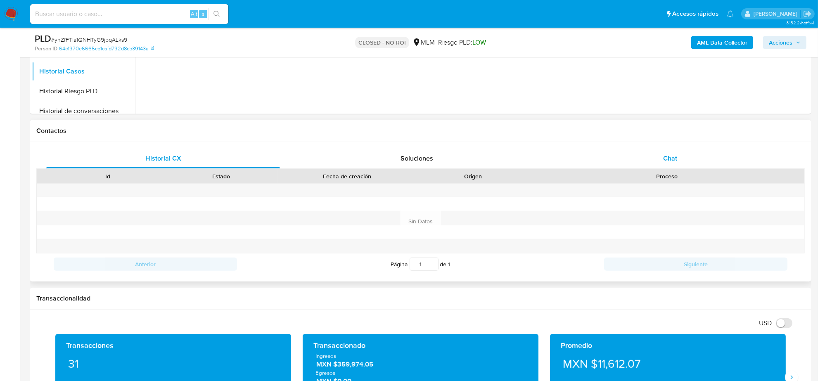
click at [662, 164] on div "Chat" at bounding box center [671, 159] width 234 height 20
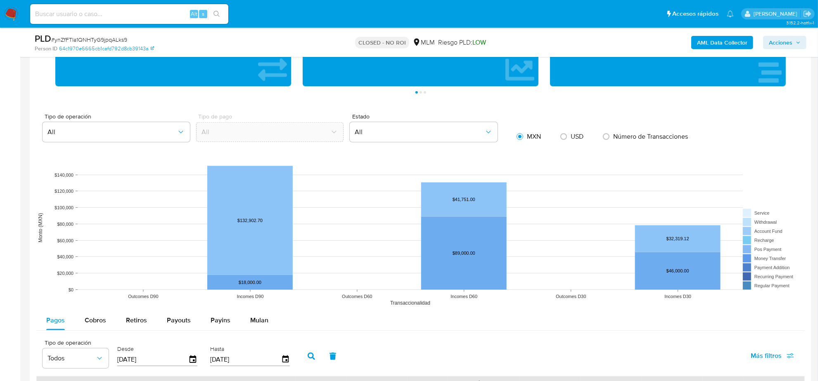
scroll to position [1033, 0]
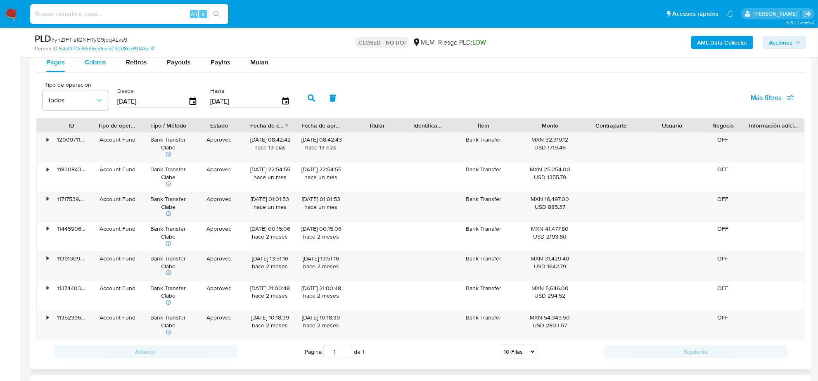
click at [91, 67] on span "Cobros" at bounding box center [95, 62] width 21 height 10
select select "10"
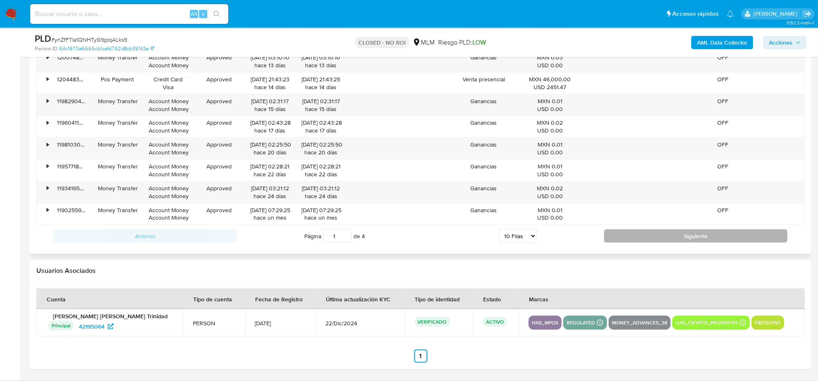
click at [623, 242] on button "Siguiente" at bounding box center [695, 236] width 183 height 13
type input "2"
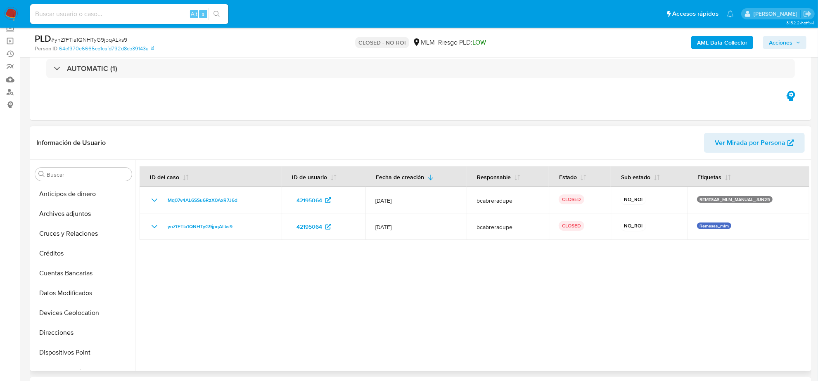
scroll to position [103, 0]
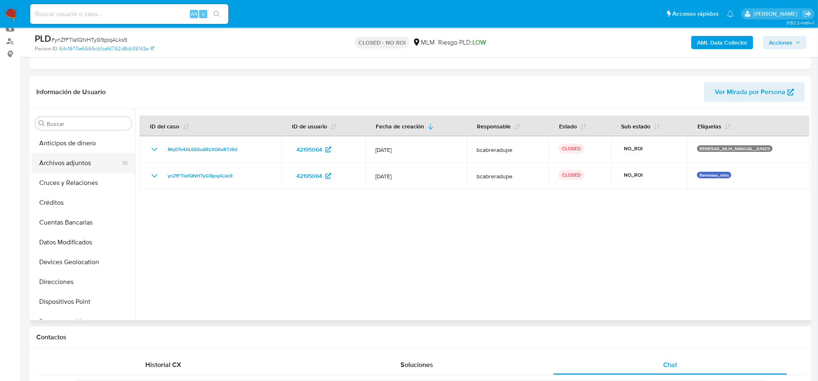
click at [81, 162] on button "Archivos adjuntos" at bounding box center [80, 163] width 97 height 20
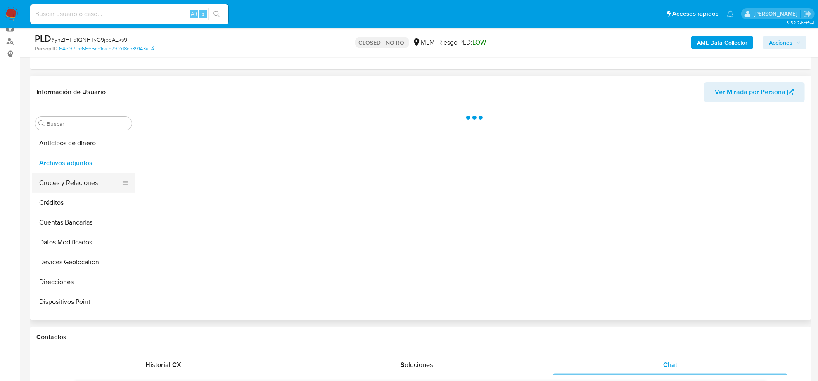
click at [77, 183] on button "Cruces y Relaciones" at bounding box center [80, 183] width 97 height 20
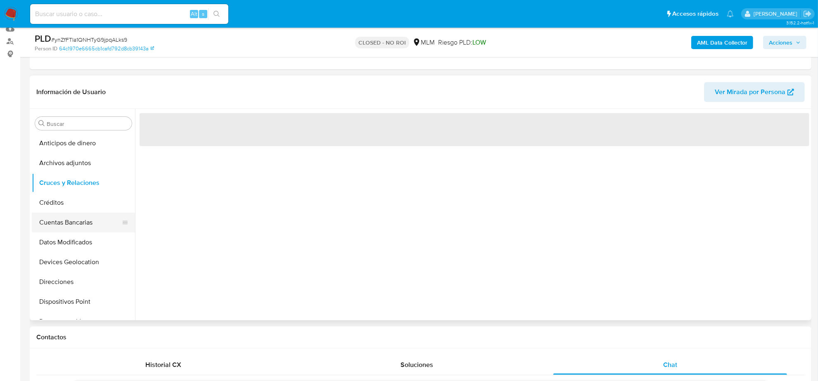
scroll to position [52, 0]
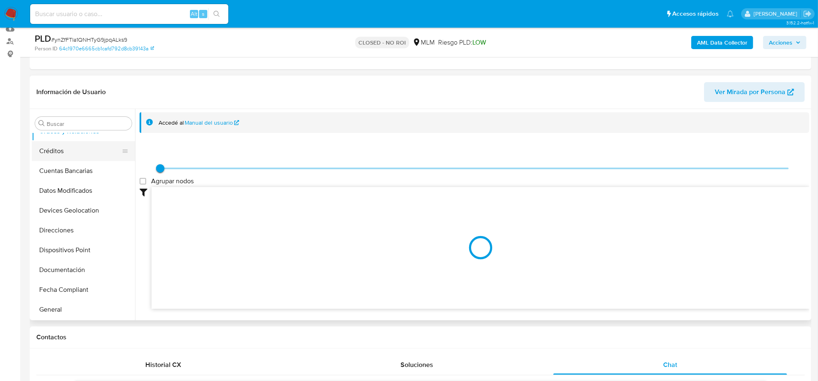
click at [50, 153] on button "Créditos" at bounding box center [80, 151] width 97 height 20
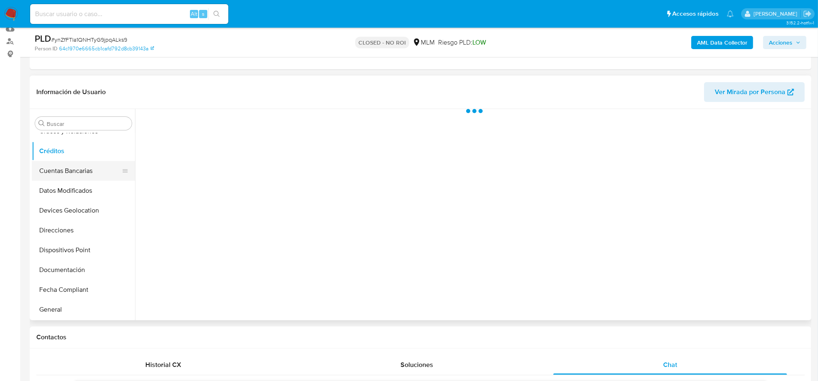
click at [52, 174] on button "Cuentas Bancarias" at bounding box center [80, 171] width 97 height 20
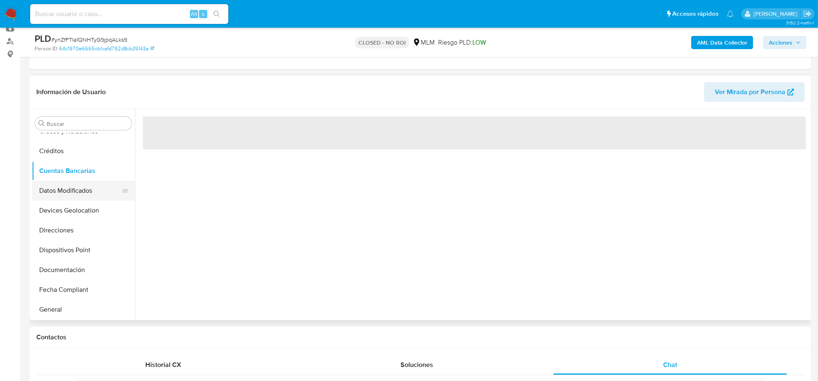
click at [53, 193] on button "Datos Modificados" at bounding box center [80, 191] width 97 height 20
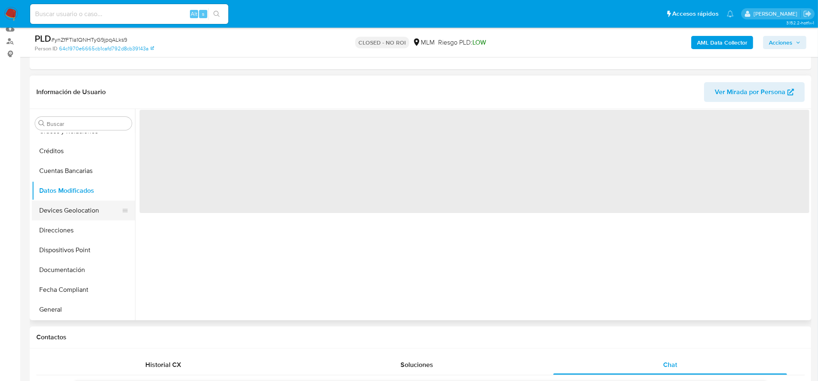
click at [65, 212] on button "Devices Geolocation" at bounding box center [80, 211] width 97 height 20
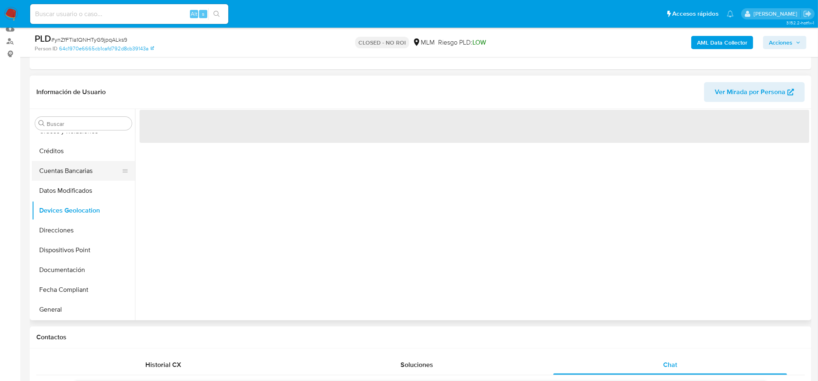
click at [66, 166] on button "Cuentas Bancarias" at bounding box center [80, 171] width 97 height 20
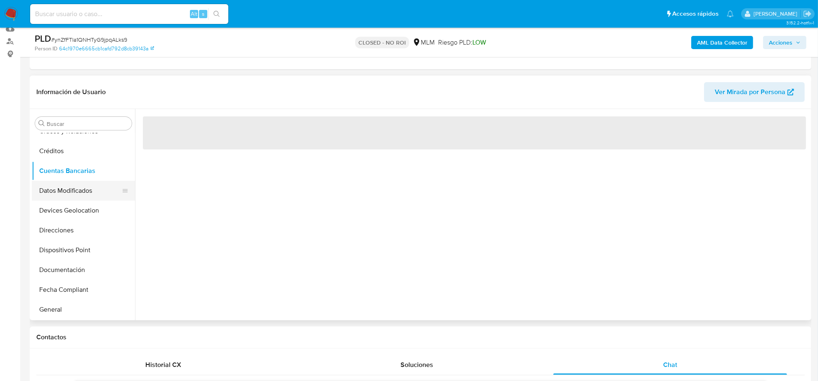
click at [69, 195] on button "Datos Modificados" at bounding box center [80, 191] width 97 height 20
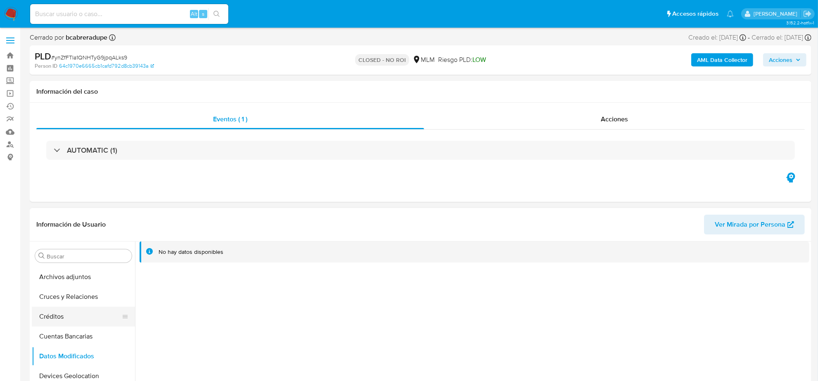
scroll to position [0, 0]
click at [85, 312] on button "Cruces y Relaciones" at bounding box center [80, 316] width 97 height 20
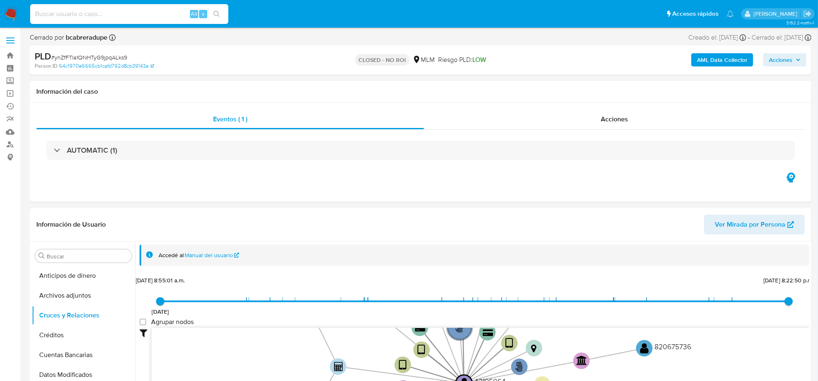
click at [95, 15] on input at bounding box center [129, 14] width 198 height 11
paste input "6oGmsf46TgvwWE3Gd9CnQaKE"
type input "6oGmsf46TgvwWE3Gd9CnQaKE"
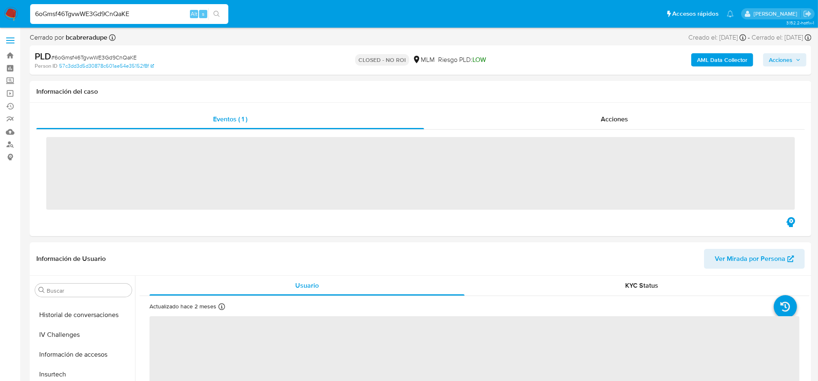
scroll to position [329, 0]
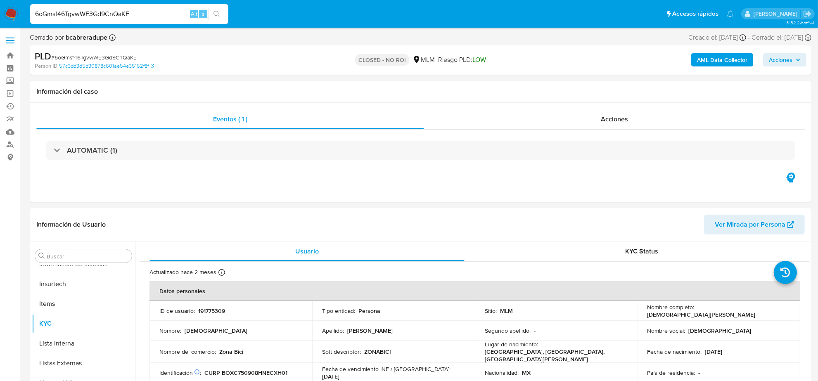
select select "10"
click at [630, 114] on div "Acciones" at bounding box center [614, 119] width 381 height 20
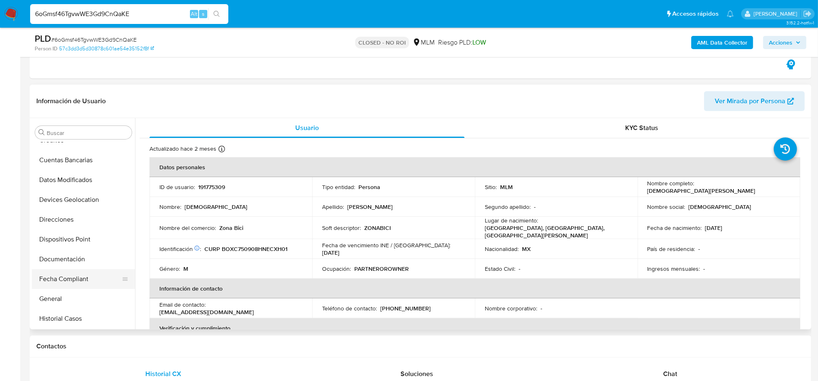
scroll to position [0, 0]
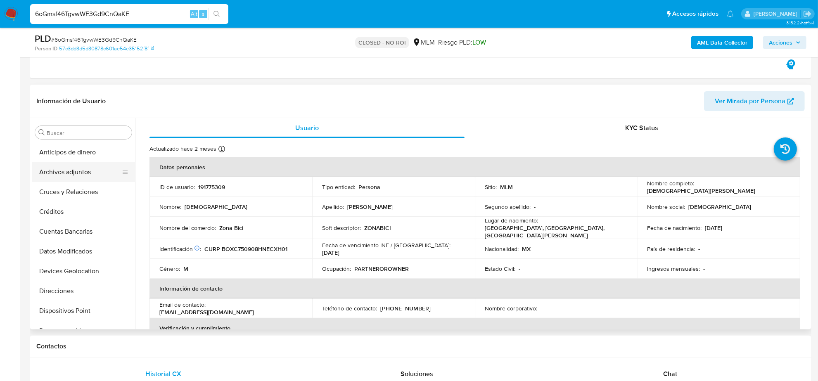
click at [73, 172] on button "Archivos adjuntos" at bounding box center [80, 172] width 97 height 20
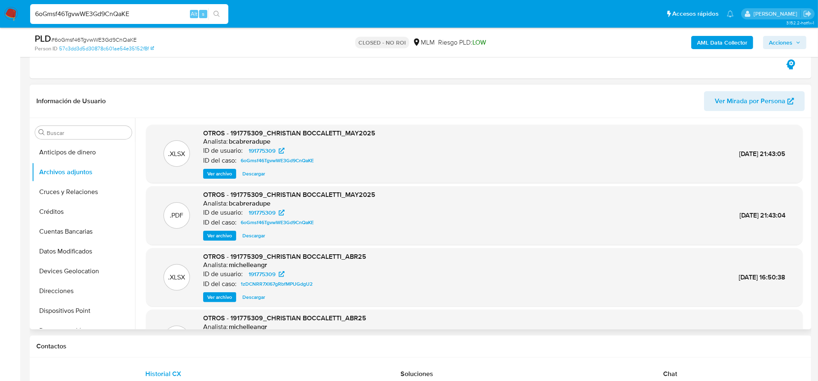
click at [252, 176] on span "Descargar" at bounding box center [254, 174] width 23 height 8
click at [226, 235] on span "Ver archivo" at bounding box center [219, 236] width 25 height 8
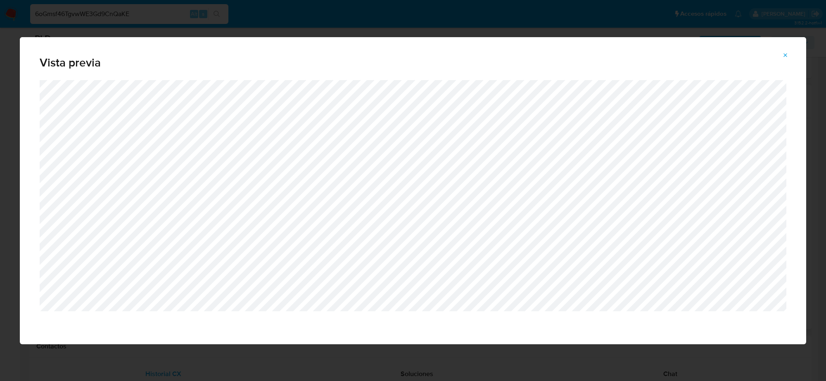
click at [788, 58] on icon "Attachment preview" at bounding box center [785, 55] width 7 height 7
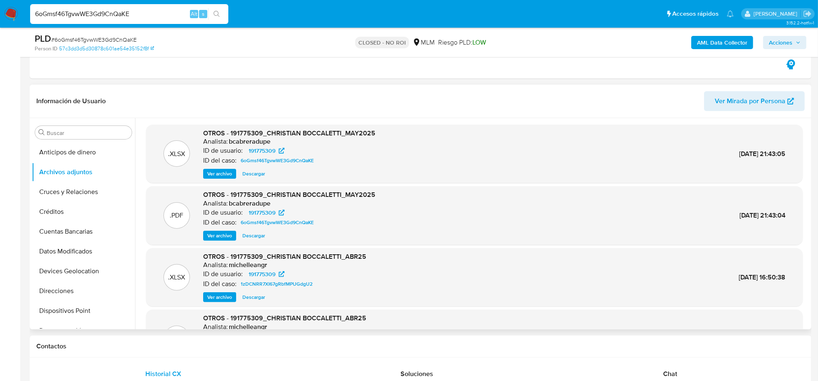
click at [100, 15] on input "6oGmsf46TgvwWE3Gd9CnQaKE" at bounding box center [129, 14] width 198 height 11
paste input "VWWP3Dy5S9mxAW0014of0i7q"
type input "VWWP3Dy5S9mxAW0014of0i7q"
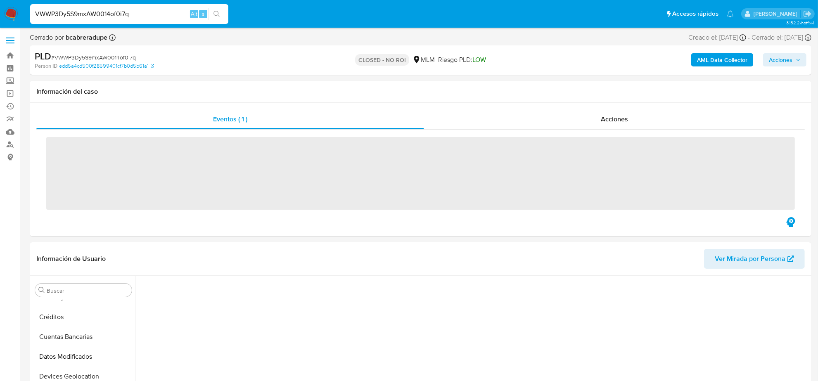
scroll to position [195, 0]
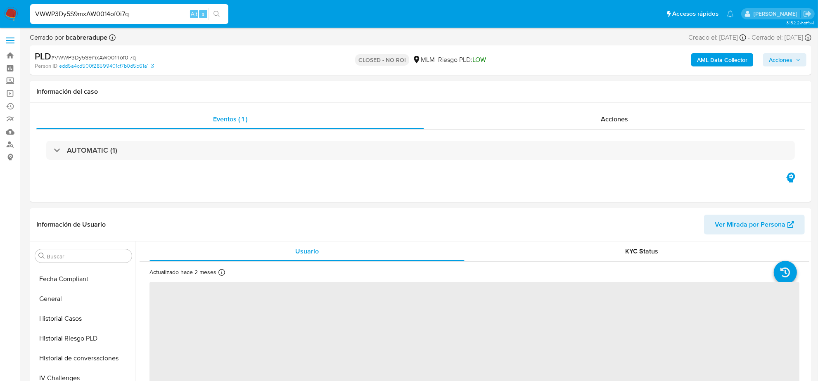
select select "10"
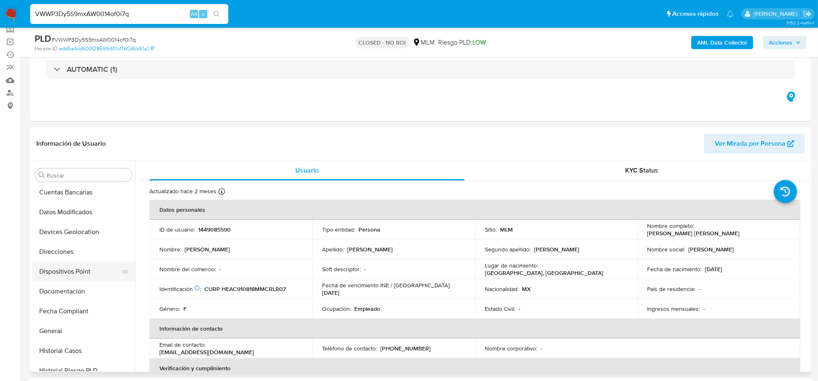
scroll to position [0, 0]
click at [69, 216] on button "Archivos adjuntos" at bounding box center [80, 215] width 97 height 20
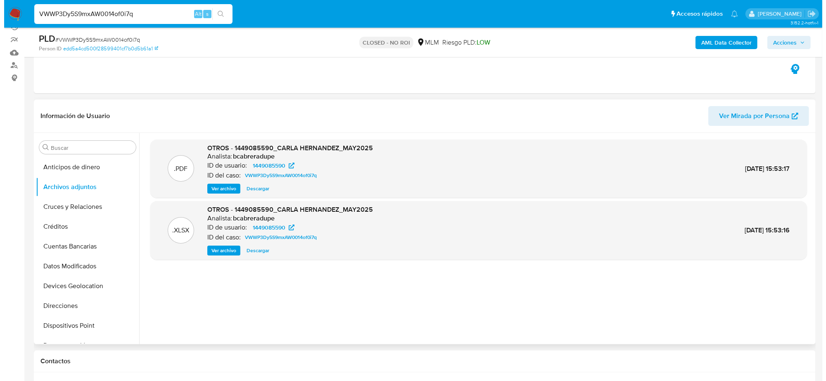
scroll to position [103, 0]
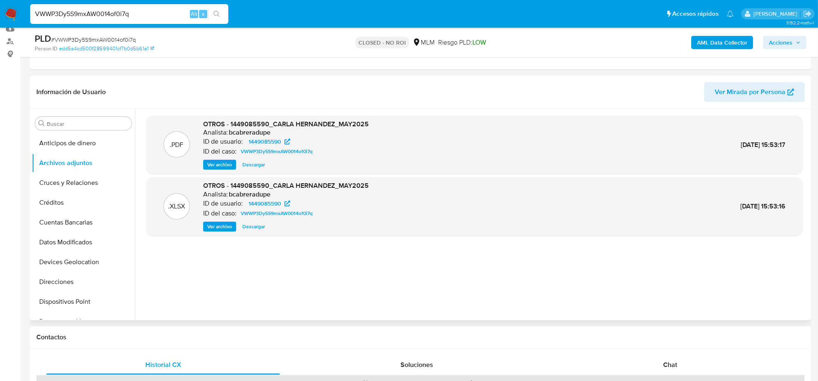
click at [250, 226] on span "Descargar" at bounding box center [254, 227] width 23 height 8
click at [215, 164] on span "Ver archivo" at bounding box center [219, 165] width 25 height 8
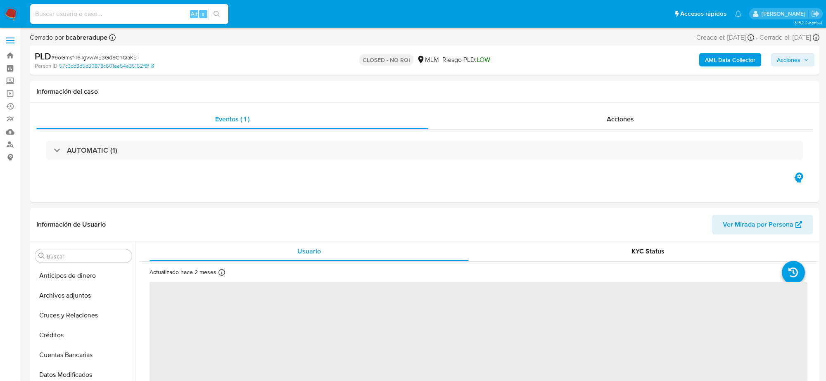
select select "10"
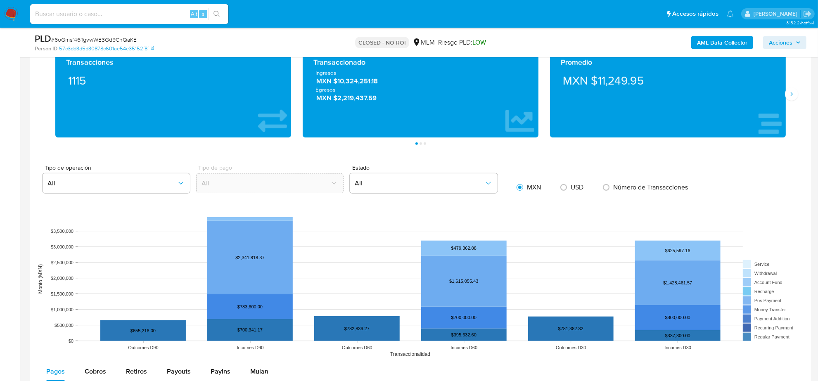
scroll to position [723, 0]
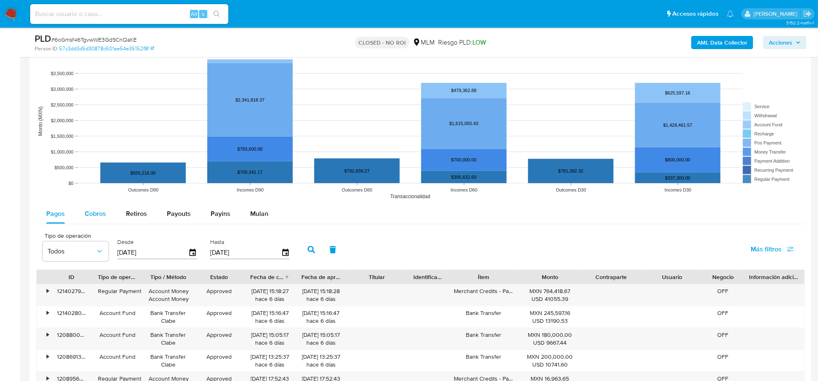
click at [100, 217] on span "Cobros" at bounding box center [95, 214] width 21 height 10
select select "10"
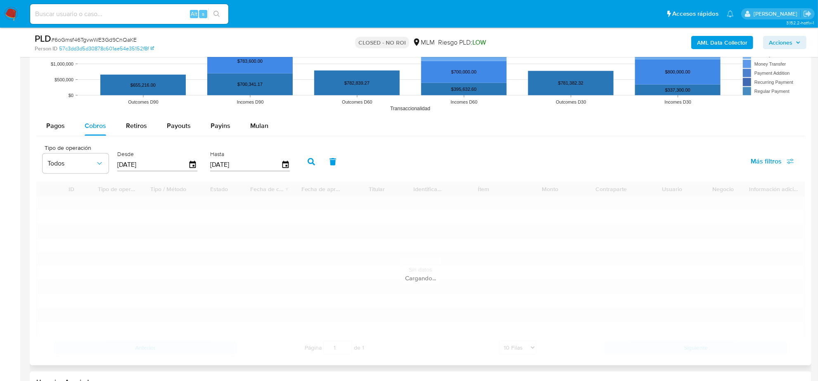
scroll to position [878, 0]
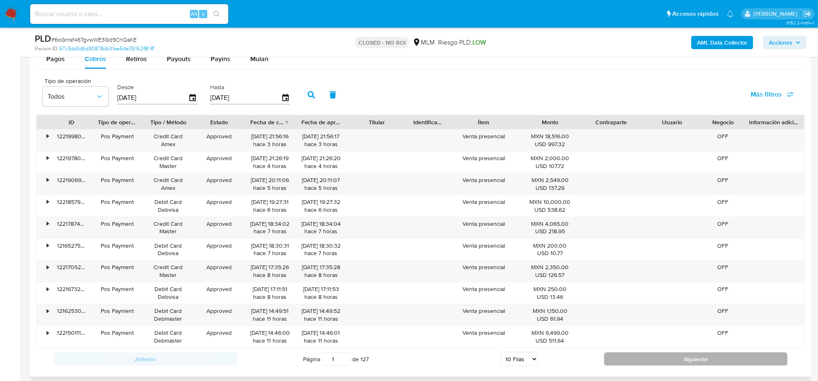
click at [635, 360] on button "Siguiente" at bounding box center [695, 359] width 183 height 13
type input "3"
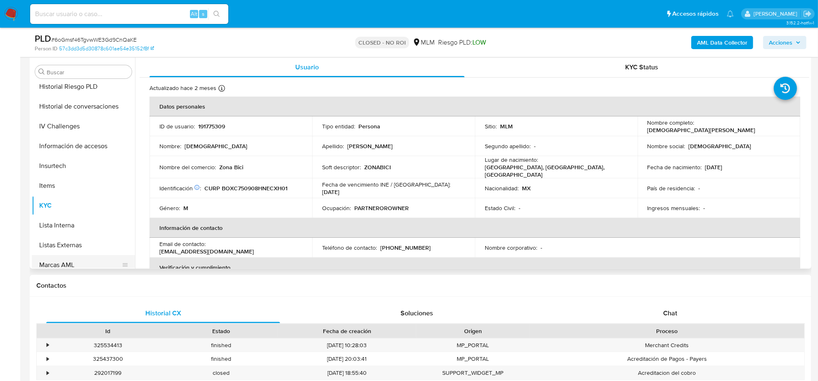
scroll to position [174, 0]
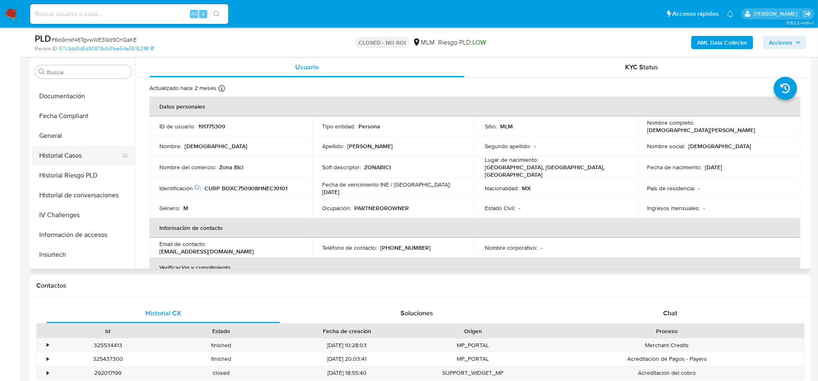
click at [71, 155] on button "Historial Casos" at bounding box center [80, 156] width 97 height 20
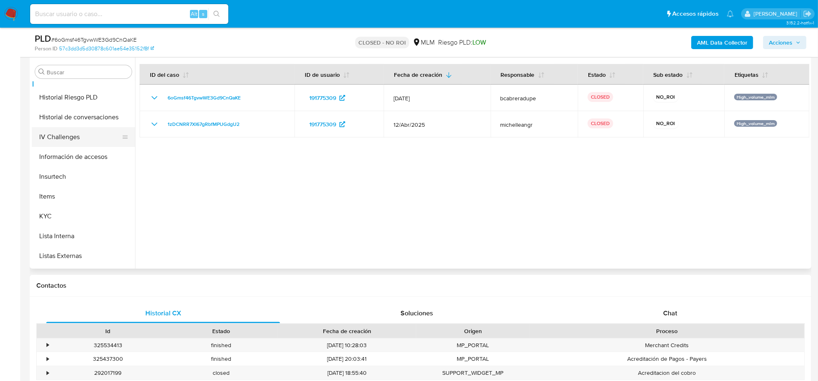
scroll to position [329, 0]
click at [56, 133] on button "KYC" at bounding box center [80, 140] width 97 height 20
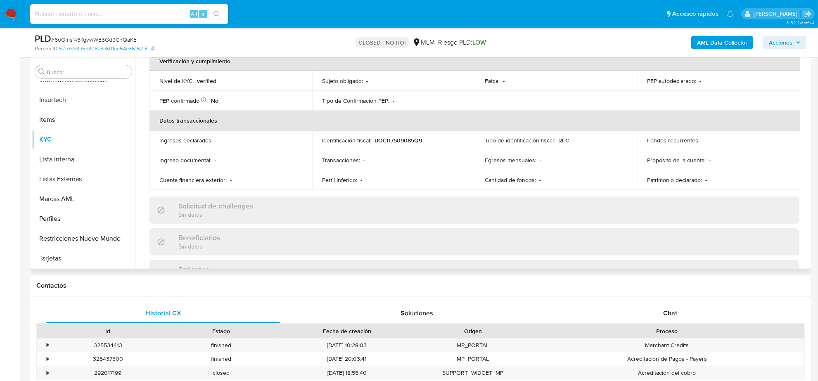
scroll to position [511, 0]
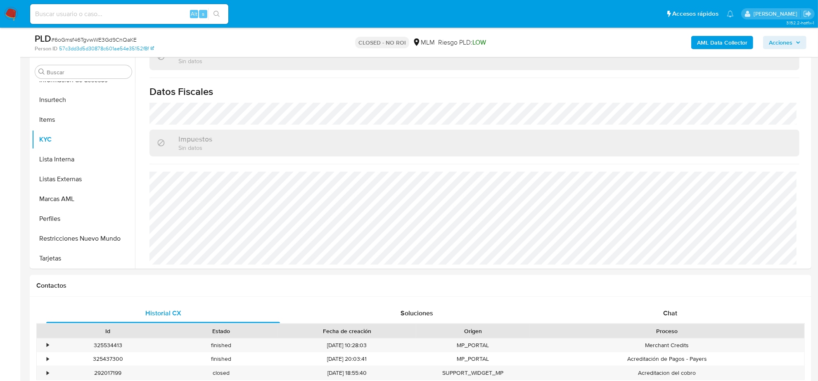
click at [115, 14] on input at bounding box center [129, 14] width 198 height 11
paste input "VWWP3Dy5S9mxAW0014of0i7q"
type input "VWWP3Dy5S9mxAW0014of0i7q"
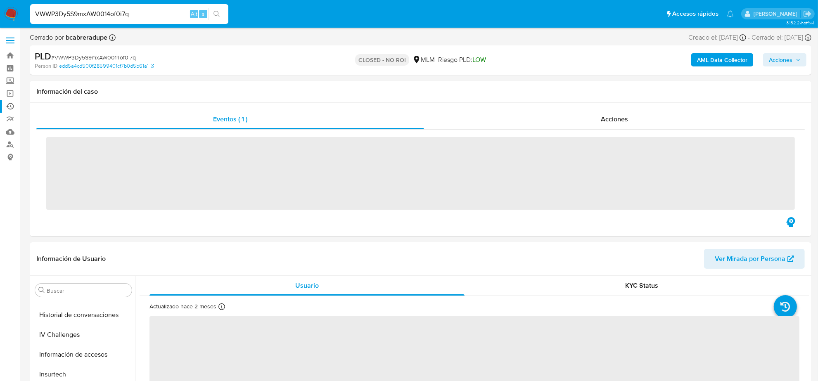
scroll to position [329, 0]
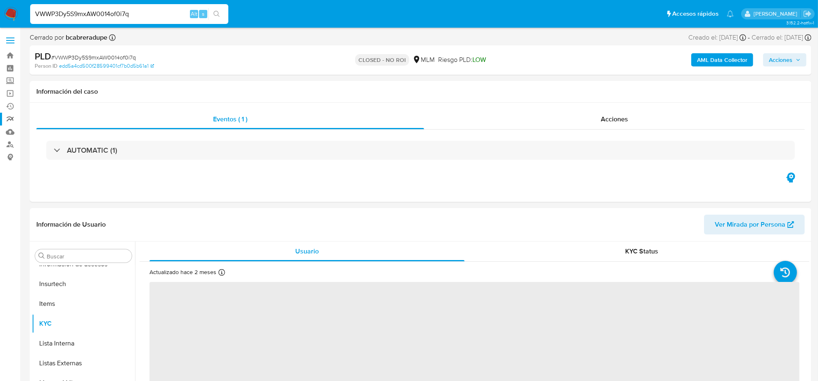
select select "10"
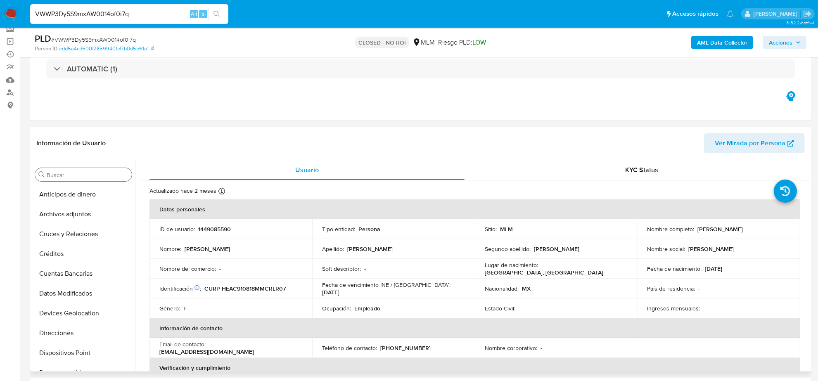
scroll to position [52, 0]
click at [83, 231] on button "Cruces y Relaciones" at bounding box center [80, 235] width 97 height 20
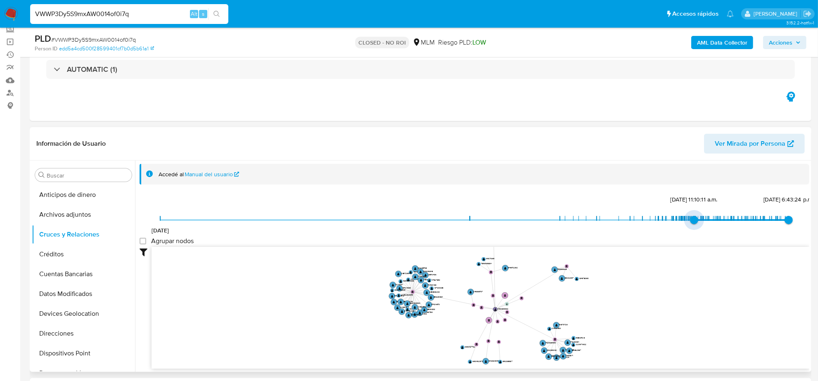
drag, startPoint x: 162, startPoint y: 220, endPoint x: 692, endPoint y: 224, distance: 530.9
click at [692, 224] on span "[DATE] 11:10:11 a.m." at bounding box center [694, 220] width 8 height 8
type input "1736132307000"
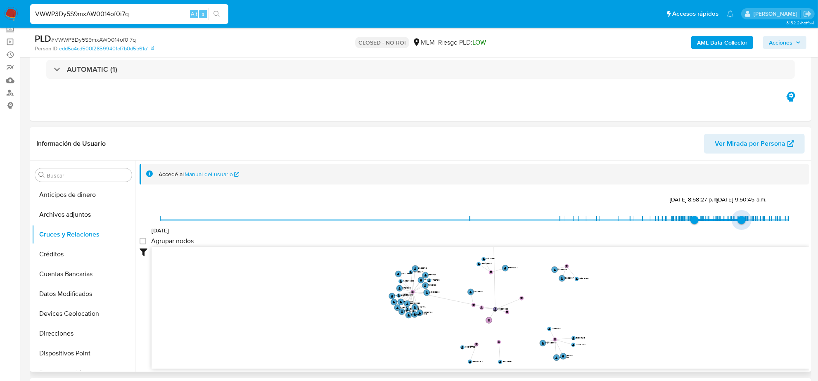
type input "1744677274000"
drag, startPoint x: 785, startPoint y: 221, endPoint x: 735, endPoint y: 227, distance: 51.1
click at [735, 224] on span "[DATE] 6:34:34 p.m." at bounding box center [738, 220] width 8 height 8
click at [69, 254] on button "Créditos" at bounding box center [80, 255] width 97 height 20
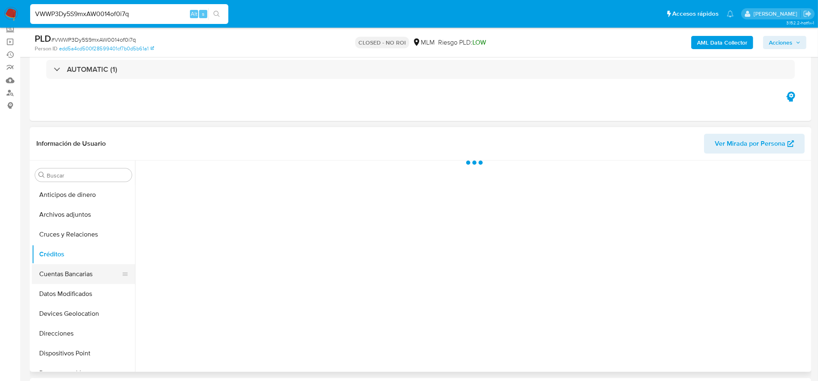
click at [69, 278] on button "Cuentas Bancarias" at bounding box center [80, 274] width 97 height 20
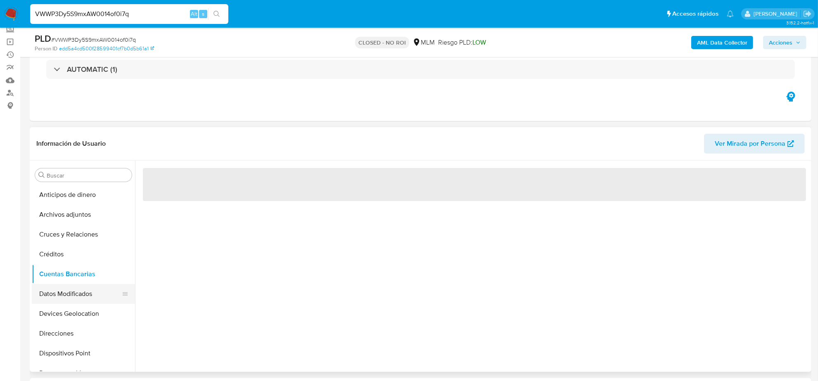
click at [67, 301] on button "Datos Modificados" at bounding box center [80, 294] width 97 height 20
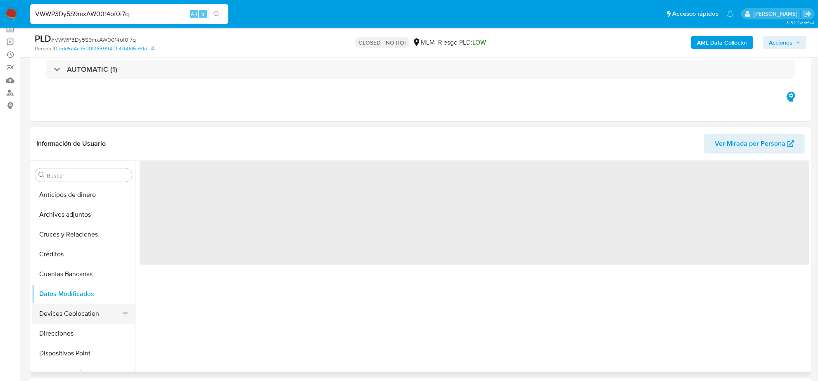
click at [67, 322] on button "Devices Geolocation" at bounding box center [80, 314] width 97 height 20
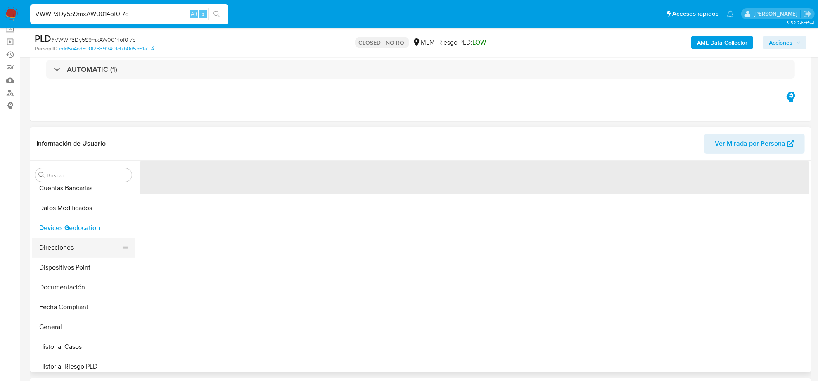
scroll to position [103, 0]
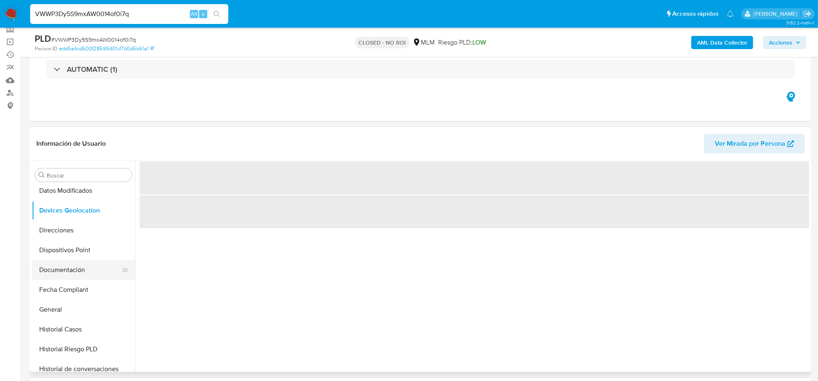
click at [69, 271] on button "Documentación" at bounding box center [80, 270] width 97 height 20
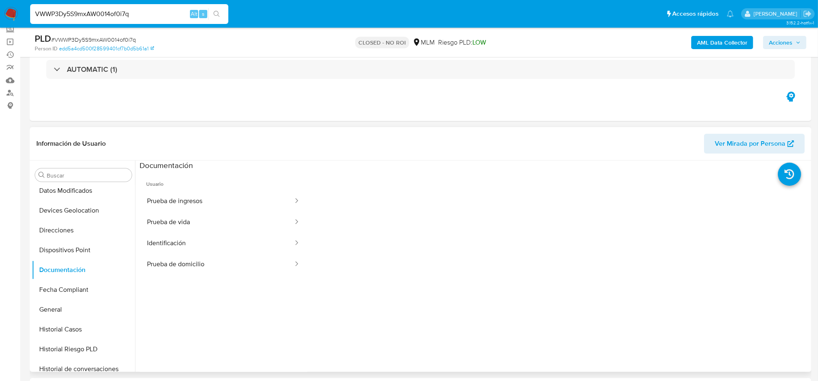
click at [259, 189] on span "Usuario" at bounding box center [224, 181] width 168 height 20
click at [250, 209] on button "Prueba de ingresos" at bounding box center [217, 201] width 155 height 21
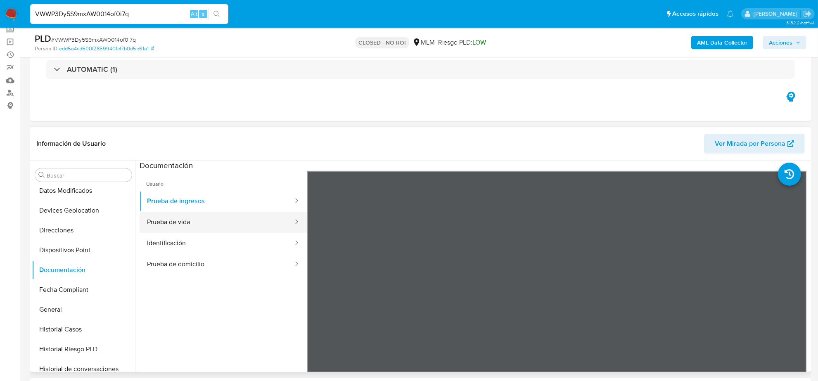
click at [197, 221] on button "Prueba de vida" at bounding box center [217, 222] width 155 height 21
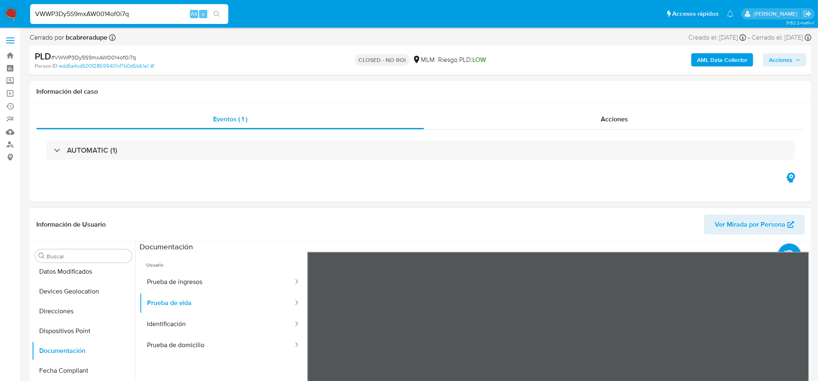
scroll to position [25, 0]
click at [169, 326] on button "Identificación" at bounding box center [217, 324] width 155 height 21
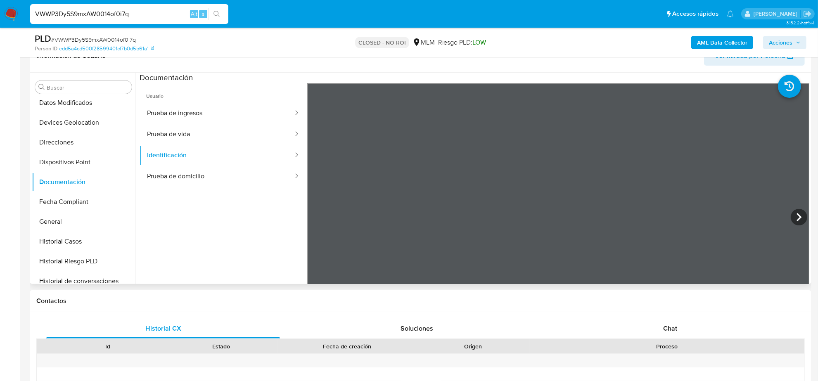
scroll to position [155, 0]
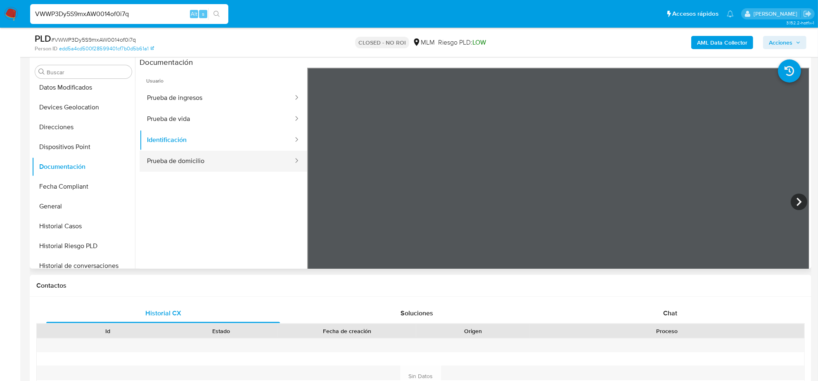
click at [189, 162] on button "Prueba de domicilio" at bounding box center [217, 161] width 155 height 21
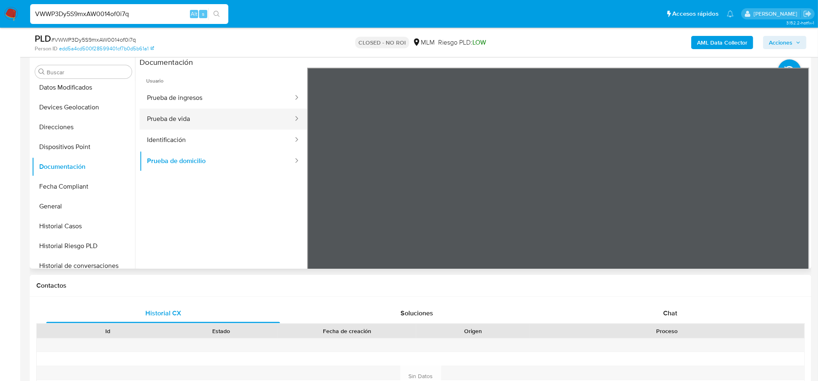
click at [197, 119] on button "Prueba de vida" at bounding box center [217, 119] width 155 height 21
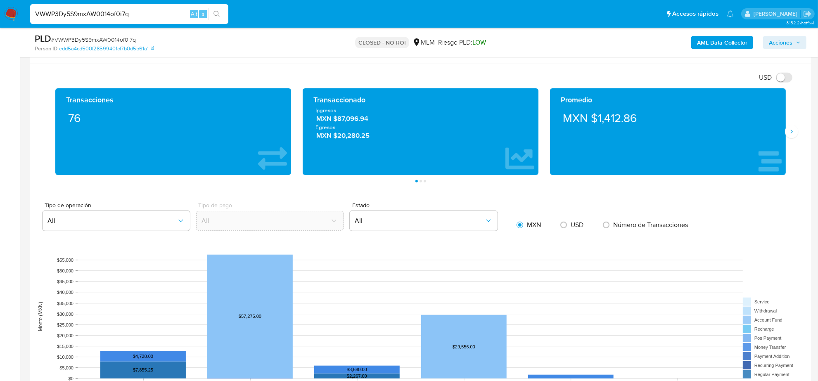
scroll to position [671, 0]
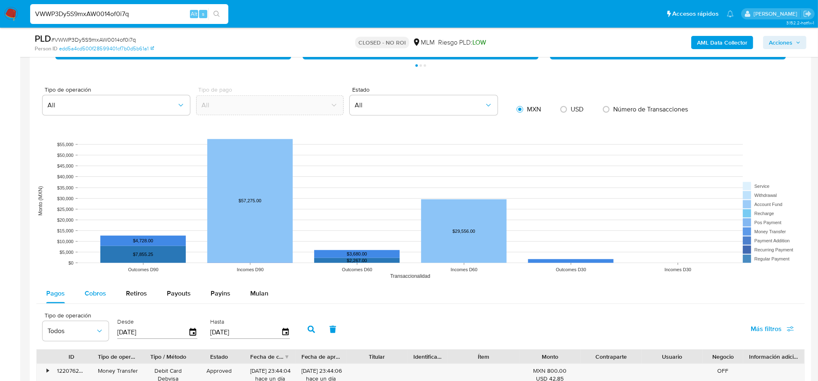
click at [92, 298] on span "Cobros" at bounding box center [95, 294] width 21 height 10
select select "10"
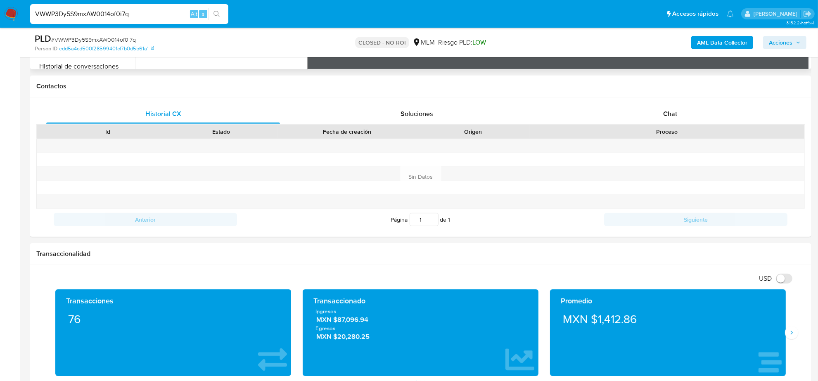
scroll to position [207, 0]
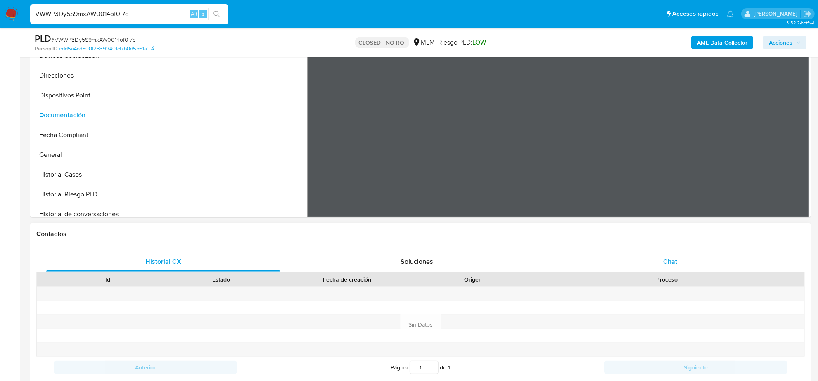
click at [663, 262] on div "Chat" at bounding box center [671, 262] width 234 height 20
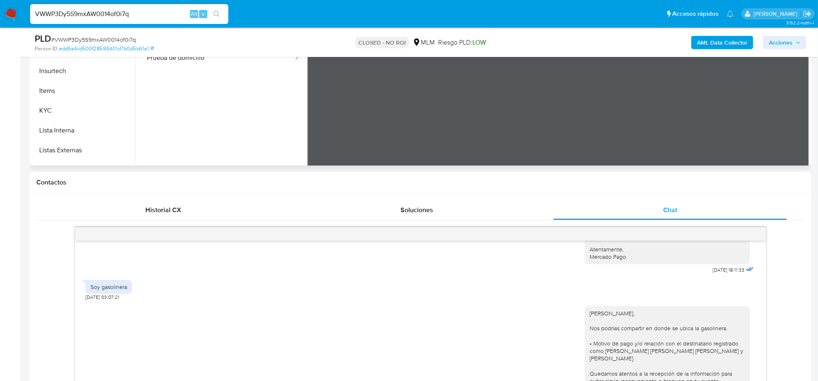
scroll to position [258, 0]
click at [65, 111] on button "KYC" at bounding box center [80, 107] width 97 height 20
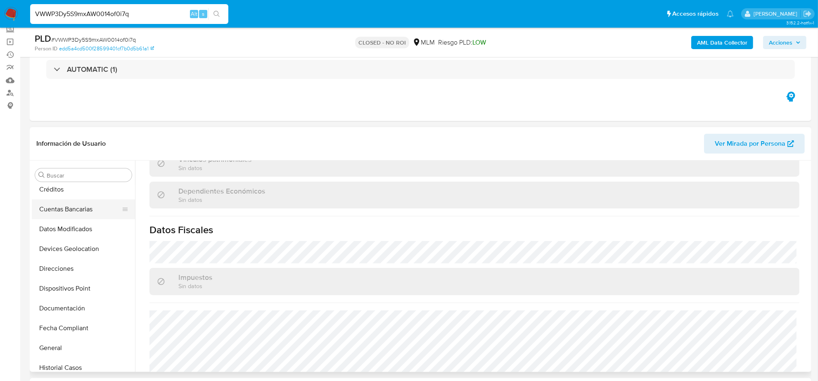
scroll to position [103, 0]
click at [69, 266] on button "Documentación" at bounding box center [80, 270] width 97 height 20
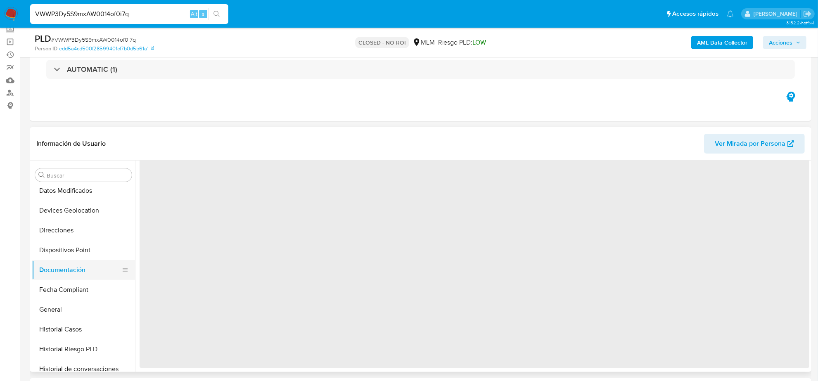
scroll to position [0, 0]
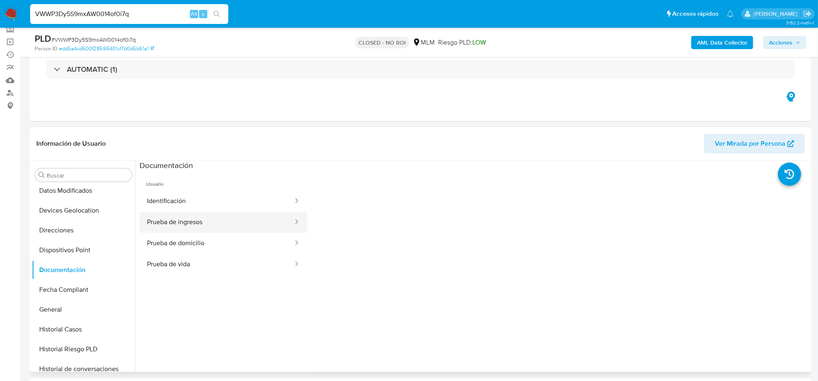
click at [181, 212] on button "Prueba de ingresos" at bounding box center [217, 222] width 155 height 21
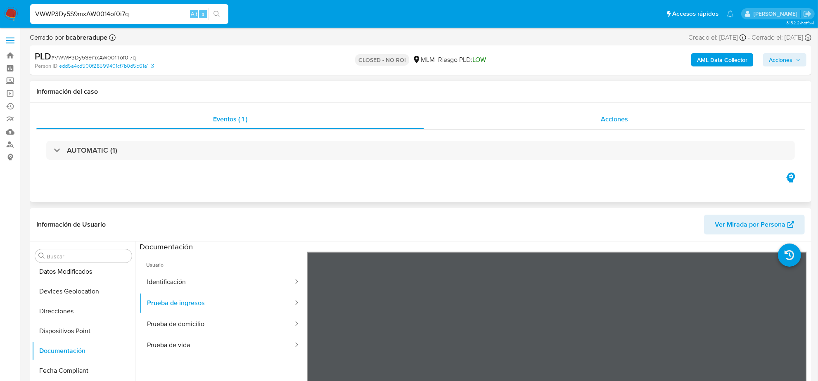
click at [624, 110] on div "Acciones" at bounding box center [614, 119] width 381 height 20
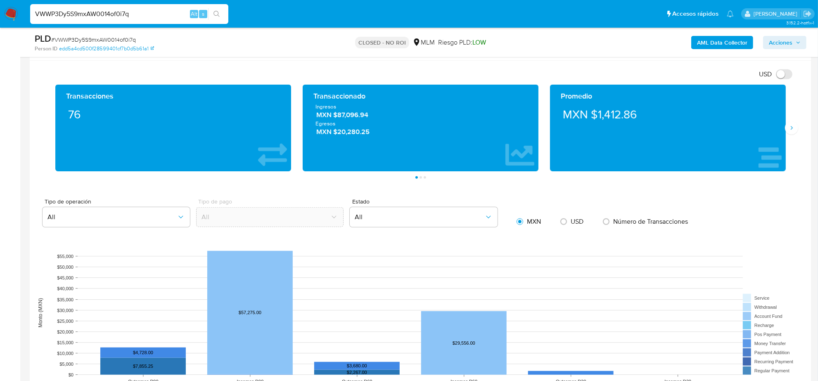
scroll to position [775, 0]
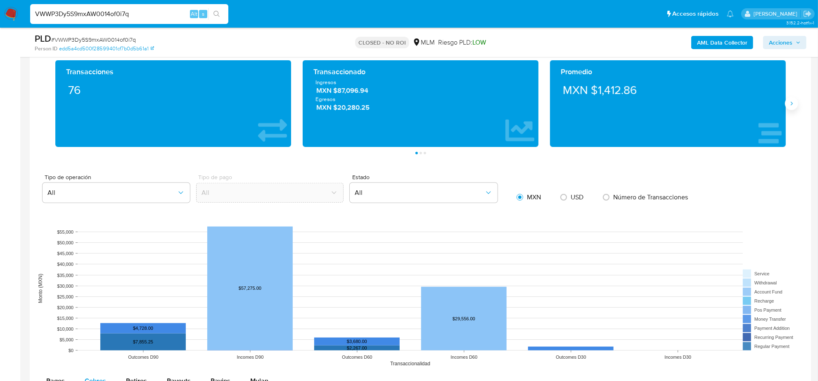
click at [791, 105] on icon "Siguiente" at bounding box center [792, 103] width 7 height 7
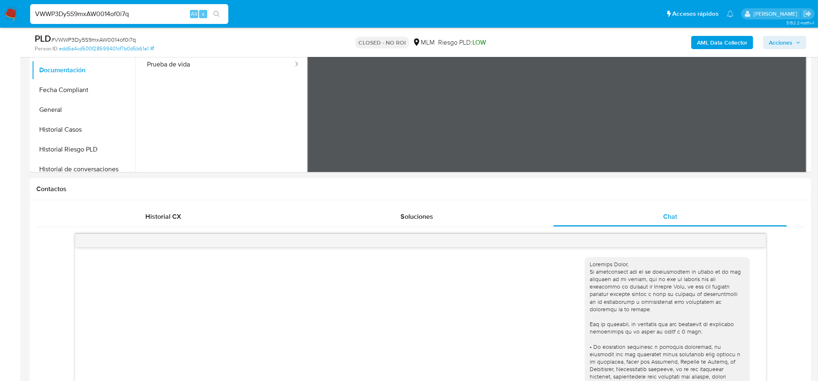
scroll to position [52, 0]
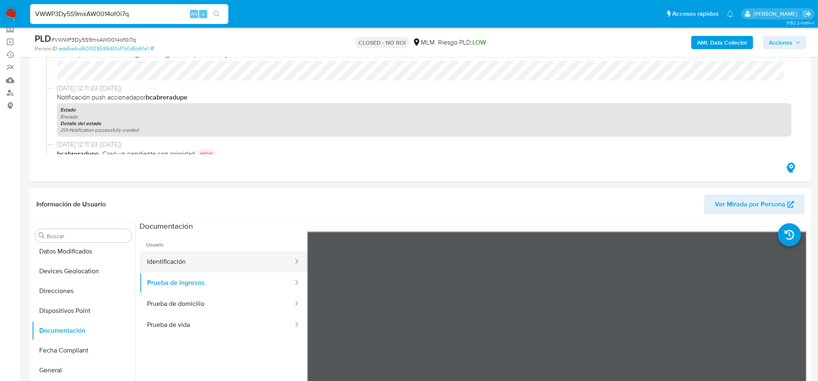
click at [193, 257] on button "Identificación" at bounding box center [217, 262] width 155 height 21
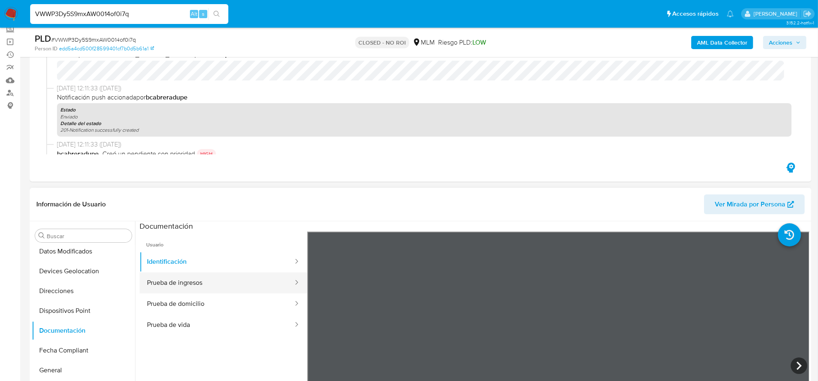
click at [199, 277] on button "Prueba de ingresos" at bounding box center [217, 283] width 155 height 21
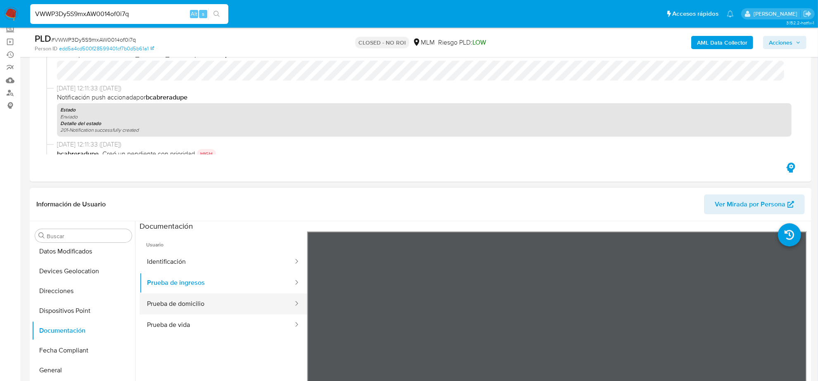
click at [199, 302] on button "Prueba de domicilio" at bounding box center [217, 304] width 155 height 21
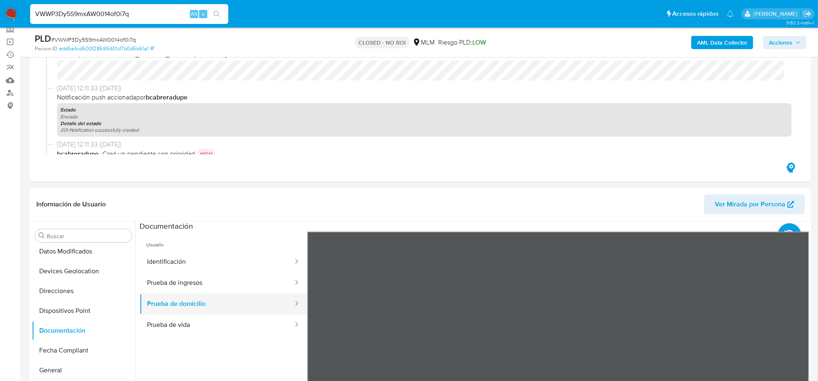
click at [204, 313] on button "Prueba de domicilio" at bounding box center [217, 304] width 155 height 21
click at [204, 321] on button "Prueba de vida" at bounding box center [217, 325] width 155 height 21
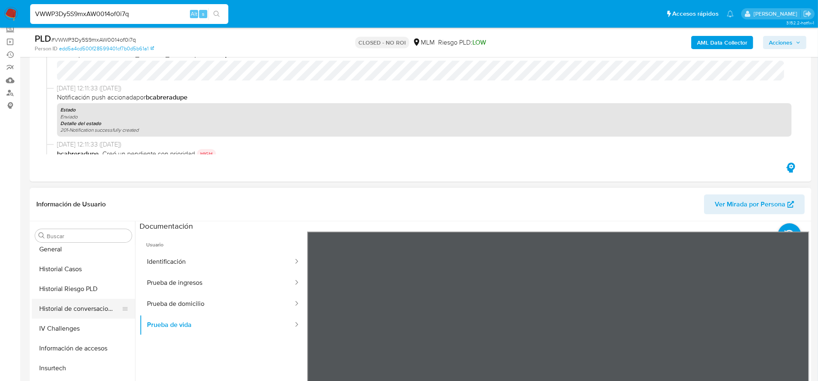
scroll to position [207, 0]
click at [83, 286] on button "Historial Casos" at bounding box center [80, 287] width 97 height 20
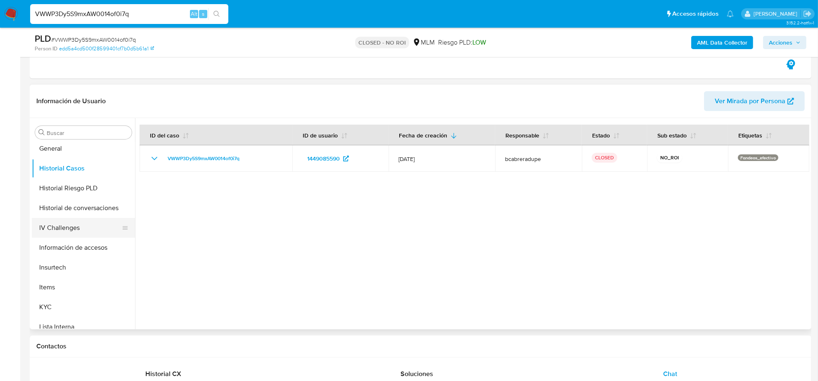
scroll to position [310, 0]
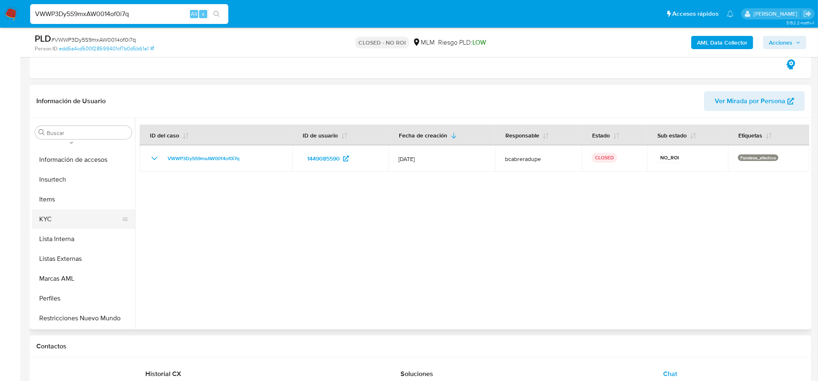
click at [55, 216] on button "KYC" at bounding box center [80, 219] width 97 height 20
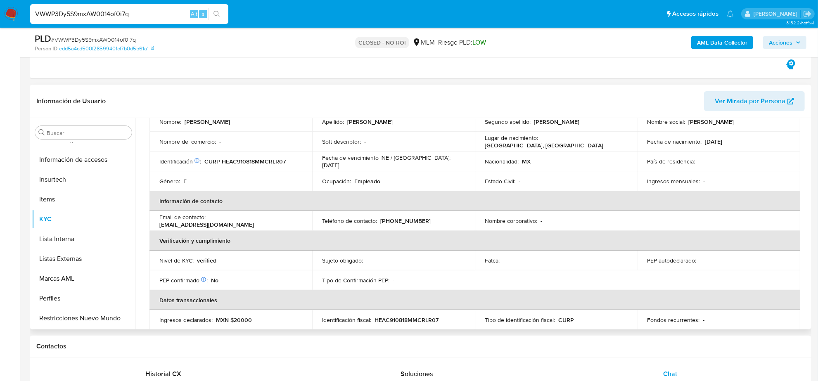
scroll to position [103, 0]
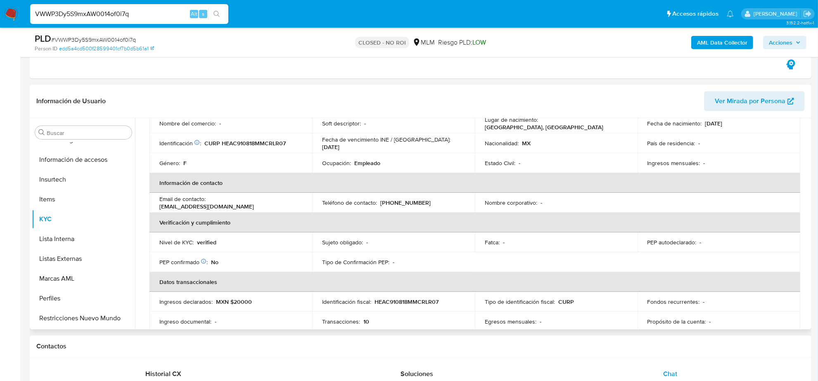
click at [233, 203] on p "carlaluceroalmaraz@gmail.com" at bounding box center [206, 206] width 95 height 7
click at [254, 205] on p "carlaluceroalmaraz@gmail.com" at bounding box center [206, 206] width 95 height 7
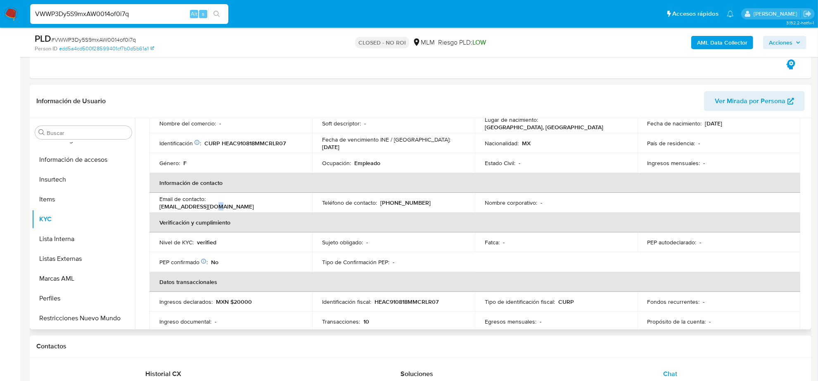
click at [254, 205] on p "carlaluceroalmaraz@gmail.com" at bounding box center [206, 206] width 95 height 7
drag, startPoint x: 209, startPoint y: 202, endPoint x: 290, endPoint y: 202, distance: 80.6
click at [290, 202] on div "Email de contacto : carlaluceroalmaraz@gmail.com" at bounding box center [230, 202] width 143 height 15
copy p "carlaluceroalmaraz@gmail.com"
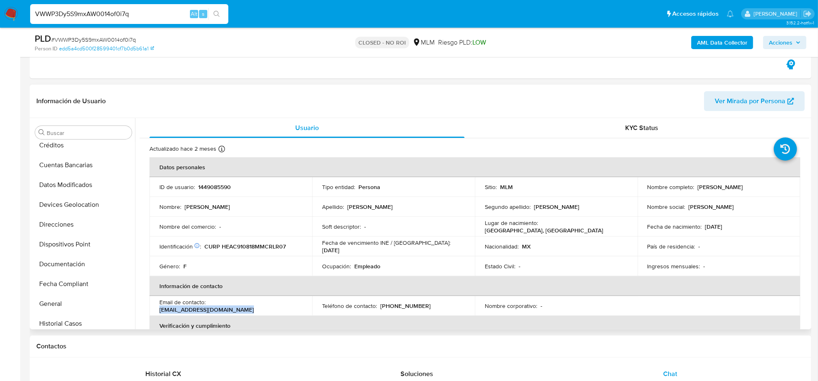
scroll to position [0, 0]
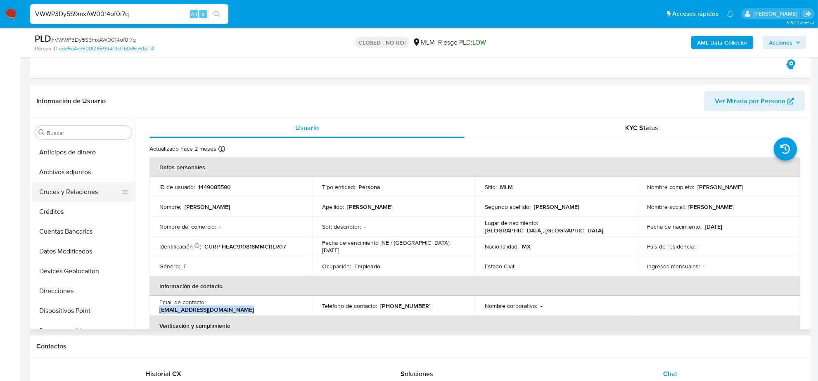
click at [73, 187] on button "Cruces y Relaciones" at bounding box center [80, 192] width 97 height 20
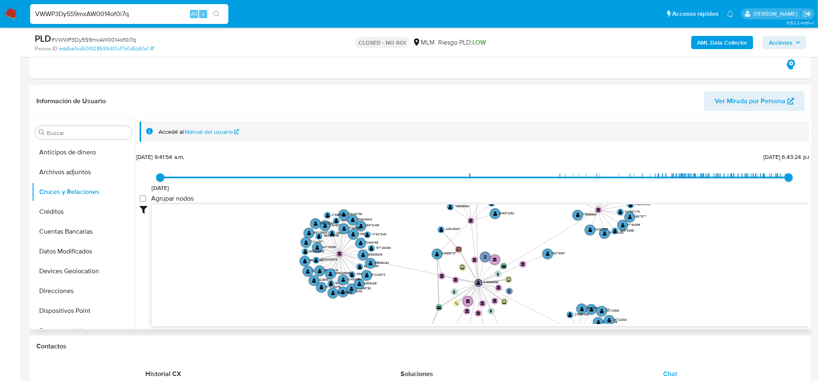
drag, startPoint x: 631, startPoint y: 283, endPoint x: 602, endPoint y: 269, distance: 32.9
click at [602, 269] on icon "user-1449085590  1449085590 phone-a9368c222e6c642c79f911832c3be154  person-ed…" at bounding box center [481, 265] width 658 height 120
click at [383, 263] on text "356254184" at bounding box center [382, 262] width 14 height 5
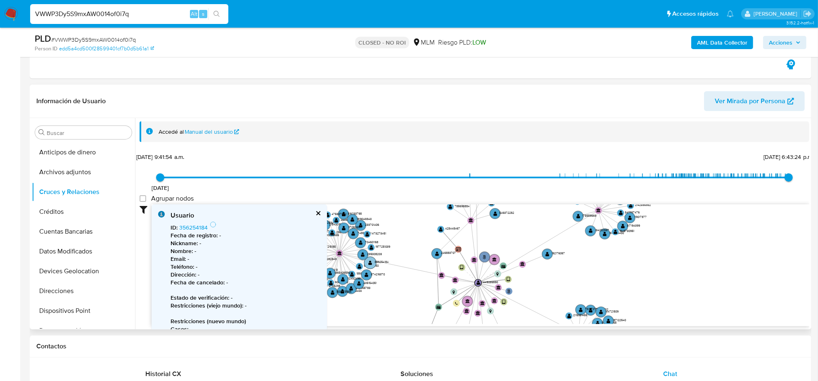
click at [383, 263] on text "356254184" at bounding box center [382, 262] width 14 height 5
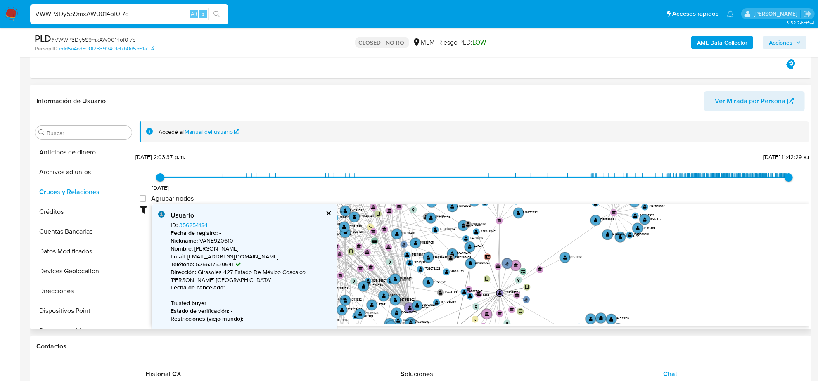
type input "1609445017000"
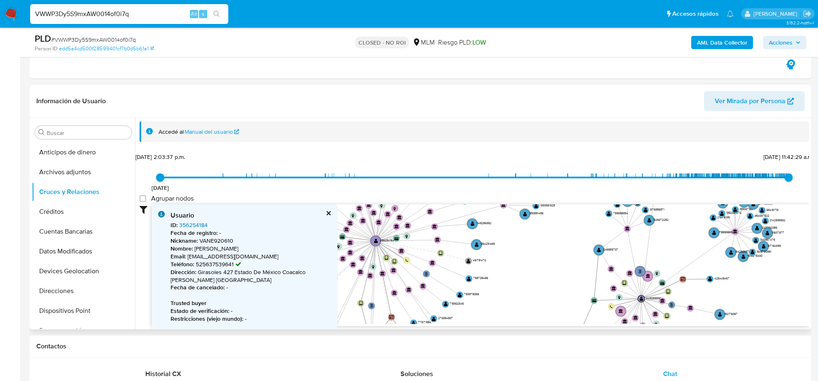
click at [196, 226] on link "356254184" at bounding box center [193, 225] width 29 height 8
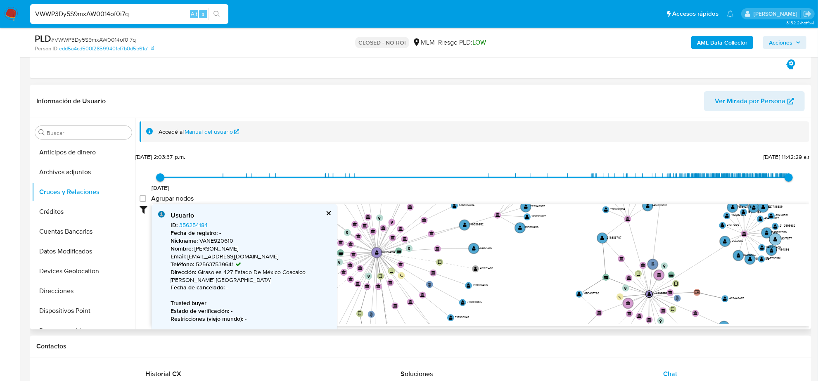
click at [785, 240] on text "119017877" at bounding box center [786, 238] width 12 height 5
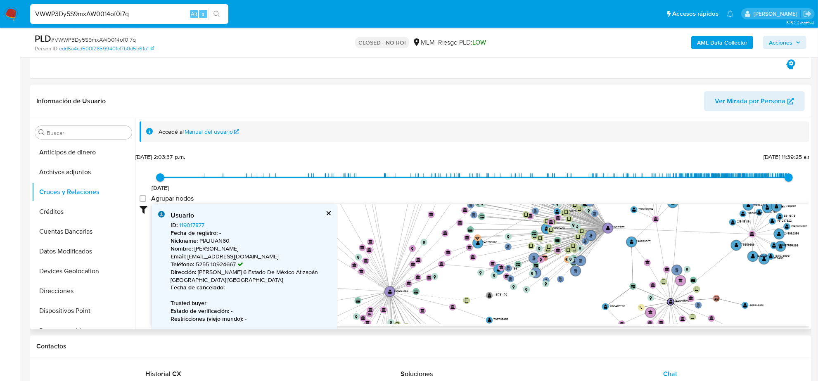
type input "1755106765000"
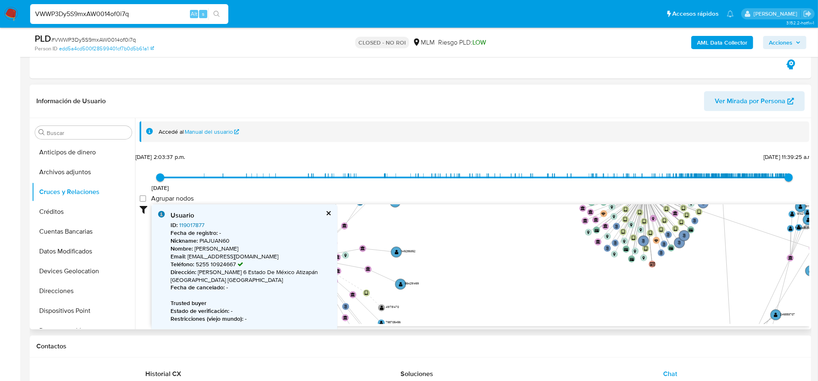
click at [194, 223] on link "119017877" at bounding box center [191, 225] width 25 height 8
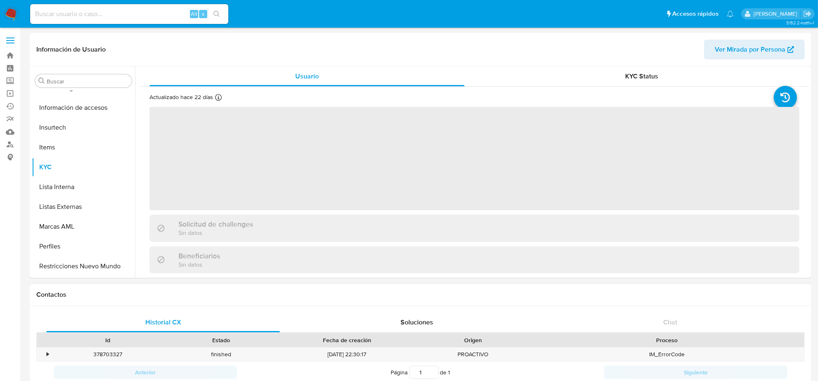
scroll to position [329, 0]
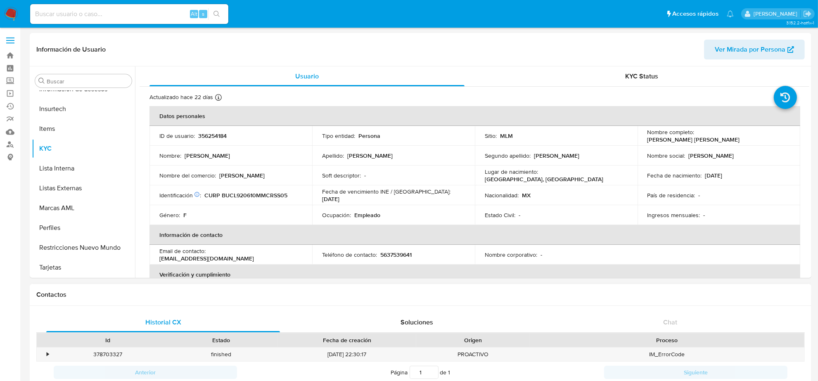
select select "10"
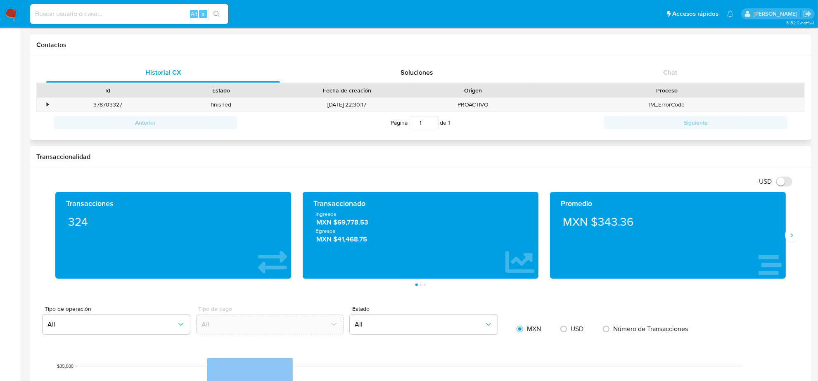
scroll to position [258, 0]
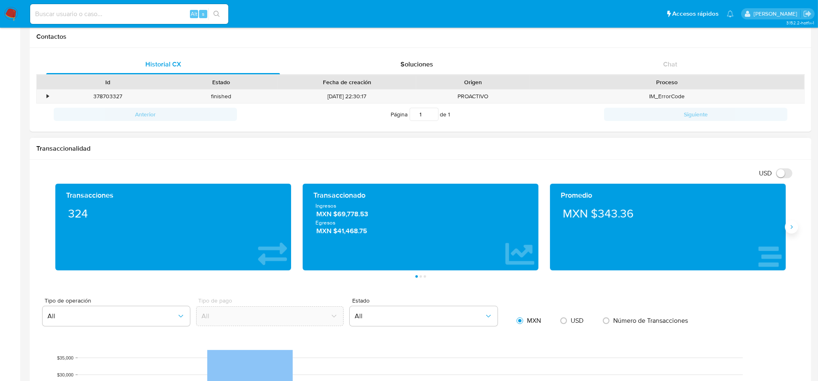
click at [790, 231] on icon "Siguiente" at bounding box center [792, 227] width 7 height 7
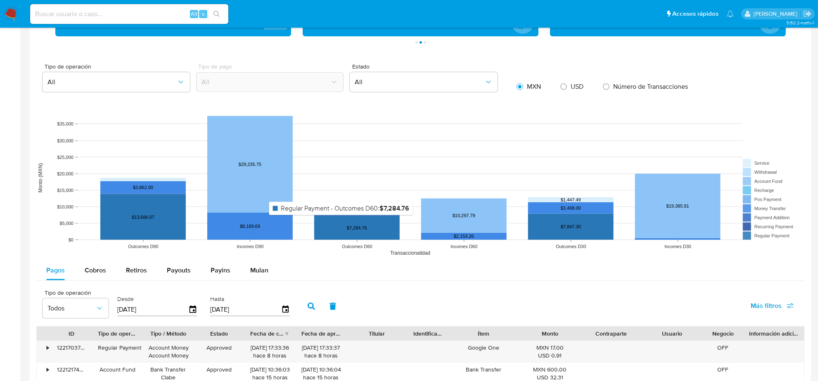
scroll to position [671, 0]
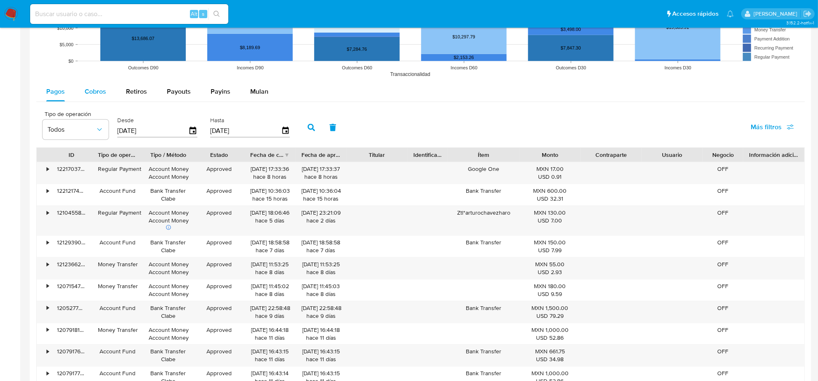
click at [98, 88] on span "Cobros" at bounding box center [95, 92] width 21 height 10
select select "10"
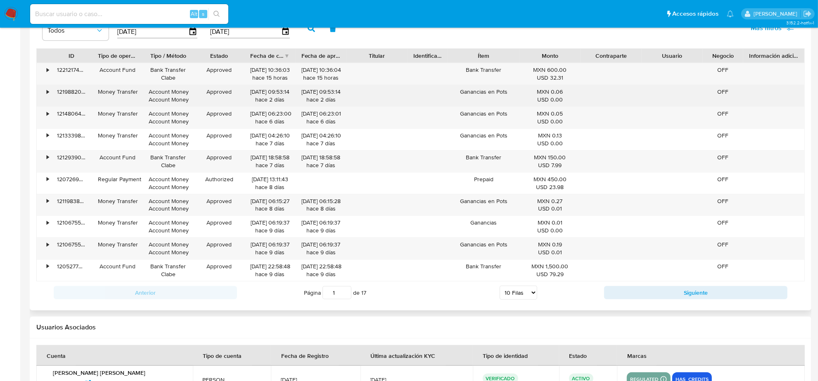
scroll to position [775, 0]
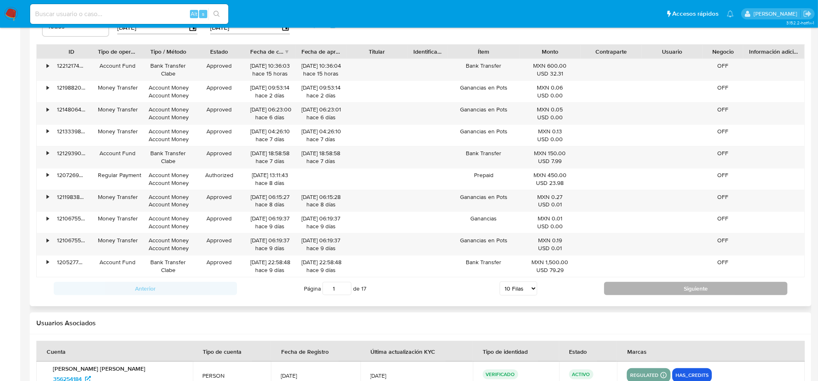
click at [630, 290] on button "Siguiente" at bounding box center [695, 288] width 183 height 13
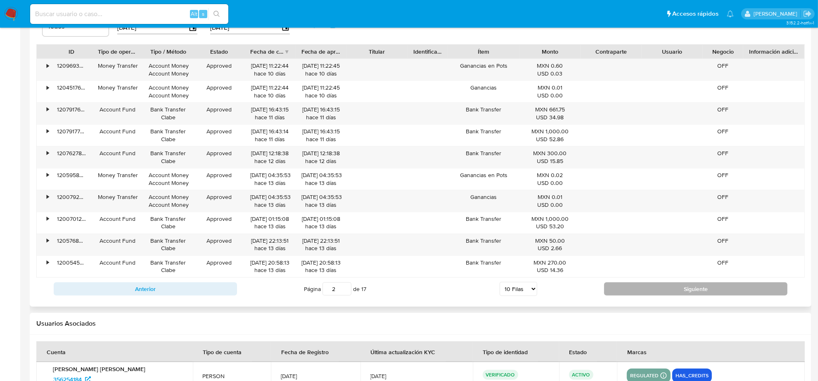
click at [625, 286] on button "Siguiente" at bounding box center [695, 289] width 183 height 13
type input "3"
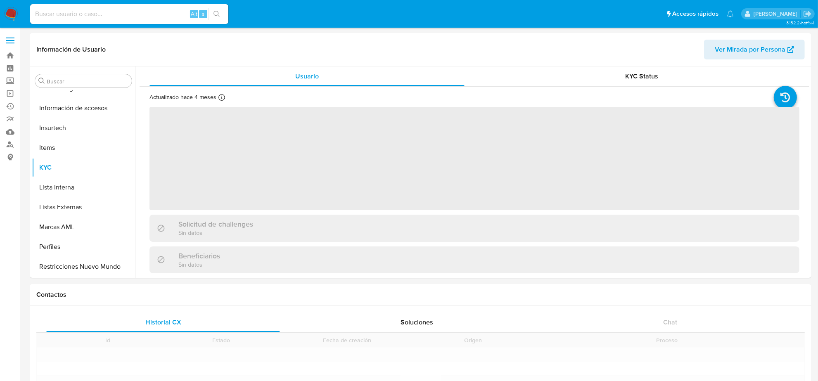
scroll to position [329, 0]
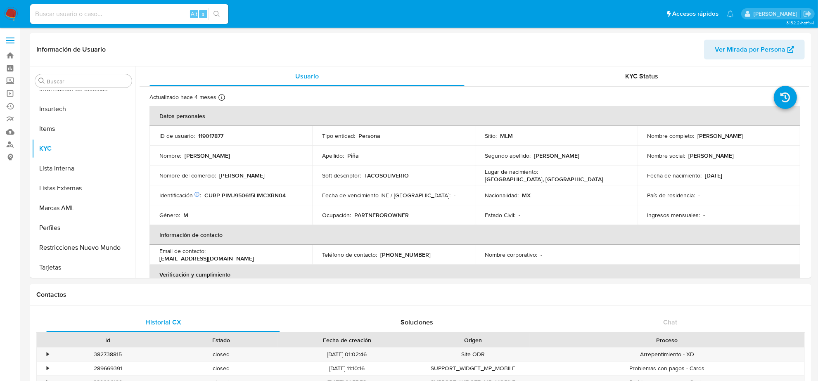
select select "10"
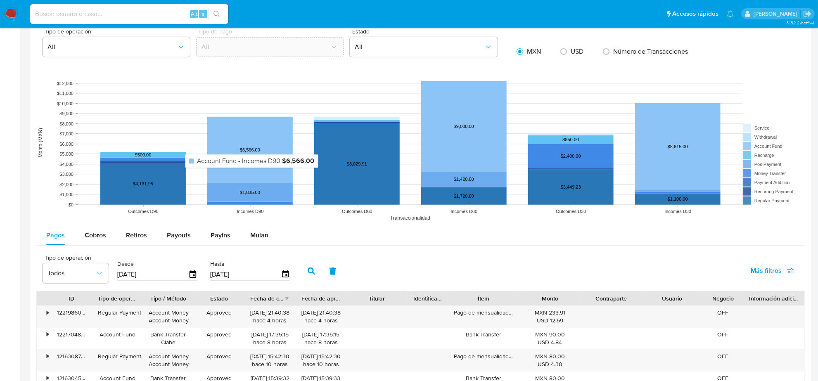
scroll to position [671, 0]
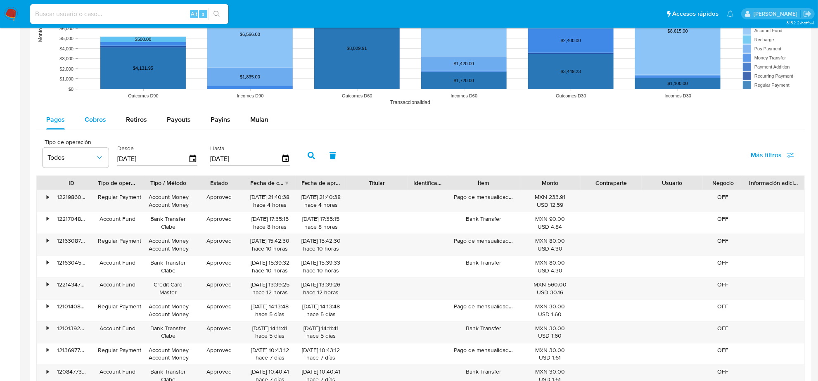
click at [92, 117] on span "Cobros" at bounding box center [95, 120] width 21 height 10
select select "10"
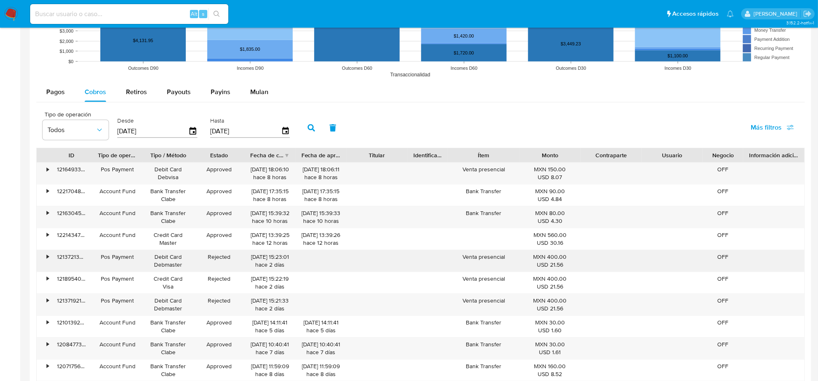
scroll to position [723, 0]
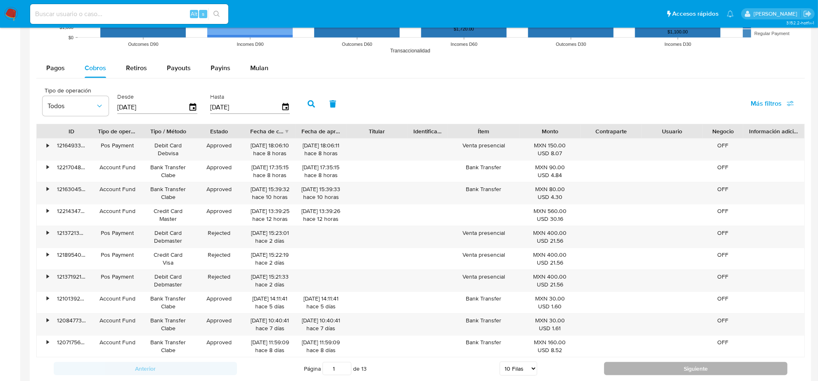
click at [618, 375] on button "Siguiente" at bounding box center [695, 368] width 183 height 13
type input "2"
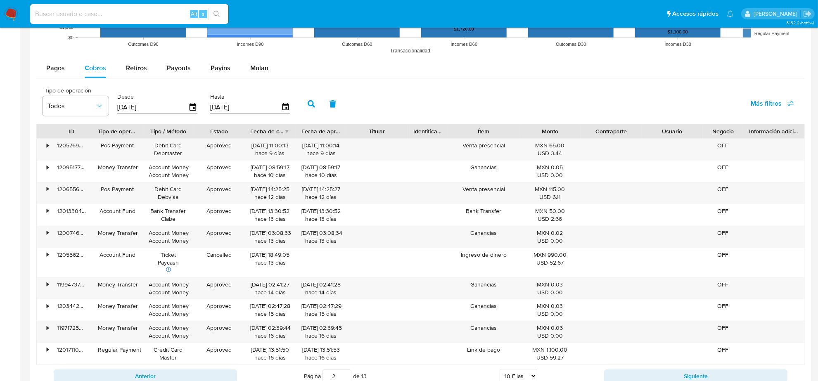
click at [116, 13] on input at bounding box center [129, 14] width 198 height 11
paste input "7ZhU1ae8W6kF7cgFL38e9LxT"
type input "7ZhU1ae8W6kF7cgFL38e9LxT"
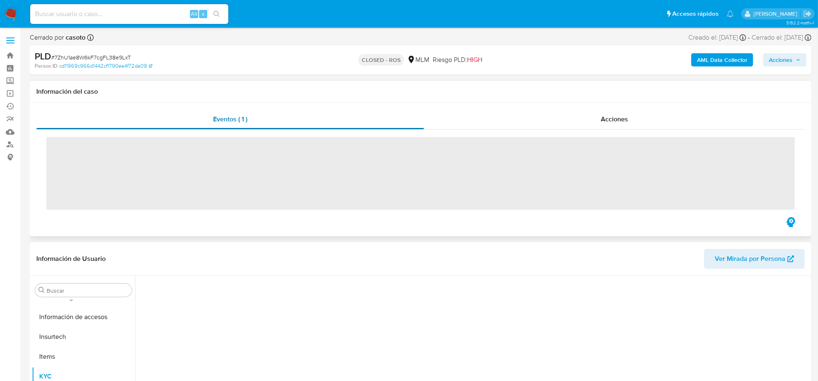
scroll to position [329, 0]
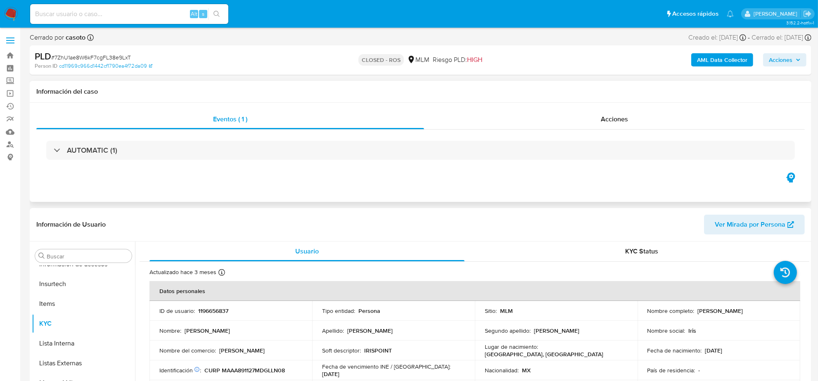
select select "10"
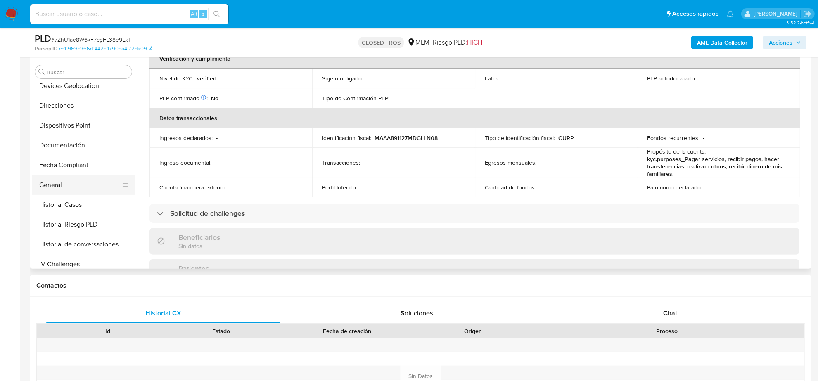
scroll to position [122, 0]
click at [67, 206] on button "Historial Casos" at bounding box center [80, 207] width 97 height 20
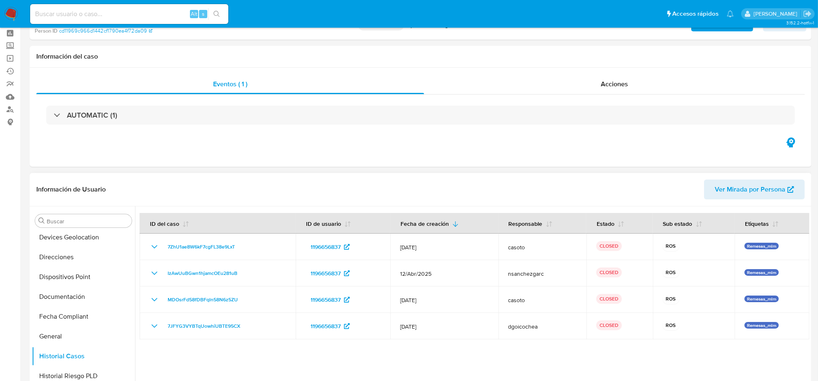
scroll to position [0, 0]
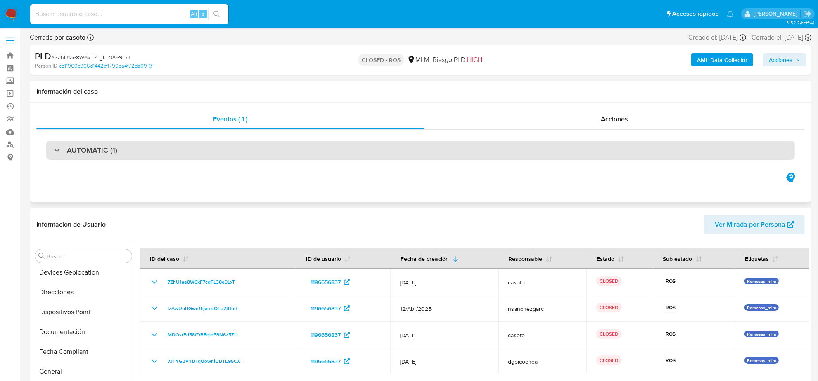
click at [192, 150] on div "AUTOMATIC (1)" at bounding box center [420, 150] width 749 height 19
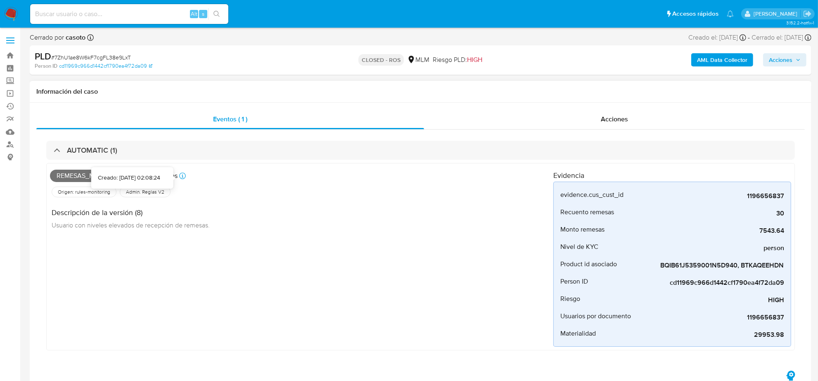
click at [185, 176] on icon at bounding box center [182, 176] width 7 height 7
click at [321, 224] on div "Descripción de la versión (8) Usuario con niveles elevados de recepción de reme…" at bounding box center [302, 217] width 504 height 37
